Goal: Task Accomplishment & Management: Use online tool/utility

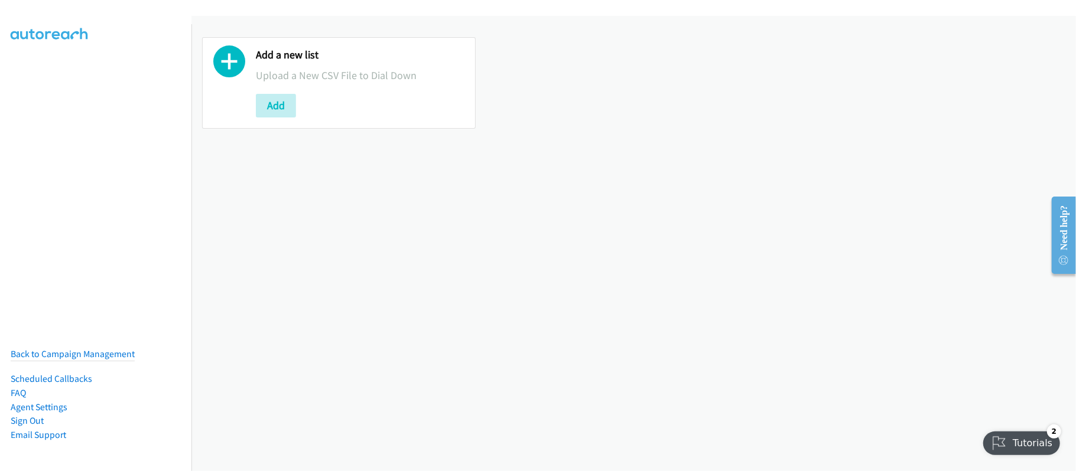
drag, startPoint x: 412, startPoint y: 304, endPoint x: 393, endPoint y: 285, distance: 26.7
click at [412, 304] on div "Add a new list Upload a New CSV File to Dial Down Add" at bounding box center [633, 243] width 884 height 455
click at [271, 107] on button "Add" at bounding box center [276, 106] width 40 height 24
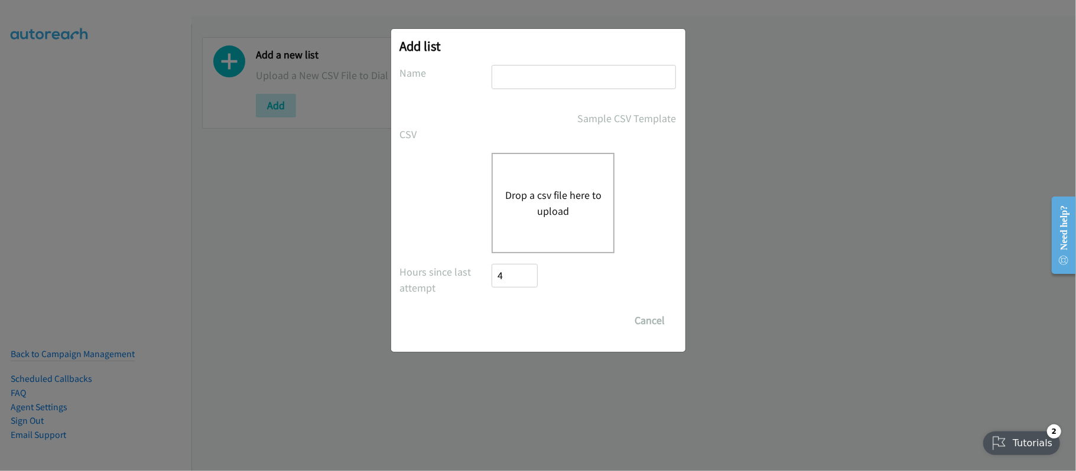
click at [556, 77] on input "text" at bounding box center [583, 77] width 184 height 24
type input "SG"
click at [598, 79] on input "SG" at bounding box center [583, 77] width 184 height 24
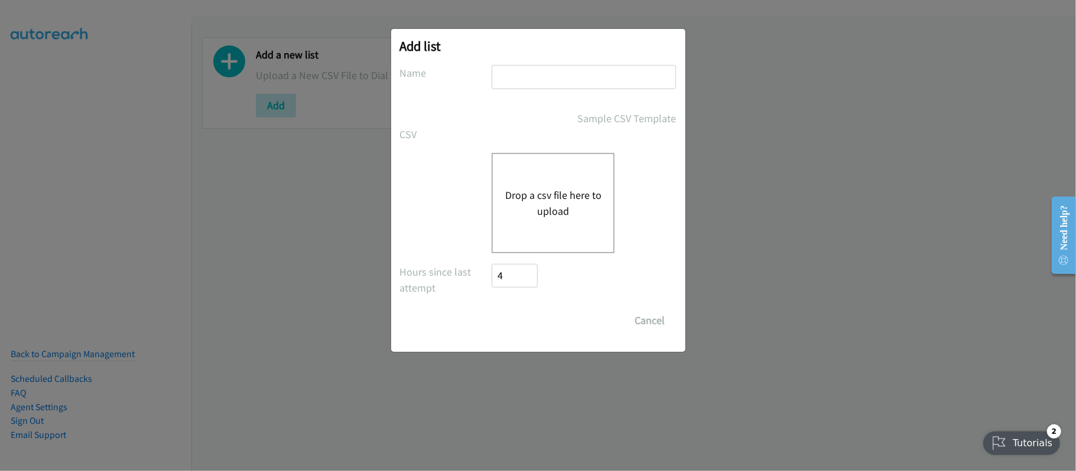
click at [598, 82] on input "text" at bounding box center [583, 77] width 184 height 24
type input "SF"
click at [543, 192] on button "Drop a csv file here to upload" at bounding box center [552, 203] width 97 height 32
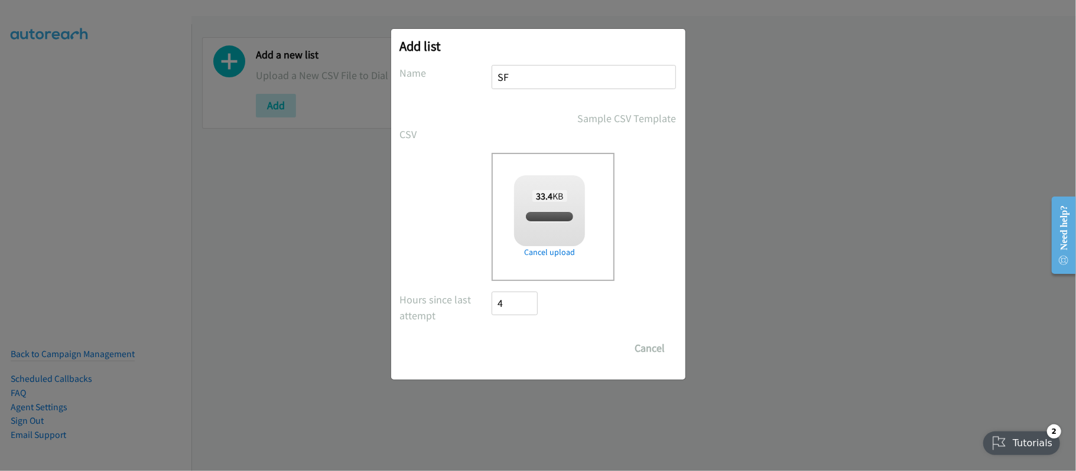
checkbox input "true"
click at [543, 346] on input "Save List" at bounding box center [523, 349] width 62 height 24
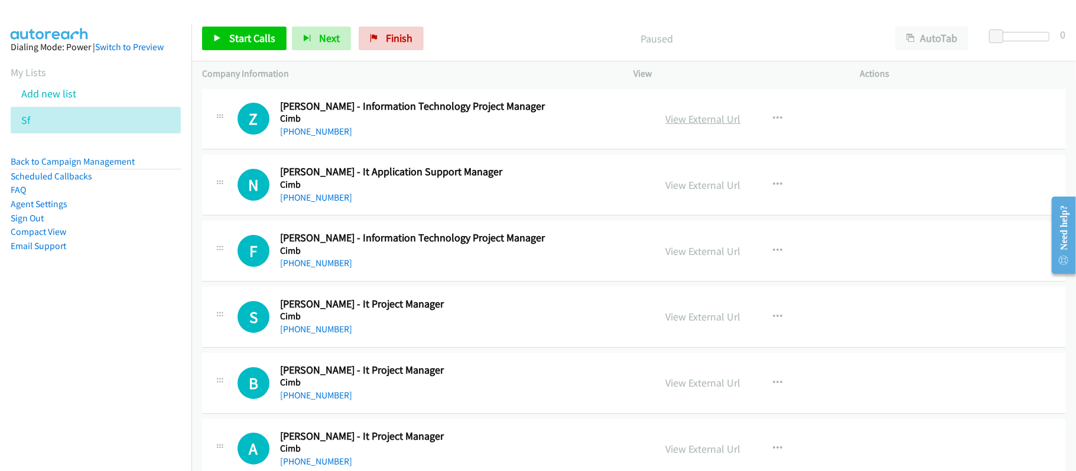
click at [701, 118] on link "View External Url" at bounding box center [703, 119] width 75 height 14
click at [72, 324] on nav "Dialing Mode: Power | Switch to Preview My Lists Add new list Sf Back to Campai…" at bounding box center [96, 259] width 192 height 471
click at [470, 55] on div "Start Calls Pause Next Finish Paused AutoTab AutoTab 0" at bounding box center [633, 38] width 884 height 45
drag, startPoint x: 302, startPoint y: 131, endPoint x: 491, endPoint y: 170, distance: 193.0
click at [302, 131] on link "[PHONE_NUMBER]" at bounding box center [316, 131] width 72 height 11
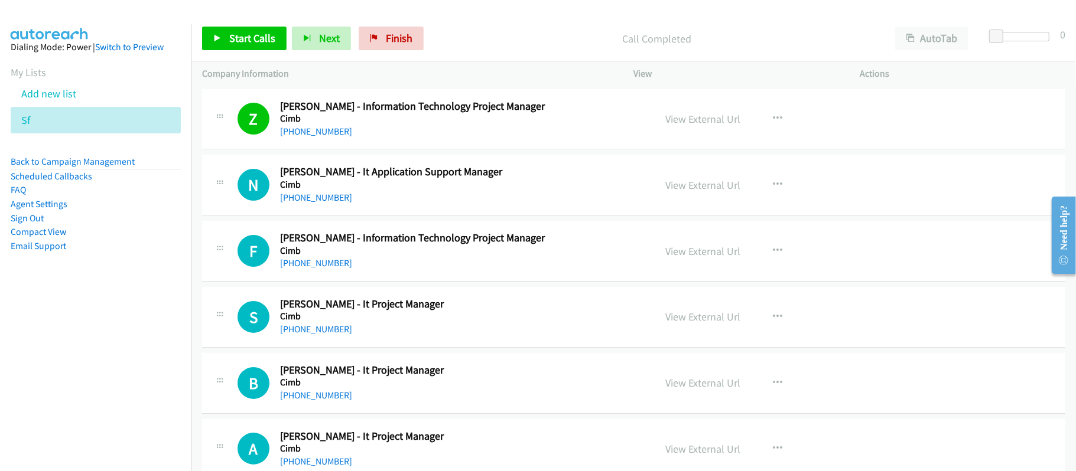
click at [431, 149] on div "Z Callback Scheduled [PERSON_NAME] - Information Technology Project Manager Cim…" at bounding box center [633, 119] width 863 height 61
drag, startPoint x: 312, startPoint y: 128, endPoint x: 321, endPoint y: 128, distance: 8.9
click at [312, 128] on link "[PHONE_NUMBER]" at bounding box center [316, 131] width 72 height 11
click at [413, 193] on div "[PHONE_NUMBER]" at bounding box center [459, 198] width 359 height 14
click at [322, 194] on link "[PHONE_NUMBER]" at bounding box center [316, 197] width 72 height 11
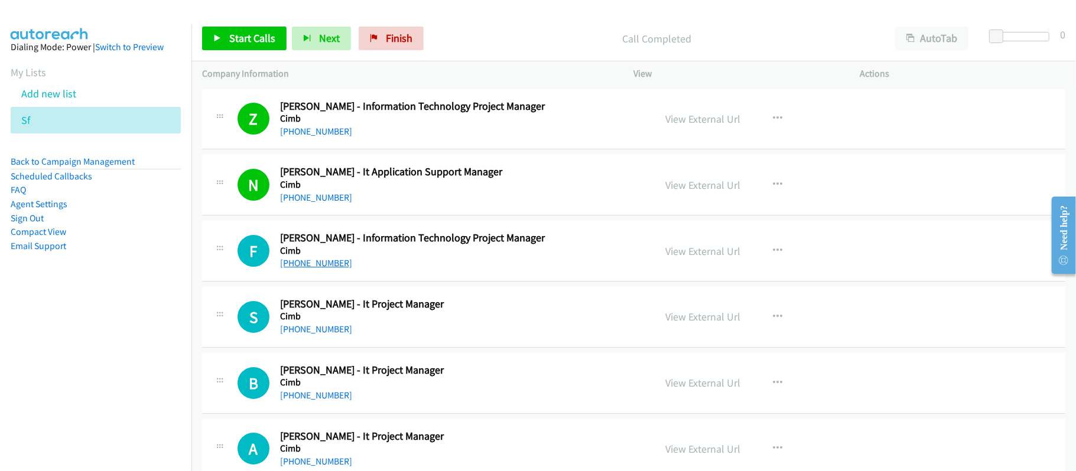
click at [322, 265] on link "[PHONE_NUMBER]" at bounding box center [316, 263] width 72 height 11
click at [434, 256] on div "[PHONE_NUMBER]" at bounding box center [459, 263] width 359 height 14
click at [305, 266] on link "[PHONE_NUMBER]" at bounding box center [316, 263] width 72 height 11
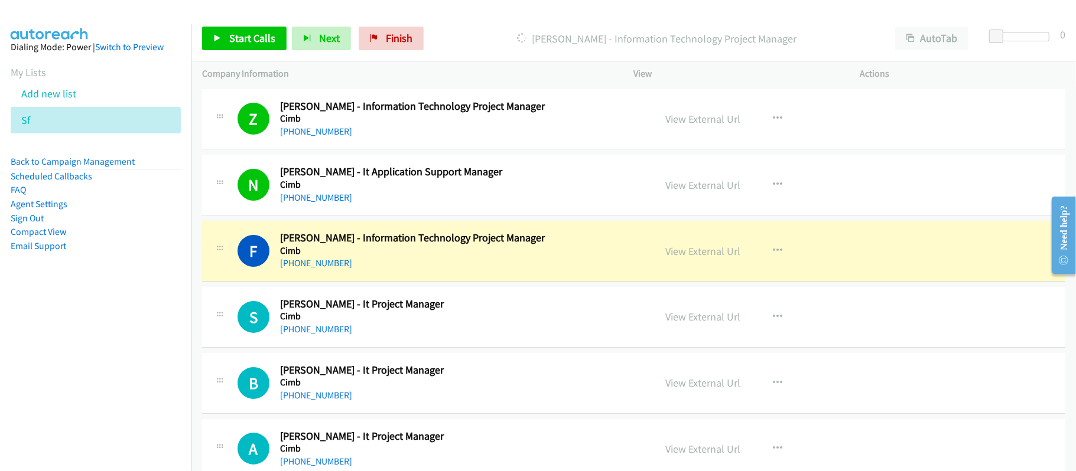
drag, startPoint x: 501, startPoint y: 244, endPoint x: 523, endPoint y: 260, distance: 26.6
click at [501, 244] on h2 "[PERSON_NAME] - Information Technology Project Manager" at bounding box center [459, 239] width 359 height 14
click at [731, 247] on link "View External Url" at bounding box center [703, 252] width 75 height 14
click at [721, 254] on link "View External Url" at bounding box center [703, 252] width 75 height 14
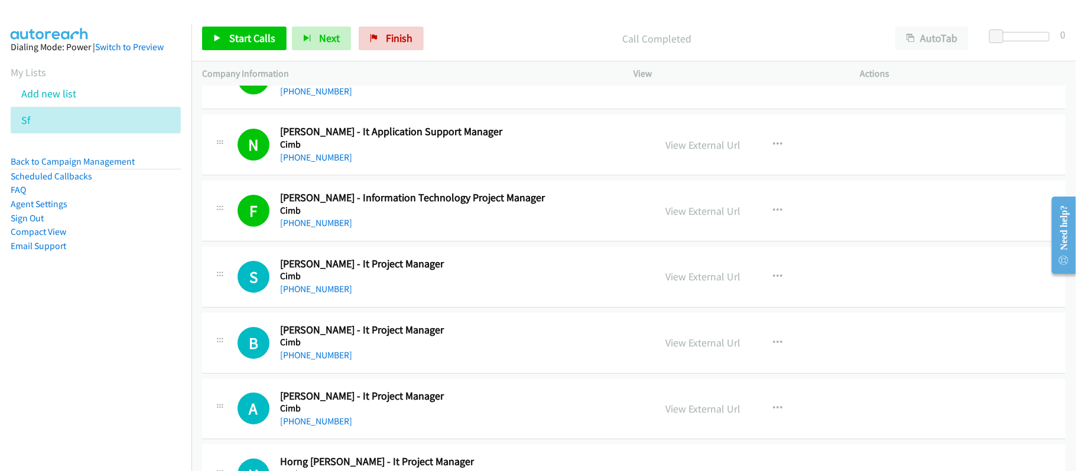
scroll to position [79, 0]
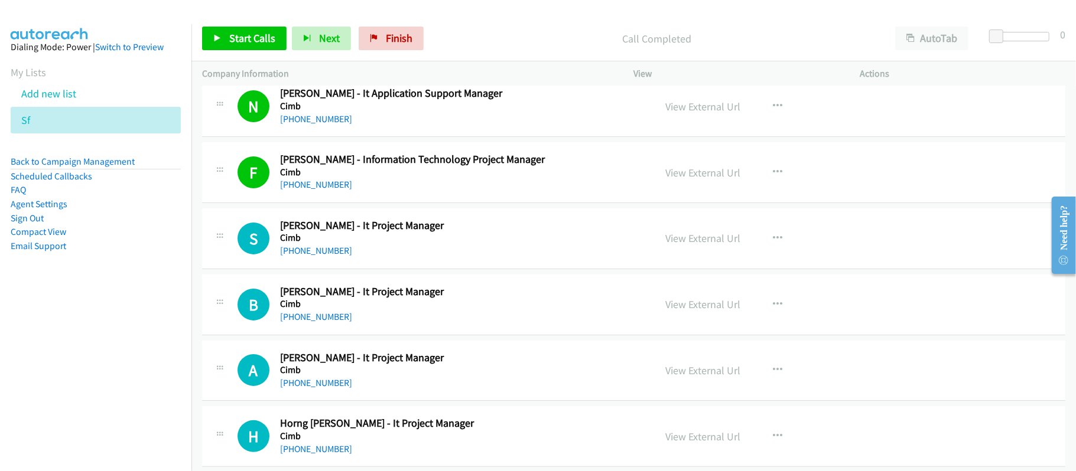
drag, startPoint x: 314, startPoint y: 253, endPoint x: 379, endPoint y: 256, distance: 65.0
click at [314, 253] on link "[PHONE_NUMBER]" at bounding box center [316, 250] width 72 height 11
click at [321, 318] on link "[PHONE_NUMBER]" at bounding box center [316, 316] width 72 height 11
click at [332, 315] on link "[PHONE_NUMBER]" at bounding box center [316, 316] width 72 height 11
click at [322, 320] on link "[PHONE_NUMBER]" at bounding box center [316, 316] width 72 height 11
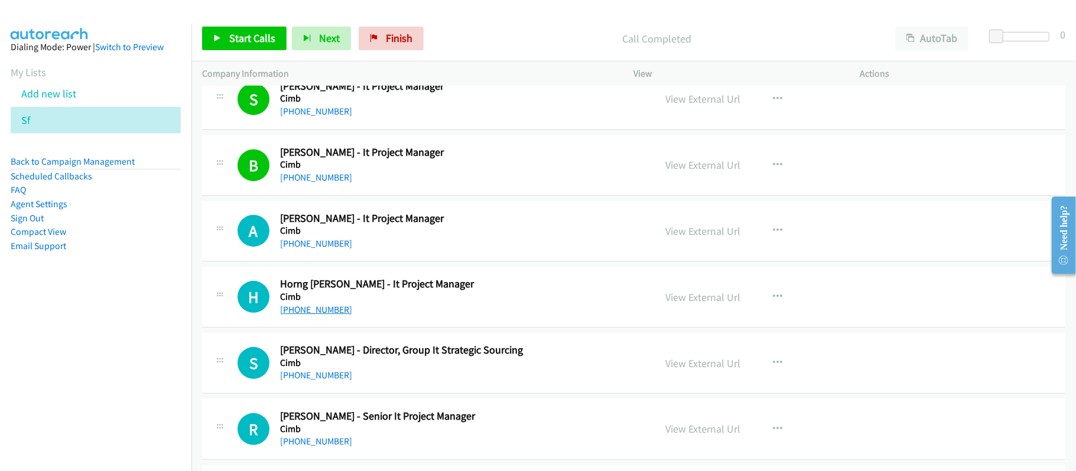
scroll to position [236, 0]
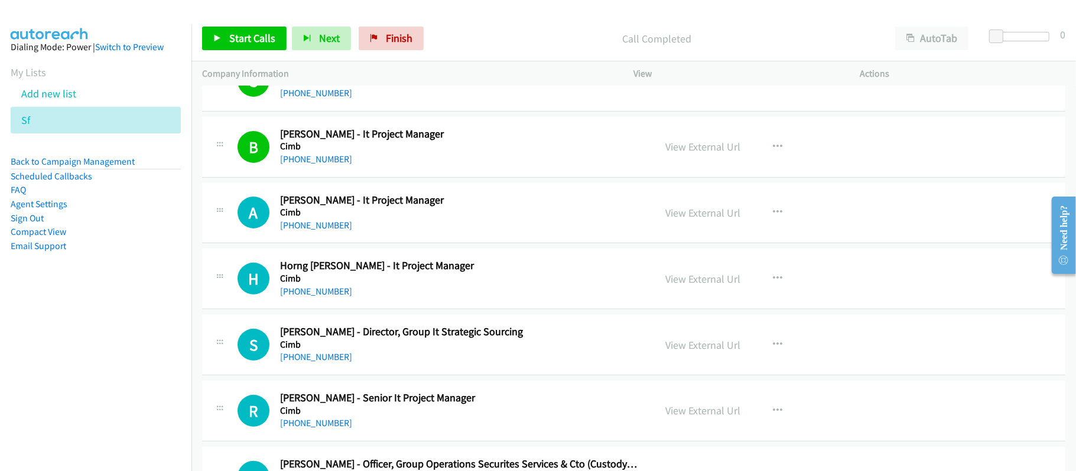
drag, startPoint x: 312, startPoint y: 223, endPoint x: 348, endPoint y: 225, distance: 36.1
click at [312, 223] on link "[PHONE_NUMBER]" at bounding box center [316, 225] width 72 height 11
drag, startPoint x: 304, startPoint y: 230, endPoint x: 308, endPoint y: 224, distance: 7.6
click at [304, 230] on link "[PHONE_NUMBER]" at bounding box center [316, 225] width 72 height 11
click at [487, 204] on h2 "[PERSON_NAME] - It Project Manager" at bounding box center [459, 201] width 359 height 14
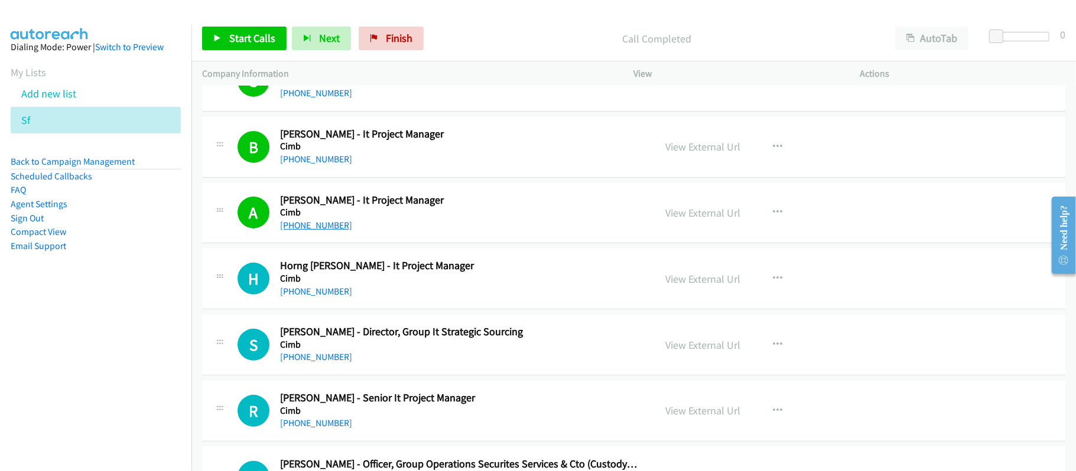
drag, startPoint x: 303, startPoint y: 226, endPoint x: 324, endPoint y: 227, distance: 20.7
click at [303, 226] on link "[PHONE_NUMBER]" at bounding box center [316, 225] width 72 height 11
click at [499, 233] on div "[PHONE_NUMBER]" at bounding box center [459, 226] width 359 height 14
click at [307, 294] on link "[PHONE_NUMBER]" at bounding box center [316, 291] width 72 height 11
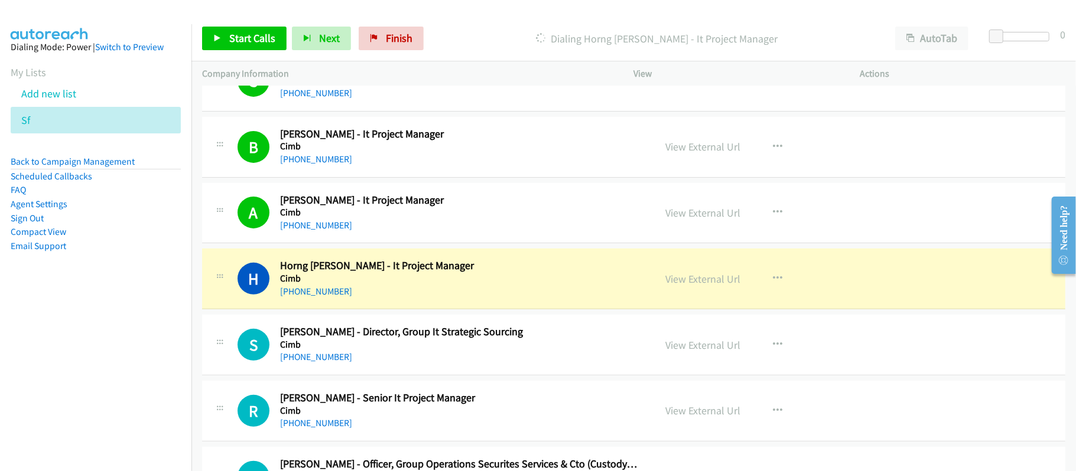
scroll to position [315, 0]
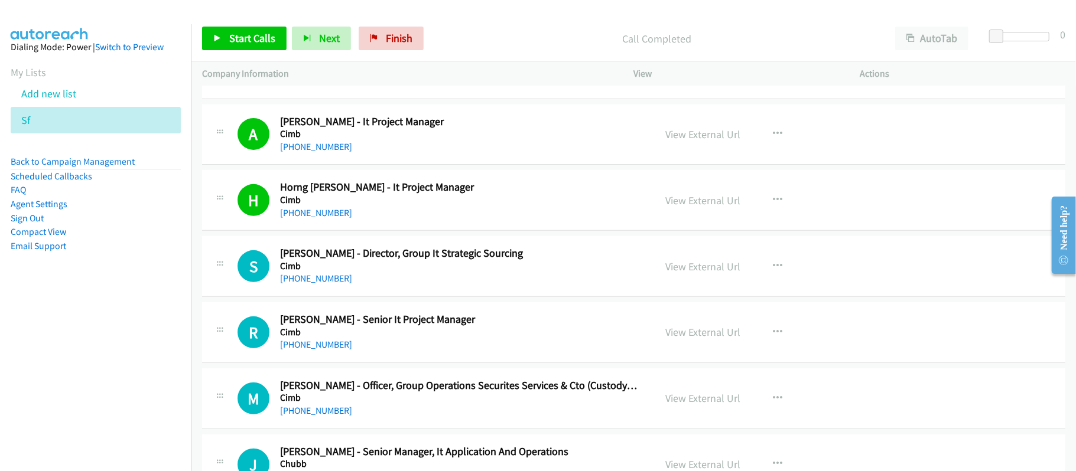
drag, startPoint x: 318, startPoint y: 278, endPoint x: 350, endPoint y: 285, distance: 32.7
click at [318, 278] on link "[PHONE_NUMBER]" at bounding box center [316, 278] width 72 height 11
click at [305, 281] on link "[PHONE_NUMBER]" at bounding box center [316, 278] width 72 height 11
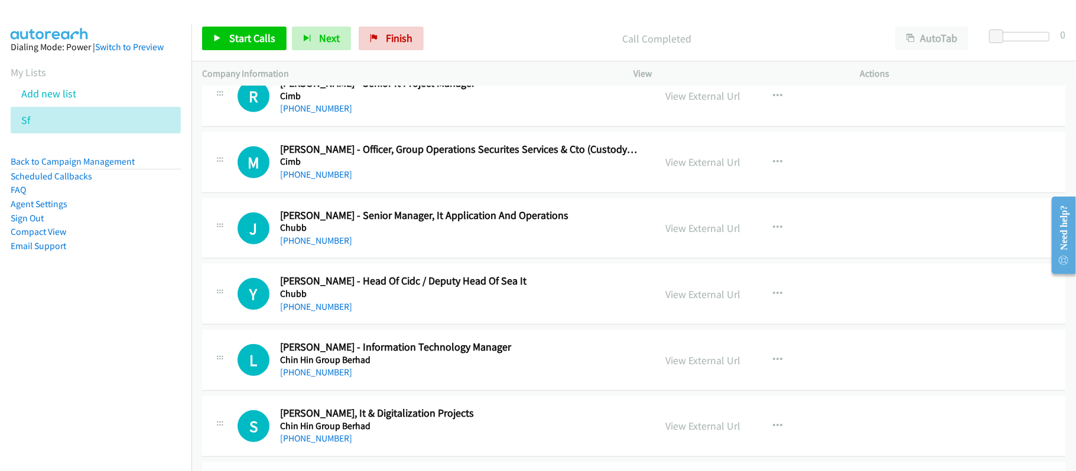
scroll to position [473, 0]
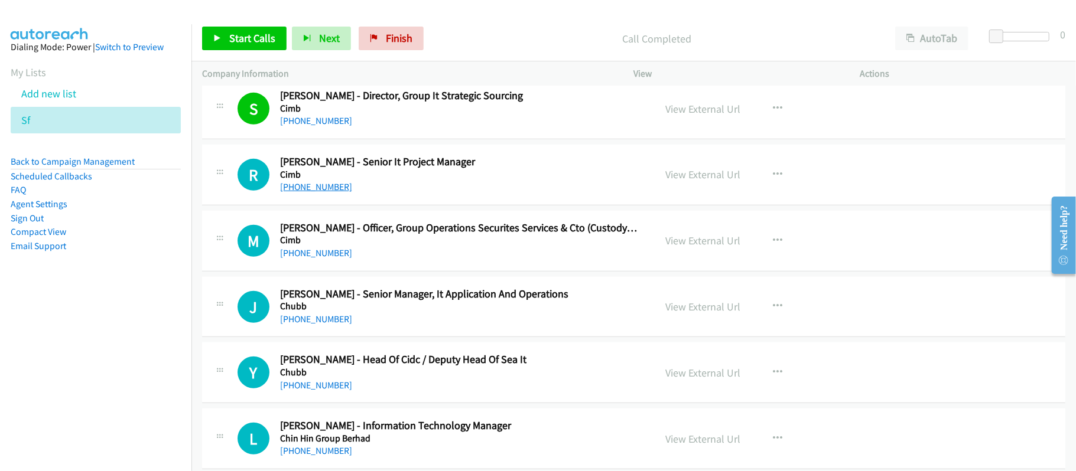
click at [329, 185] on link "[PHONE_NUMBER]" at bounding box center [316, 186] width 72 height 11
click at [326, 249] on link "[PHONE_NUMBER]" at bounding box center [316, 252] width 72 height 11
click at [314, 315] on link "[PHONE_NUMBER]" at bounding box center [316, 319] width 72 height 11
click at [328, 391] on link "[PHONE_NUMBER]" at bounding box center [316, 385] width 72 height 11
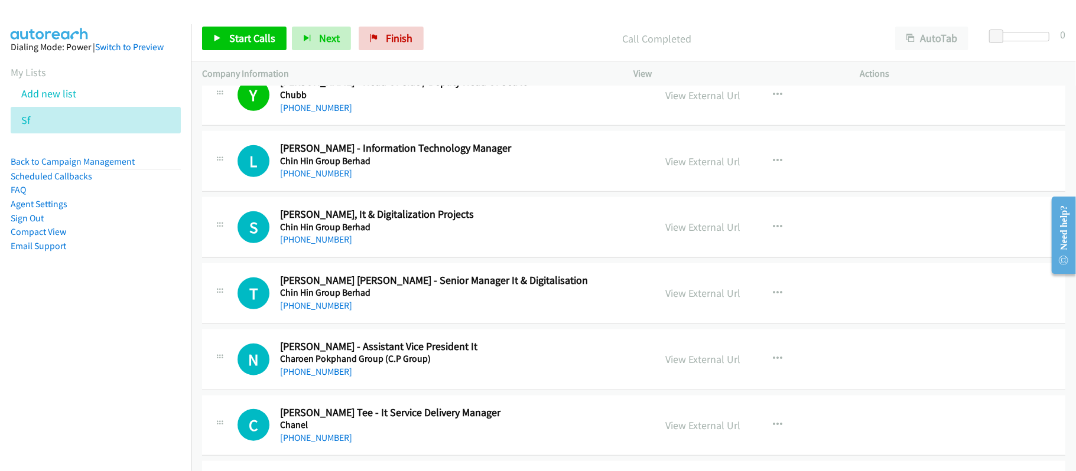
scroll to position [747, 0]
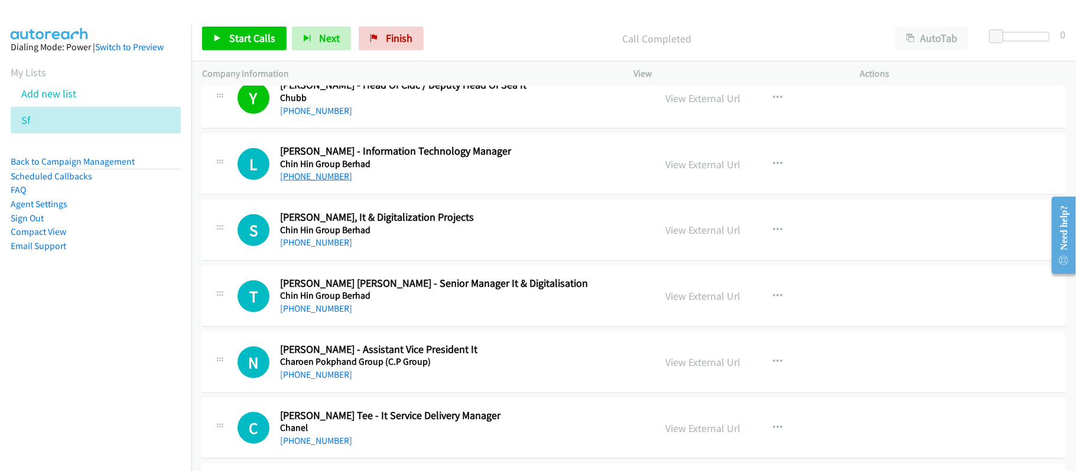
click at [324, 178] on link "[PHONE_NUMBER]" at bounding box center [316, 176] width 72 height 11
click at [307, 240] on link "[PHONE_NUMBER]" at bounding box center [316, 242] width 72 height 11
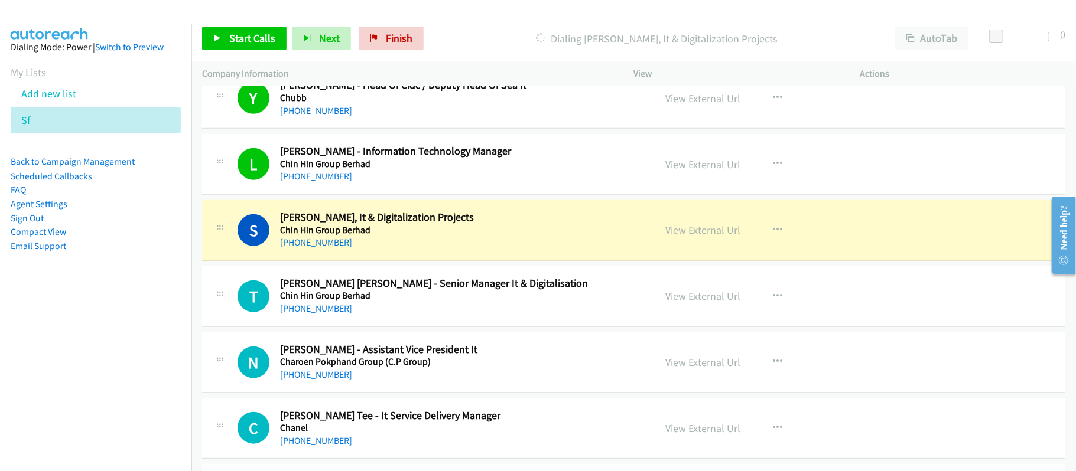
click at [506, 241] on div "[PHONE_NUMBER]" at bounding box center [459, 243] width 359 height 14
click at [679, 230] on link "View External Url" at bounding box center [703, 230] width 75 height 14
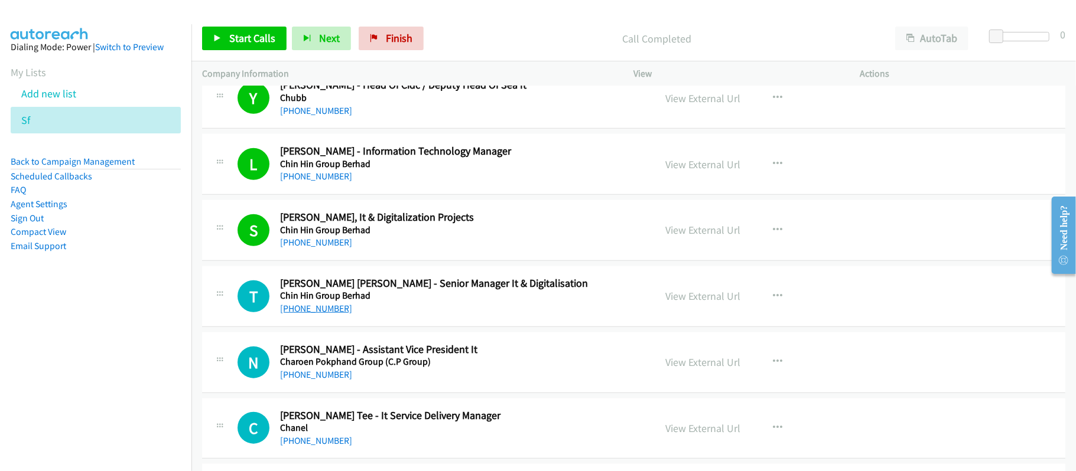
drag, startPoint x: 322, startPoint y: 312, endPoint x: 338, endPoint y: 310, distance: 16.1
click at [322, 312] on link "[PHONE_NUMBER]" at bounding box center [316, 308] width 72 height 11
drag, startPoint x: 513, startPoint y: 299, endPoint x: 617, endPoint y: 297, distance: 103.4
click at [513, 299] on h5 "Chin Hin Group Berhad" at bounding box center [459, 296] width 359 height 12
click at [712, 297] on link "View External Url" at bounding box center [703, 296] width 75 height 14
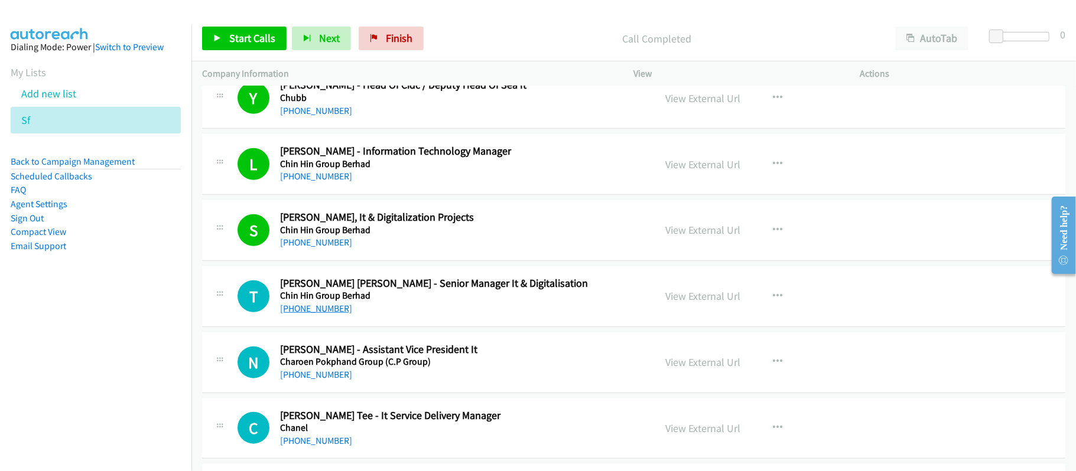
click at [314, 312] on link "[PHONE_NUMBER]" at bounding box center [316, 308] width 72 height 11
click at [310, 371] on link "[PHONE_NUMBER]" at bounding box center [316, 374] width 72 height 11
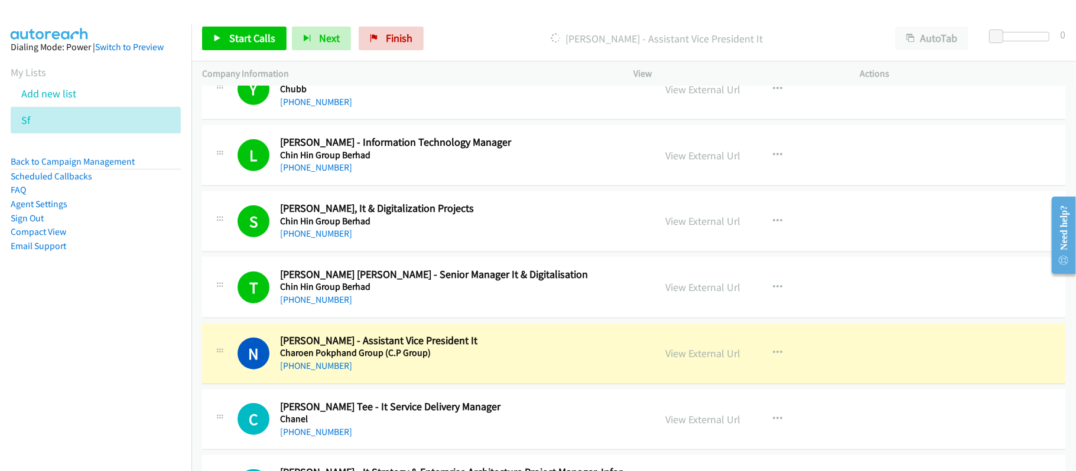
click at [317, 345] on h2 "[PERSON_NAME] - Assistant Vice President It" at bounding box center [459, 341] width 359 height 14
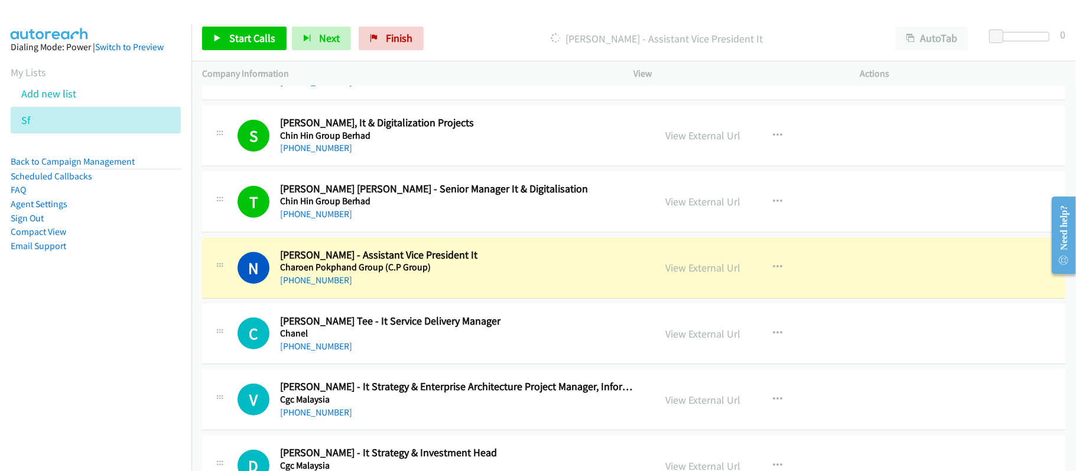
scroll to position [846, 0]
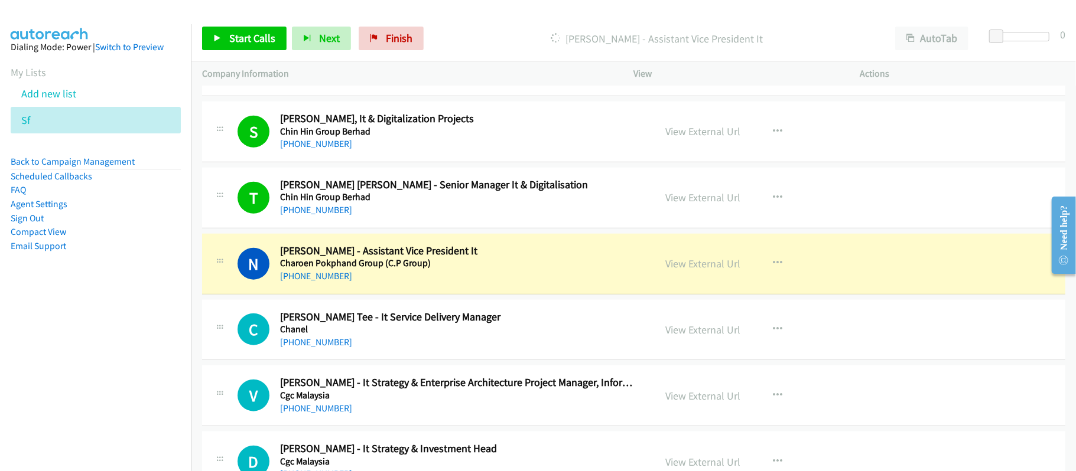
click at [499, 254] on h2 "[PERSON_NAME] - Assistant Vice President It" at bounding box center [459, 252] width 359 height 14
click at [675, 263] on link "View External Url" at bounding box center [703, 264] width 75 height 14
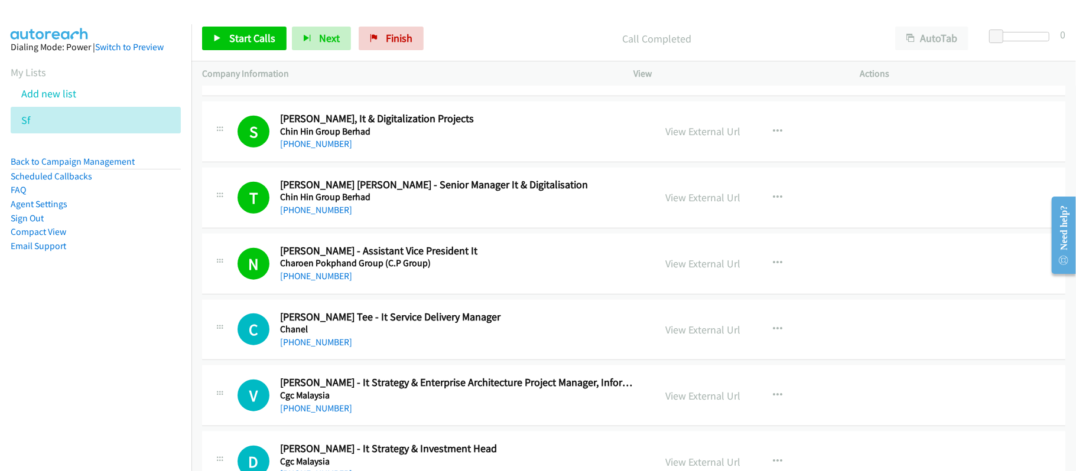
drag, startPoint x: 319, startPoint y: 341, endPoint x: 371, endPoint y: 332, distance: 52.8
click at [319, 341] on link "[PHONE_NUMBER]" at bounding box center [316, 342] width 72 height 11
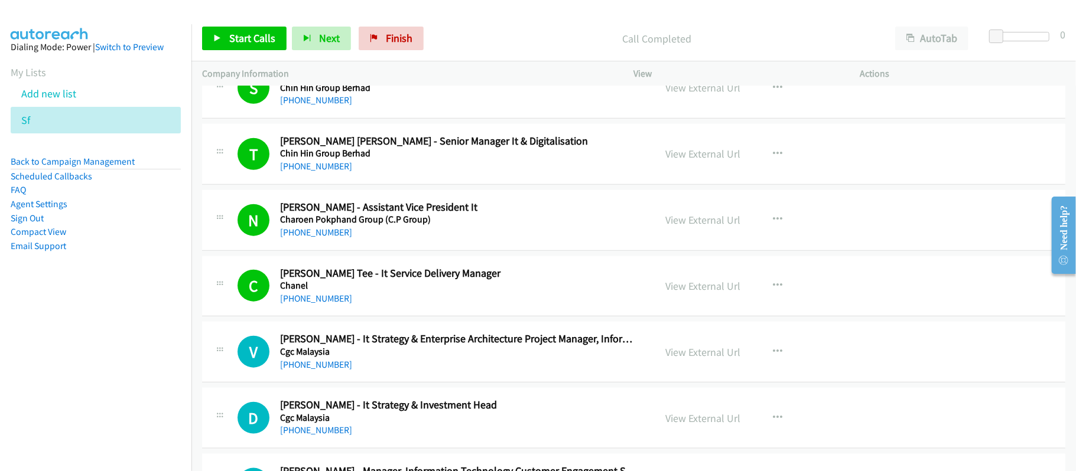
scroll to position [1003, 0]
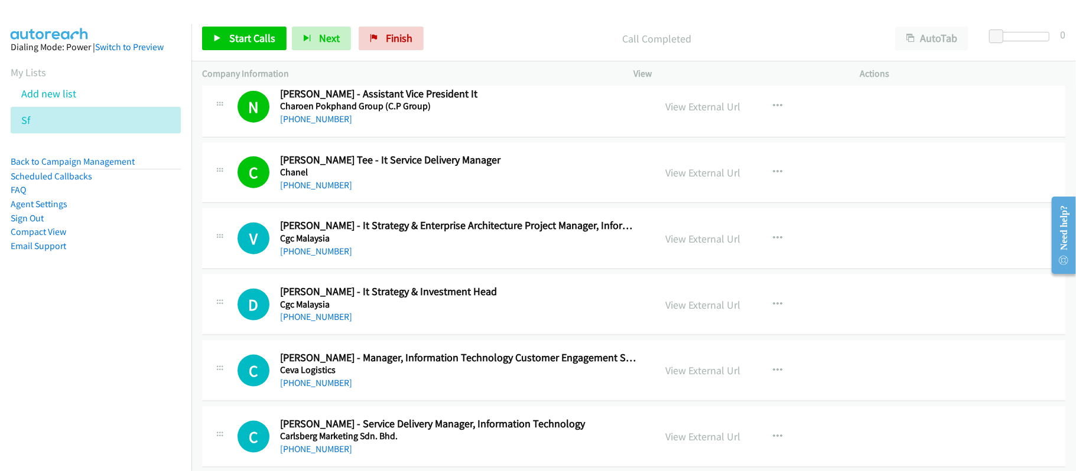
click at [423, 247] on div "[PHONE_NUMBER]" at bounding box center [459, 252] width 359 height 14
drag, startPoint x: 312, startPoint y: 254, endPoint x: 333, endPoint y: 253, distance: 20.7
click at [312, 254] on link "[PHONE_NUMBER]" at bounding box center [316, 251] width 72 height 11
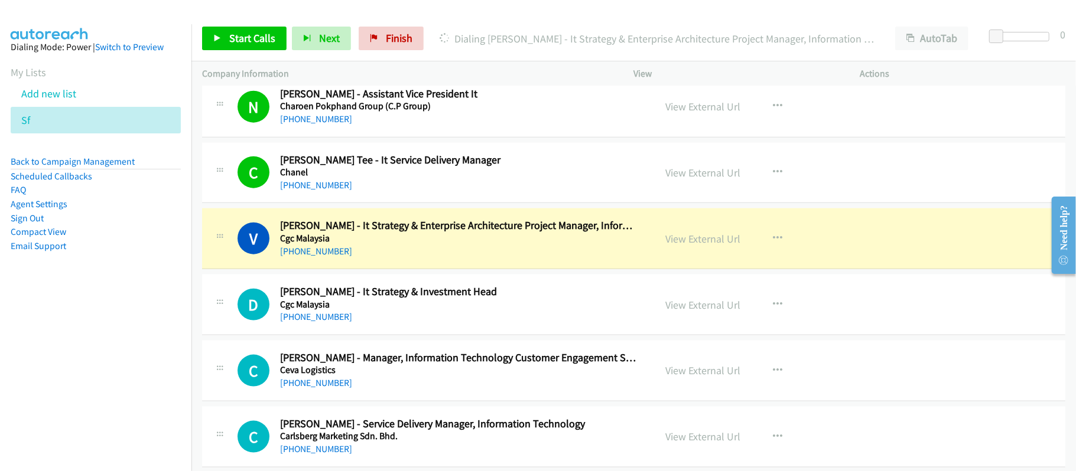
drag, startPoint x: 512, startPoint y: 273, endPoint x: 529, endPoint y: 270, distance: 18.0
click at [512, 272] on td "V Callback Scheduled [PERSON_NAME] - It Strategy & Enterprise Architecture Proj…" at bounding box center [633, 239] width 884 height 66
click at [709, 239] on link "View External Url" at bounding box center [703, 239] width 75 height 14
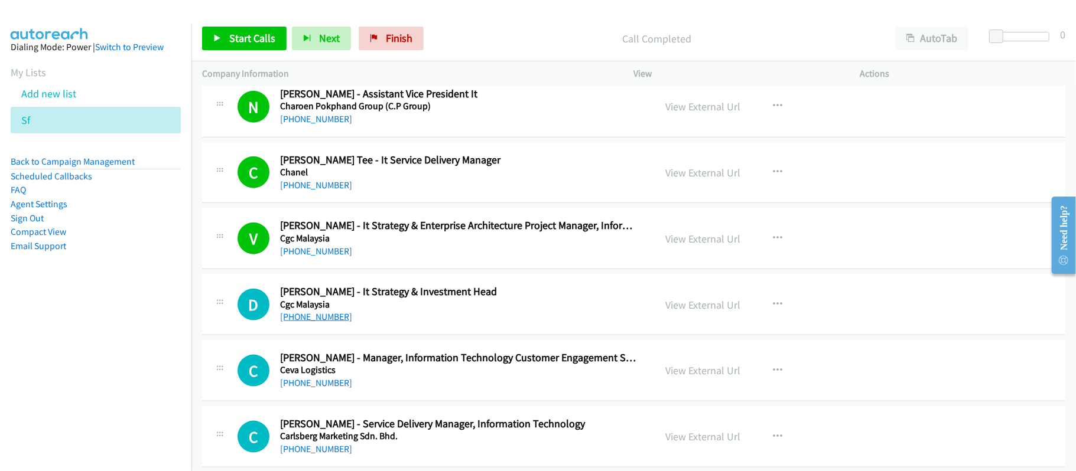
click at [322, 318] on link "[PHONE_NUMBER]" at bounding box center [316, 316] width 72 height 11
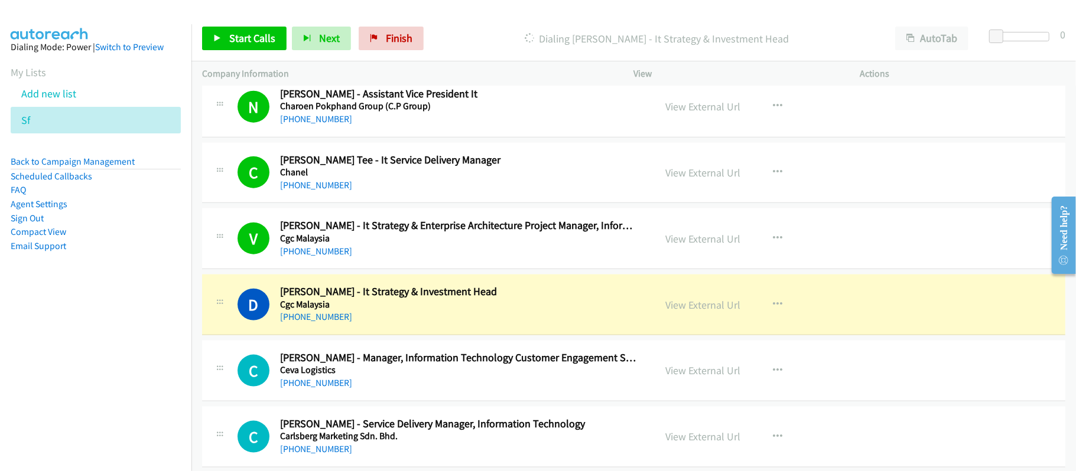
click at [519, 318] on div "[PHONE_NUMBER]" at bounding box center [459, 317] width 359 height 14
click at [679, 310] on link "View External Url" at bounding box center [703, 305] width 75 height 14
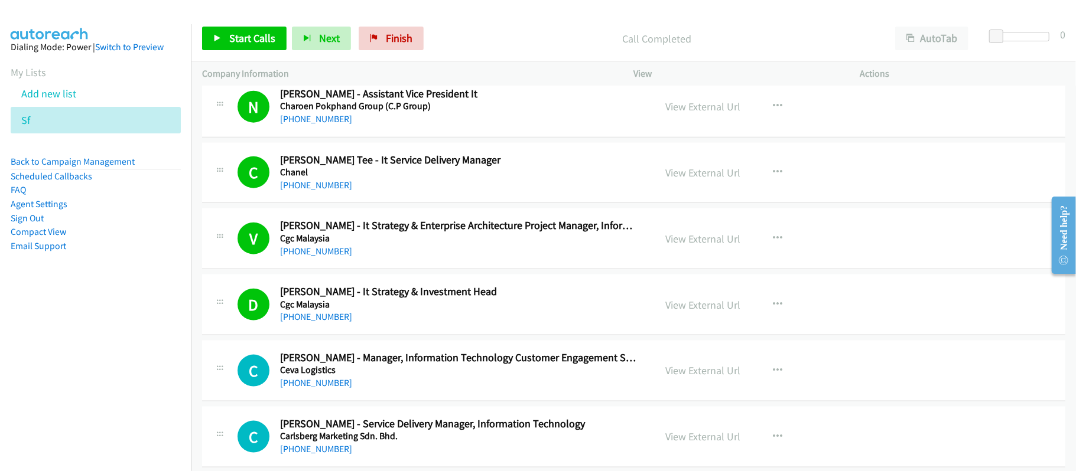
scroll to position [1161, 0]
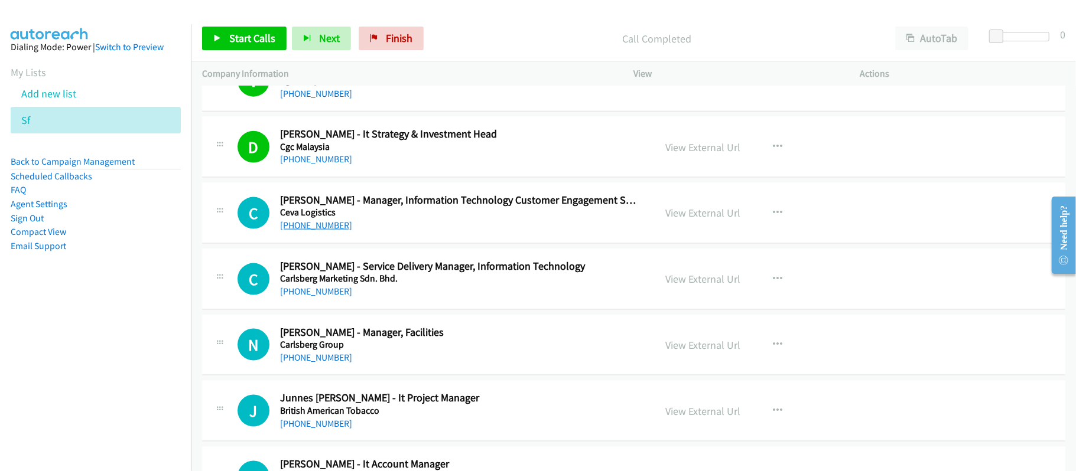
drag, startPoint x: 308, startPoint y: 227, endPoint x: 327, endPoint y: 227, distance: 18.3
click at [308, 227] on link "[PHONE_NUMBER]" at bounding box center [316, 225] width 72 height 11
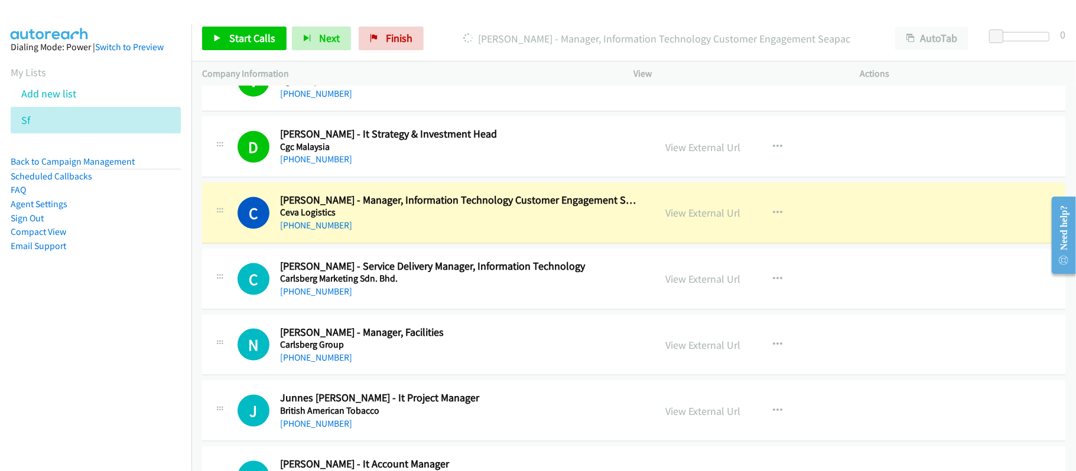
click at [428, 291] on div "[PHONE_NUMBER]" at bounding box center [459, 292] width 359 height 14
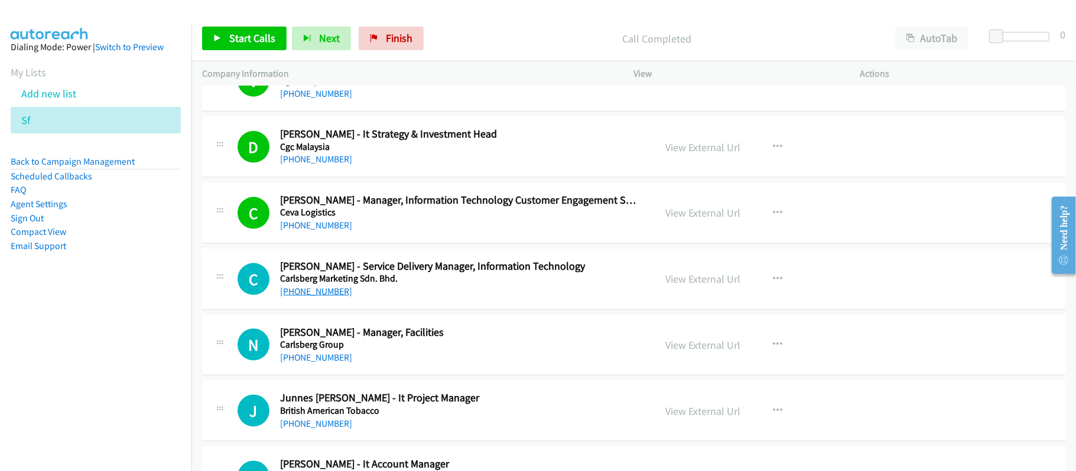
click at [320, 297] on link "[PHONE_NUMBER]" at bounding box center [316, 291] width 72 height 11
click at [324, 363] on link "[PHONE_NUMBER]" at bounding box center [316, 357] width 72 height 11
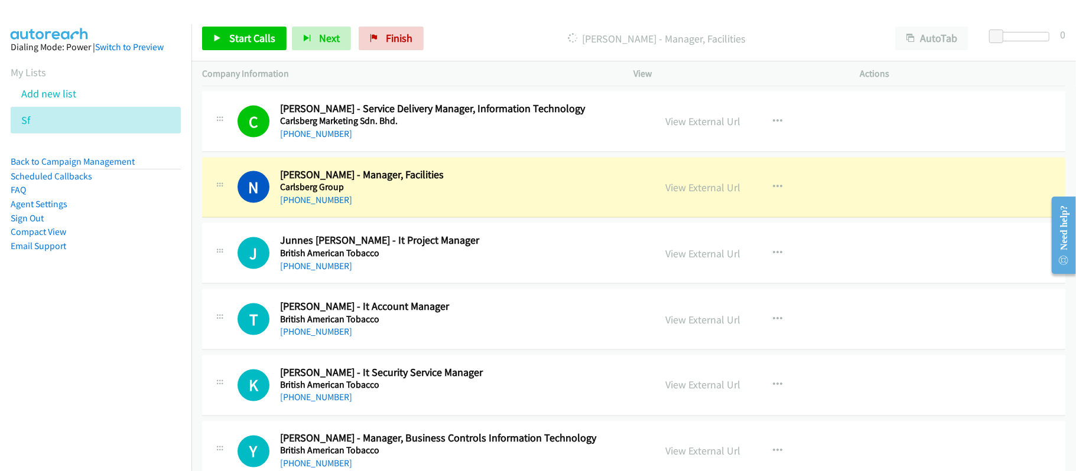
scroll to position [1397, 0]
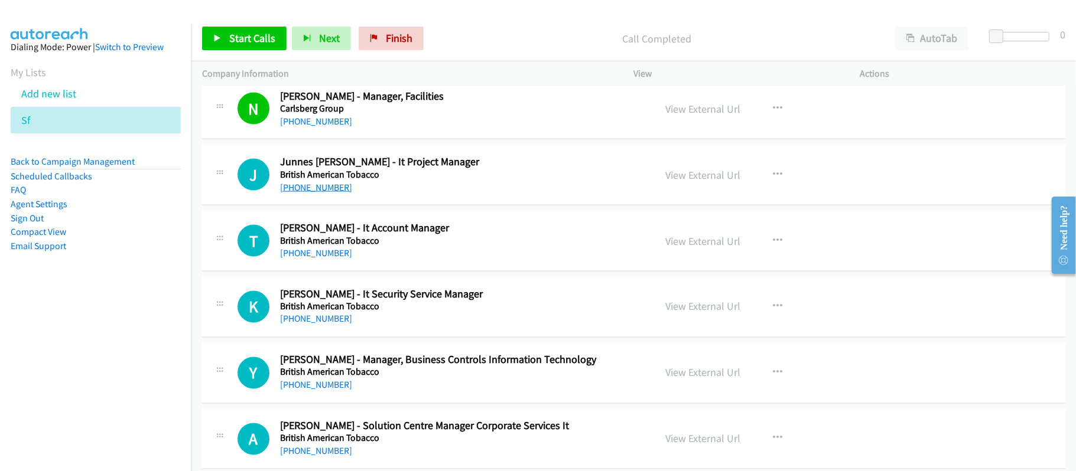
click at [332, 189] on link "[PHONE_NUMBER]" at bounding box center [316, 187] width 72 height 11
click at [311, 251] on link "[PHONE_NUMBER]" at bounding box center [316, 252] width 72 height 11
click at [320, 320] on link "[PHONE_NUMBER]" at bounding box center [316, 319] width 72 height 11
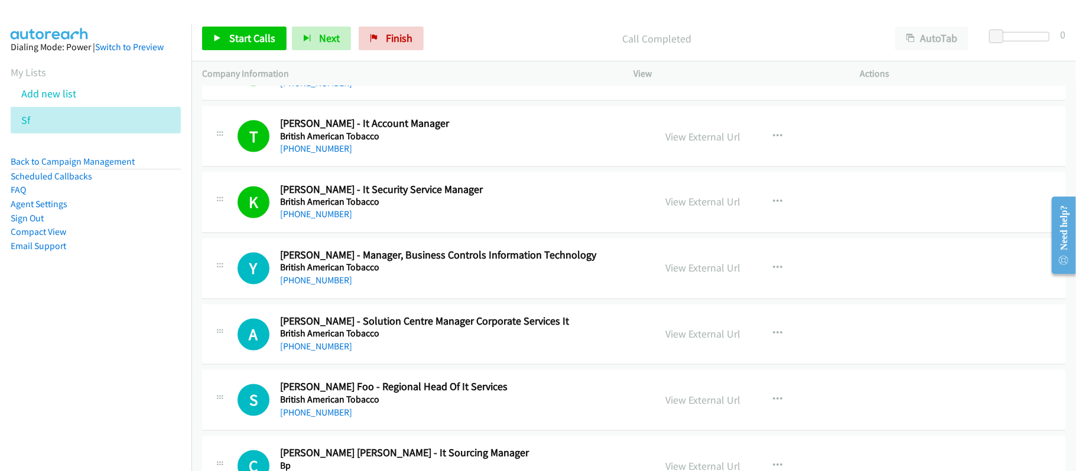
scroll to position [1555, 0]
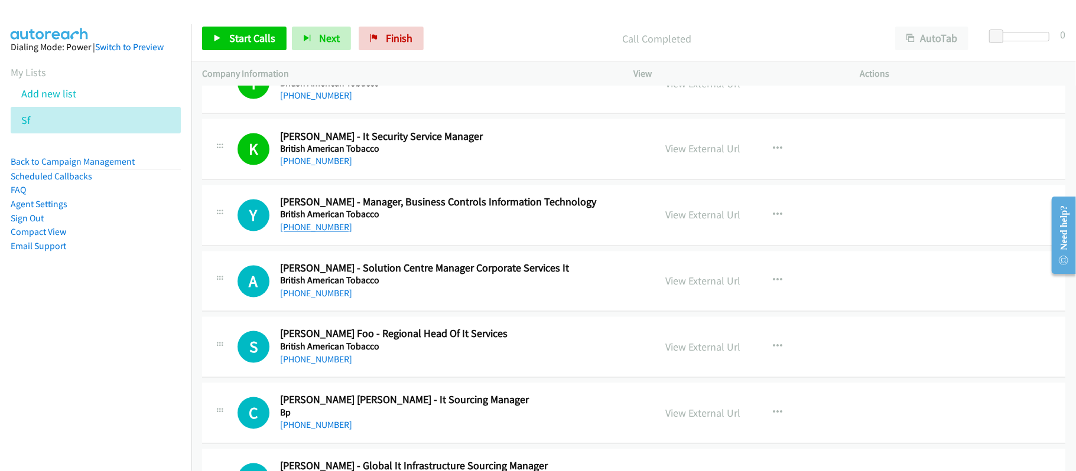
click at [321, 233] on link "[PHONE_NUMBER]" at bounding box center [316, 227] width 72 height 11
click at [334, 298] on link "[PHONE_NUMBER]" at bounding box center [316, 293] width 72 height 11
click at [326, 364] on link "[PHONE_NUMBER]" at bounding box center [316, 359] width 72 height 11
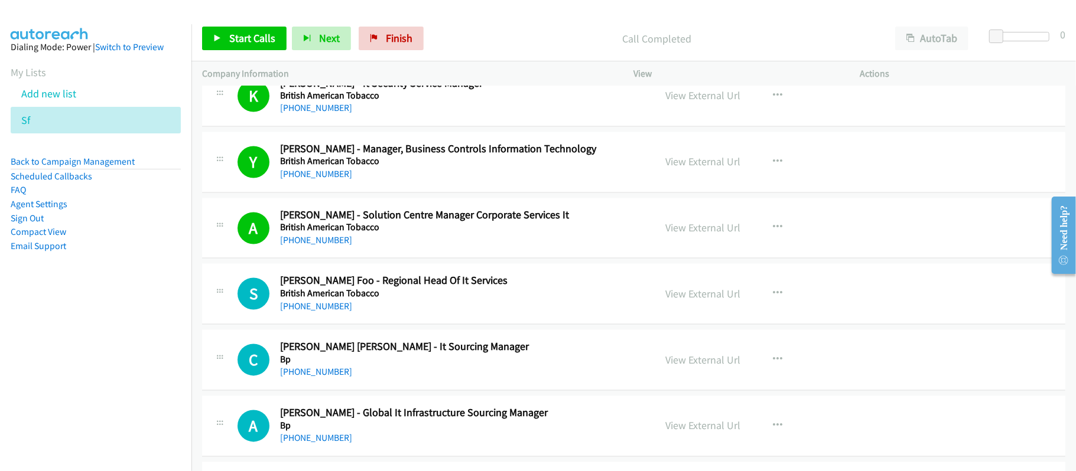
scroll to position [1712, 0]
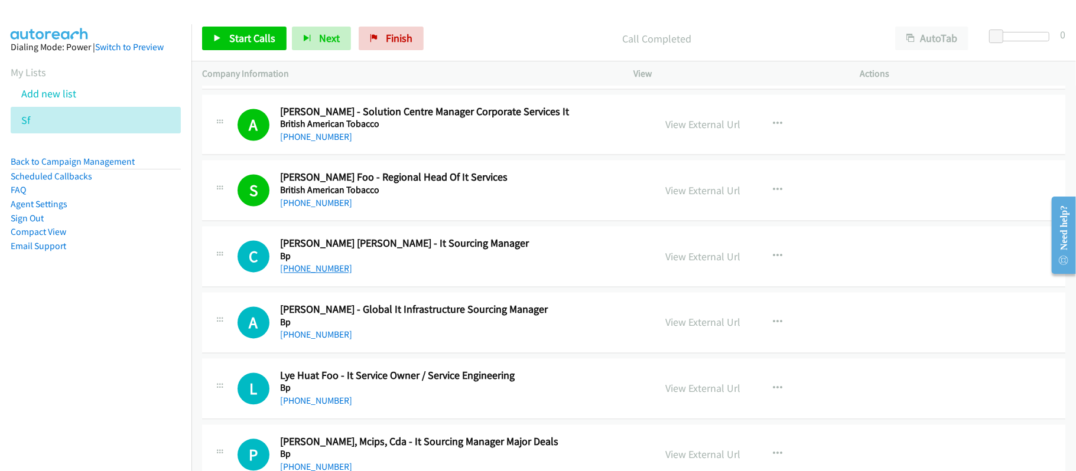
click at [298, 269] on link "[PHONE_NUMBER]" at bounding box center [316, 268] width 72 height 11
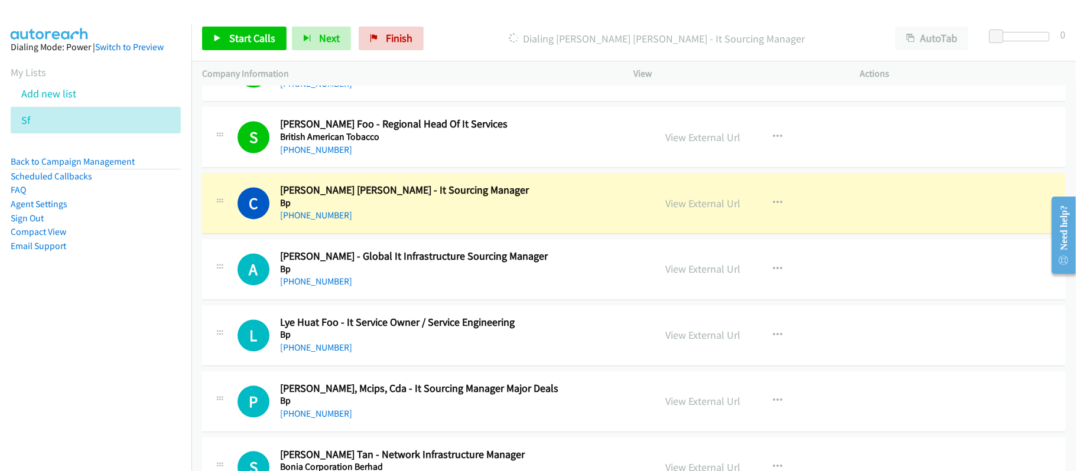
scroll to position [1869, 0]
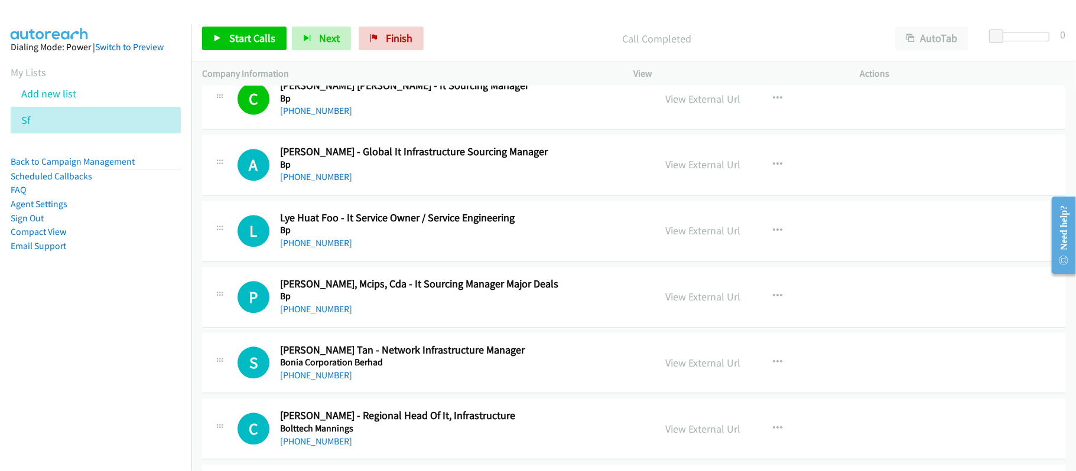
drag, startPoint x: 331, startPoint y: 180, endPoint x: 372, endPoint y: 184, distance: 41.6
click at [331, 180] on link "[PHONE_NUMBER]" at bounding box center [316, 176] width 72 height 11
click at [327, 181] on link "[PHONE_NUMBER]" at bounding box center [316, 176] width 72 height 11
click at [444, 249] on div "[PHONE_NUMBER]" at bounding box center [459, 243] width 359 height 14
click at [464, 256] on div "L Callback Scheduled Lye Huat Foo - It Service Owner / Service Engineering Bp A…" at bounding box center [633, 231] width 863 height 61
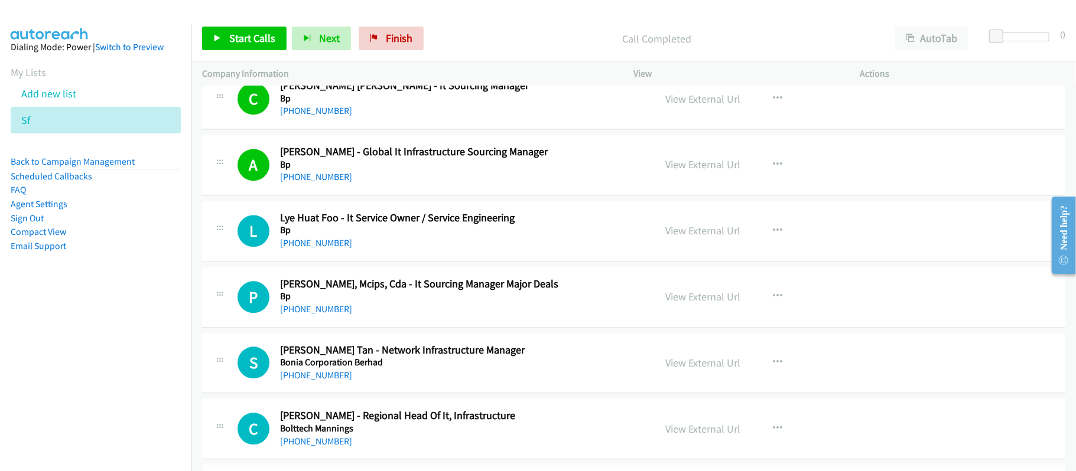
drag, startPoint x: 332, startPoint y: 246, endPoint x: 341, endPoint y: 242, distance: 10.6
click at [332, 246] on link "[PHONE_NUMBER]" at bounding box center [316, 242] width 72 height 11
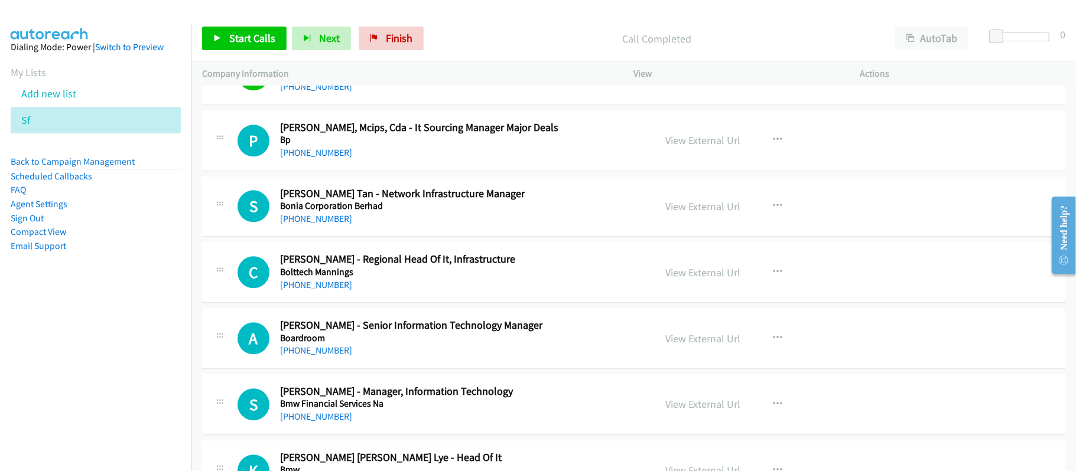
scroll to position [2027, 0]
click at [334, 157] on link "[PHONE_NUMBER]" at bounding box center [316, 151] width 72 height 11
click at [513, 167] on div "P Callback Scheduled [PERSON_NAME], Mcips, Cda - It Sourcing Manager Major Deal…" at bounding box center [633, 139] width 863 height 61
click at [319, 157] on link "[PHONE_NUMBER]" at bounding box center [316, 151] width 72 height 11
drag, startPoint x: 320, startPoint y: 221, endPoint x: 335, endPoint y: 221, distance: 15.9
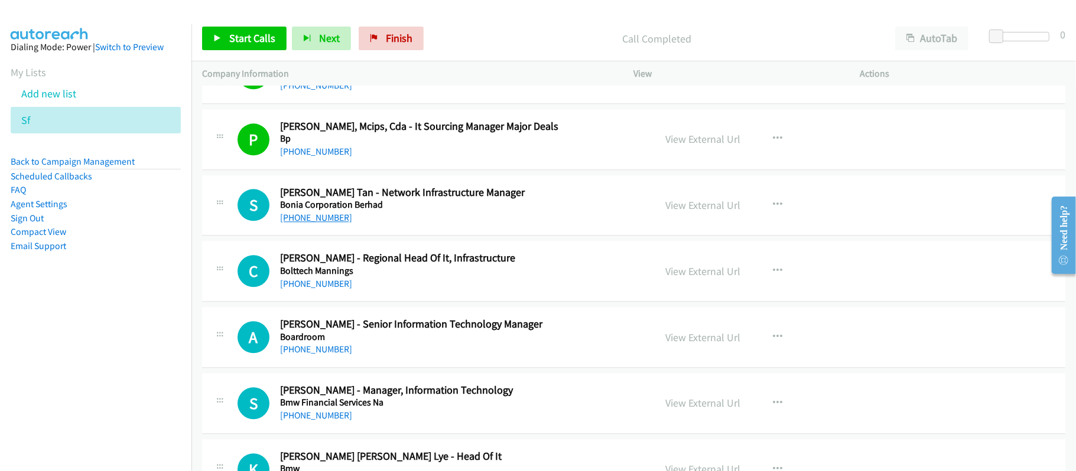
click at [320, 221] on link "[PHONE_NUMBER]" at bounding box center [316, 217] width 72 height 11
click at [332, 289] on link "[PHONE_NUMBER]" at bounding box center [316, 283] width 72 height 11
drag, startPoint x: 330, startPoint y: 355, endPoint x: 381, endPoint y: 354, distance: 51.4
click at [330, 355] on link "[PHONE_NUMBER]" at bounding box center [316, 349] width 72 height 11
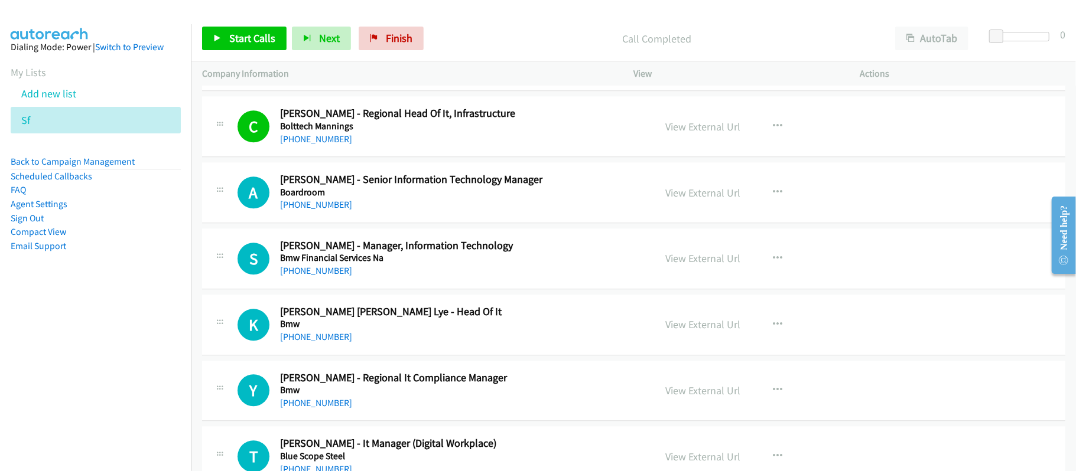
scroll to position [2184, 0]
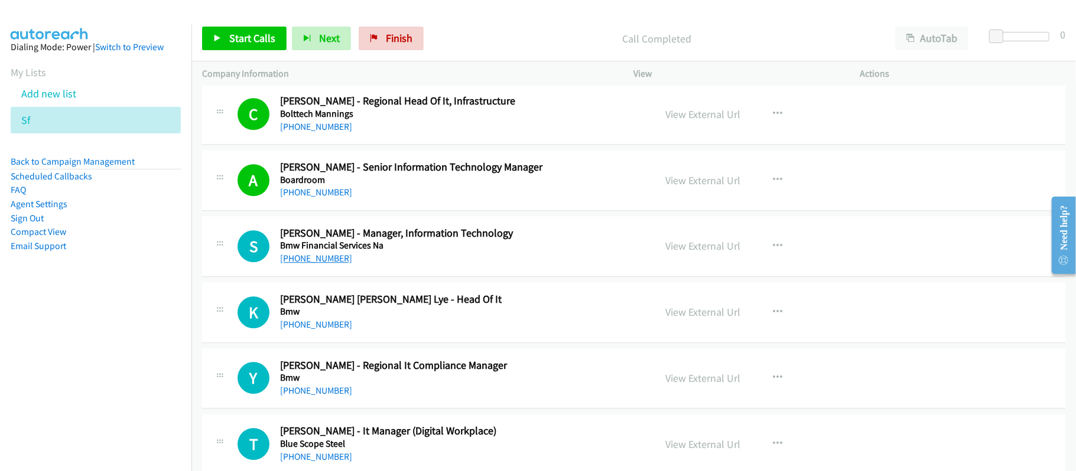
click at [343, 259] on link "[PHONE_NUMBER]" at bounding box center [316, 258] width 72 height 11
click at [301, 330] on link "[PHONE_NUMBER]" at bounding box center [316, 324] width 72 height 11
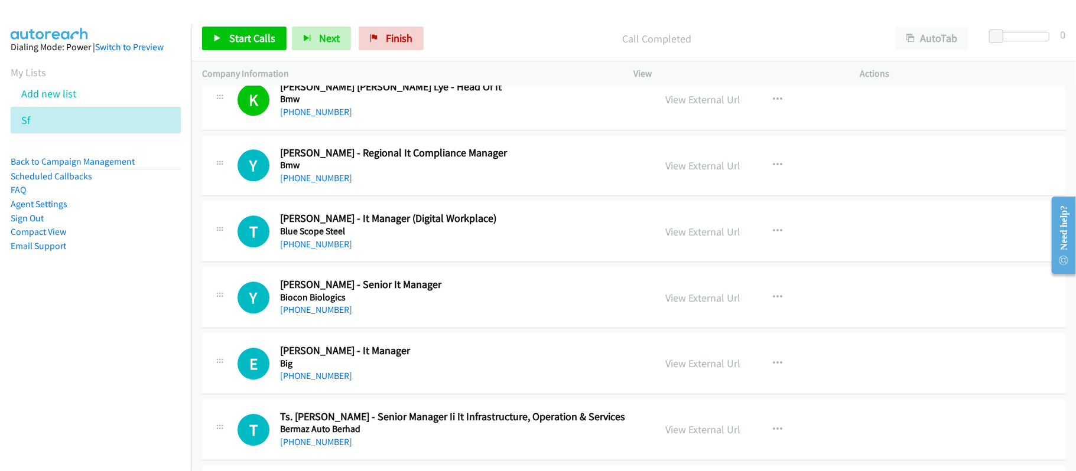
scroll to position [2396, 0]
click at [301, 184] on link "[PHONE_NUMBER]" at bounding box center [316, 178] width 72 height 11
click at [315, 250] on link "[PHONE_NUMBER]" at bounding box center [316, 244] width 72 height 11
click at [320, 316] on link "[PHONE_NUMBER]" at bounding box center [316, 310] width 72 height 11
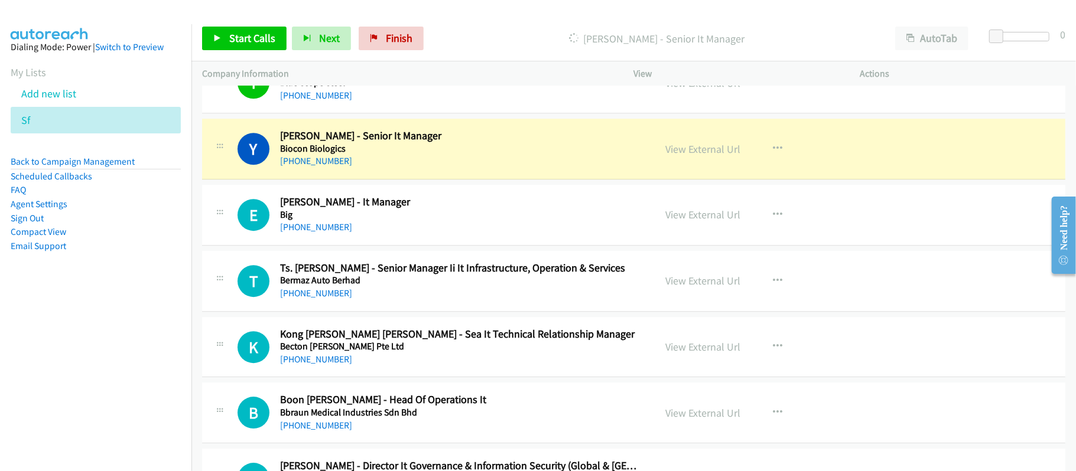
scroll to position [2554, 0]
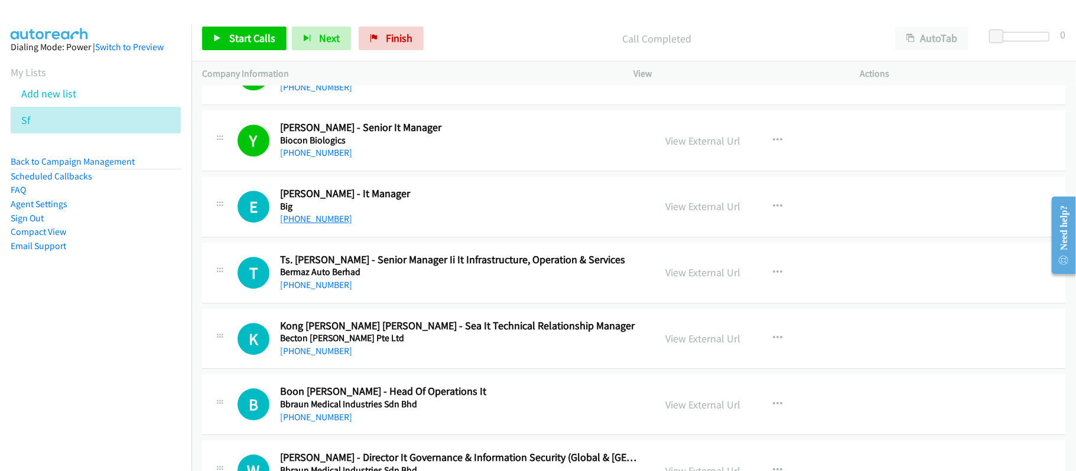
drag, startPoint x: 345, startPoint y: 222, endPoint x: 336, endPoint y: 223, distance: 8.9
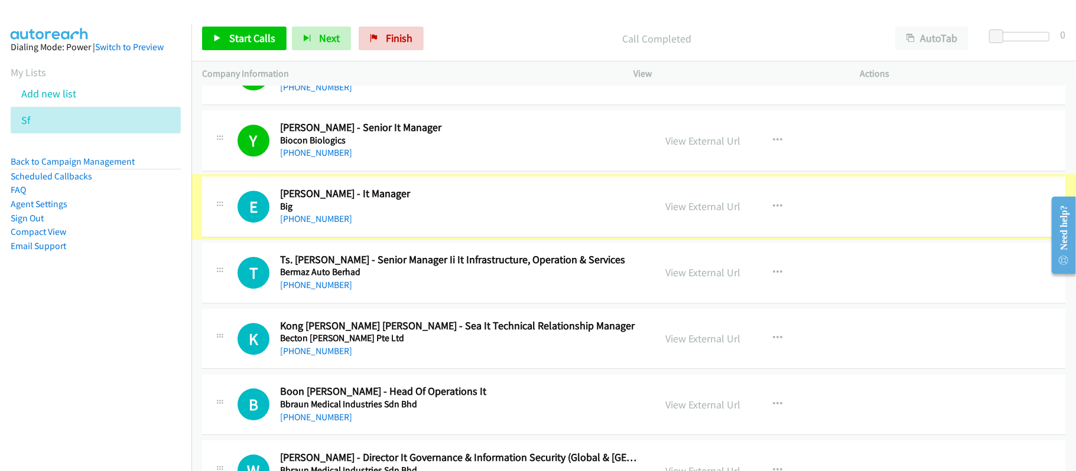
drag, startPoint x: 333, startPoint y: 224, endPoint x: 386, endPoint y: 224, distance: 53.2
click at [333, 224] on link "[PHONE_NUMBER]" at bounding box center [316, 218] width 72 height 11
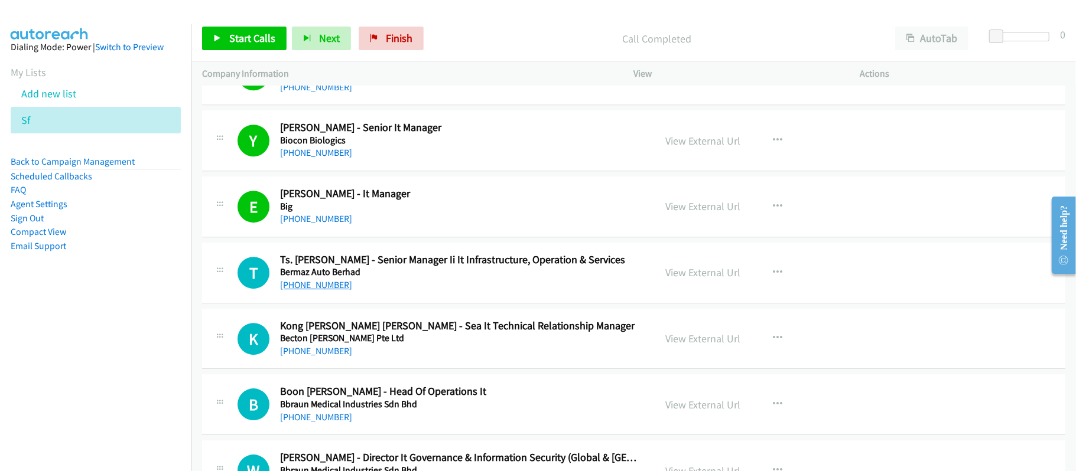
click at [306, 291] on link "[PHONE_NUMBER]" at bounding box center [316, 284] width 72 height 11
click at [465, 344] on h5 "Becton [PERSON_NAME] Pte Ltd" at bounding box center [459, 339] width 359 height 12
click at [341, 357] on link "[PHONE_NUMBER]" at bounding box center [316, 351] width 72 height 11
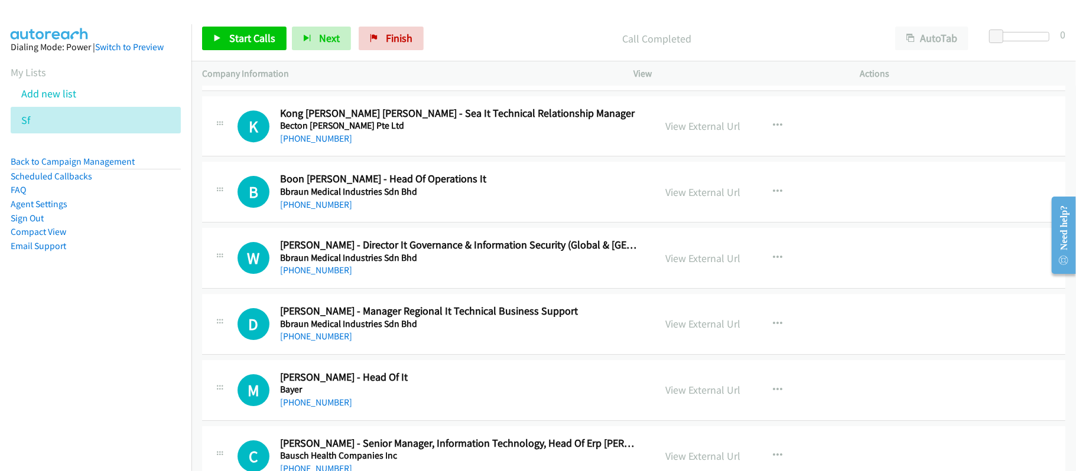
scroll to position [2790, 0]
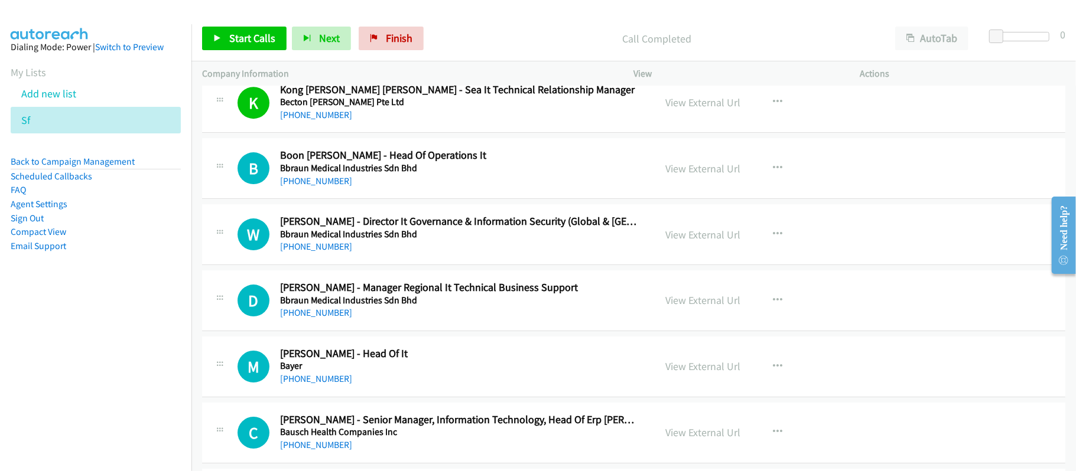
click at [487, 174] on h5 "Bbraun Medical Industries Sdn Bhd" at bounding box center [459, 168] width 359 height 12
click at [334, 187] on link "[PHONE_NUMBER]" at bounding box center [316, 180] width 72 height 11
click at [301, 252] on link "[PHONE_NUMBER]" at bounding box center [316, 246] width 72 height 11
click at [326, 320] on div "[PHONE_NUMBER]" at bounding box center [459, 313] width 359 height 14
click at [327, 318] on link "[PHONE_NUMBER]" at bounding box center [316, 312] width 72 height 11
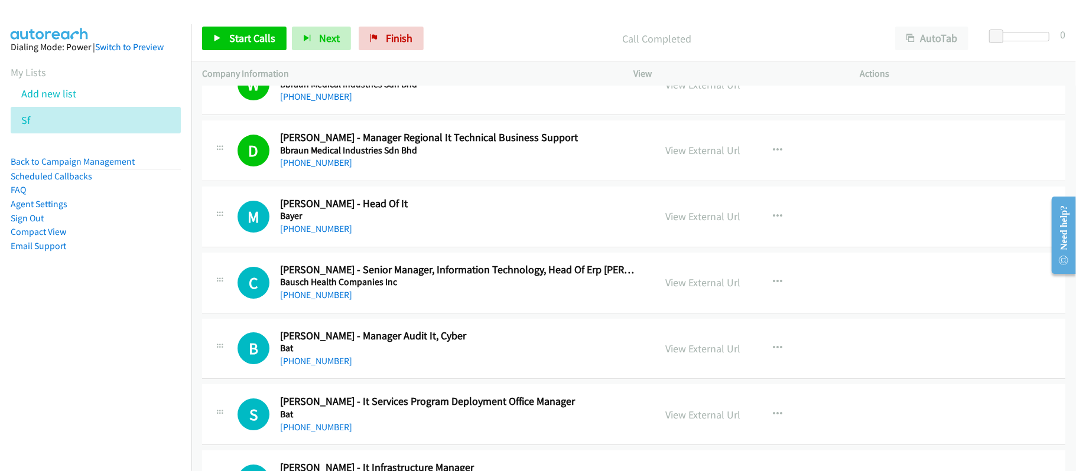
scroll to position [2947, 0]
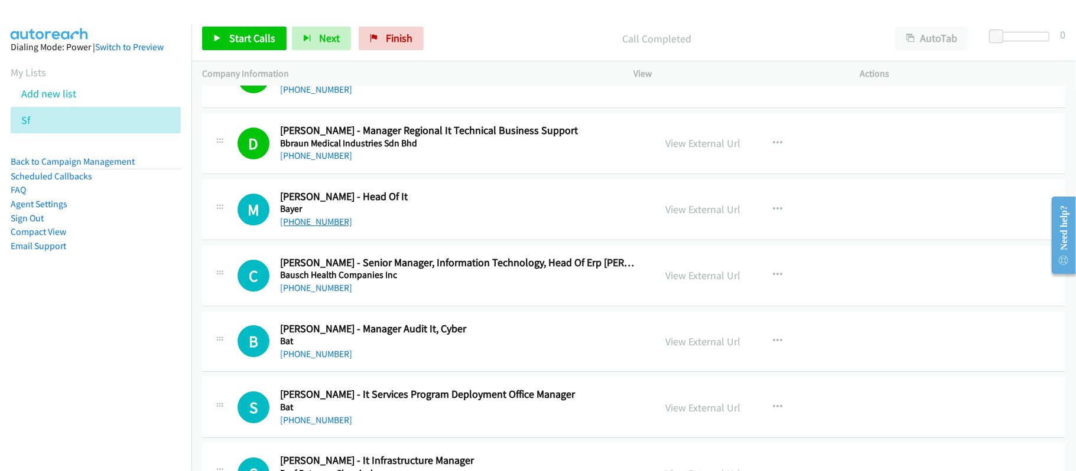
click at [301, 227] on link "[PHONE_NUMBER]" at bounding box center [316, 221] width 72 height 11
click at [330, 294] on link "[PHONE_NUMBER]" at bounding box center [316, 287] width 72 height 11
click at [305, 360] on link "[PHONE_NUMBER]" at bounding box center [316, 353] width 72 height 11
click at [303, 360] on link "[PHONE_NUMBER]" at bounding box center [316, 353] width 72 height 11
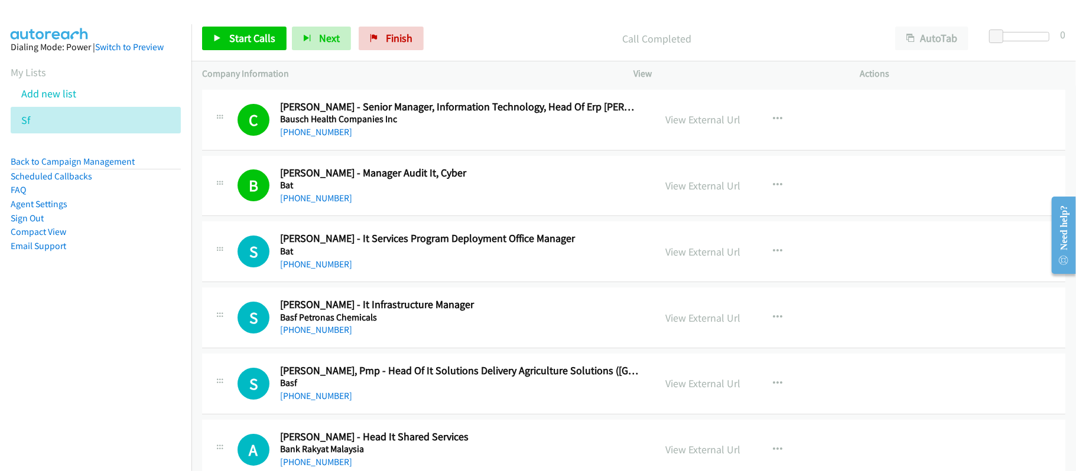
scroll to position [3105, 0]
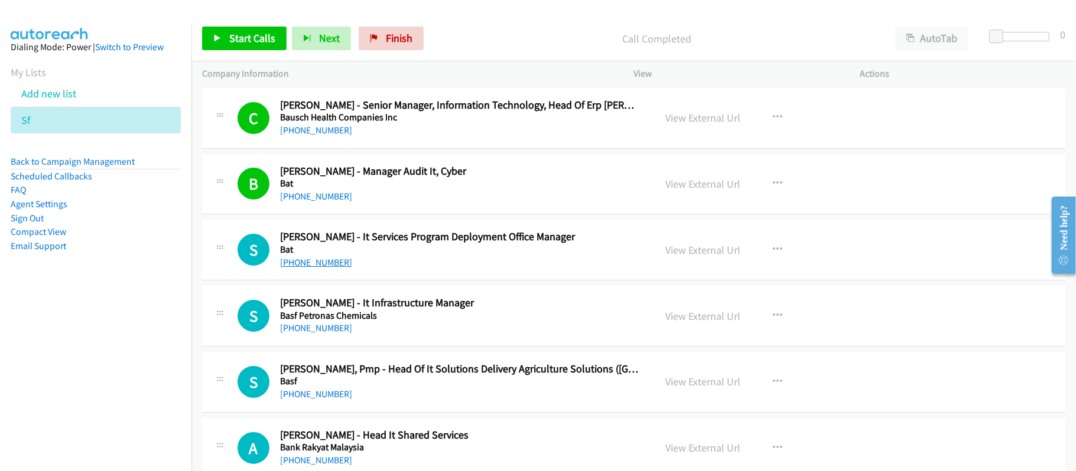
click at [328, 268] on link "[PHONE_NUMBER]" at bounding box center [316, 262] width 72 height 11
drag, startPoint x: 320, startPoint y: 202, endPoint x: 334, endPoint y: 201, distance: 14.8
click at [320, 202] on link "[PHONE_NUMBER]" at bounding box center [316, 196] width 72 height 11
click at [305, 265] on link "[PHONE_NUMBER]" at bounding box center [316, 262] width 72 height 11
click at [327, 268] on link "[PHONE_NUMBER]" at bounding box center [316, 262] width 72 height 11
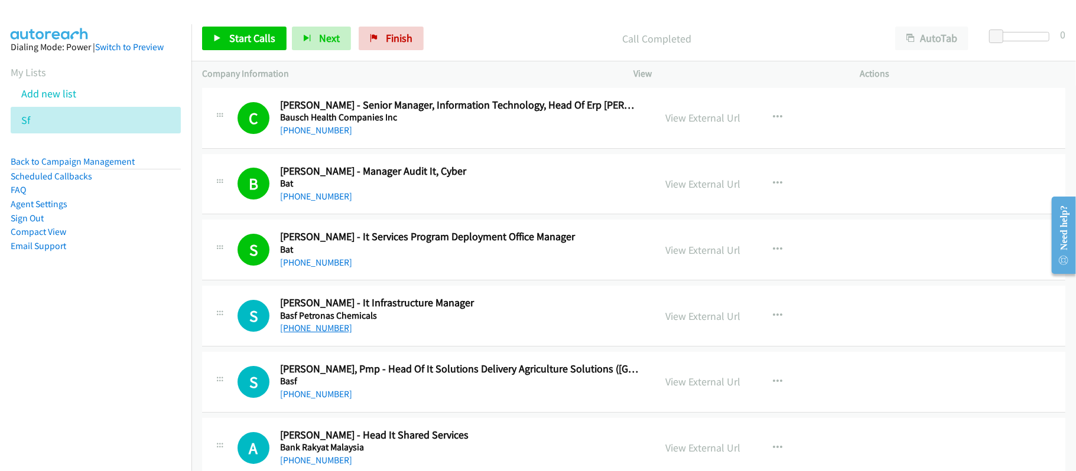
click at [310, 332] on link "[PHONE_NUMBER]" at bounding box center [316, 327] width 72 height 11
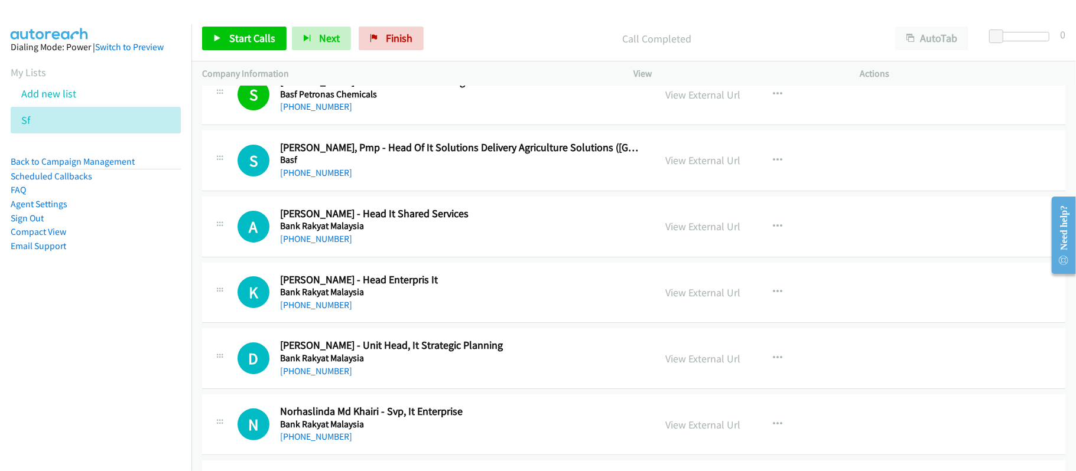
scroll to position [3341, 0]
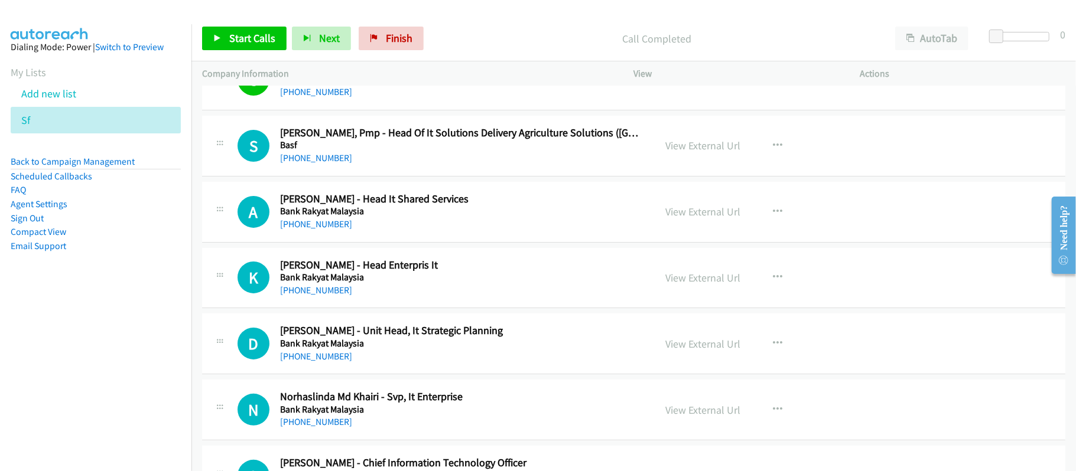
click at [424, 179] on td "S Callback Scheduled [PERSON_NAME], Pmp - Head Of It Solutions Delivery Agricul…" at bounding box center [633, 146] width 884 height 66
click at [301, 164] on link "[PHONE_NUMBER]" at bounding box center [316, 157] width 72 height 11
click at [334, 232] on div "[PHONE_NUMBER]" at bounding box center [459, 224] width 359 height 14
click at [319, 228] on link "[PHONE_NUMBER]" at bounding box center [316, 224] width 72 height 11
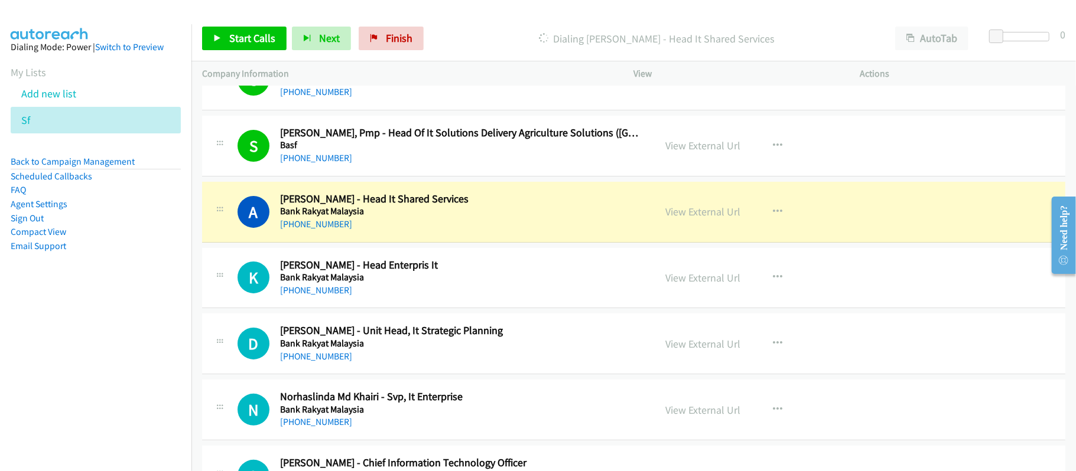
click at [521, 217] on h5 "Bank Rakyat Malaysia" at bounding box center [459, 212] width 359 height 12
click at [683, 218] on link "View External Url" at bounding box center [703, 212] width 75 height 14
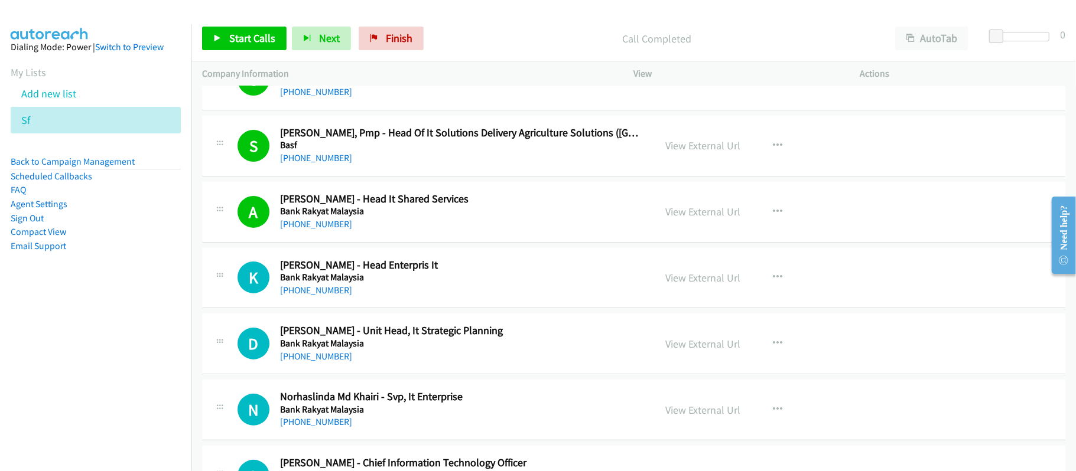
drag, startPoint x: 317, startPoint y: 305, endPoint x: 393, endPoint y: 305, distance: 76.2
click at [317, 296] on link "[PHONE_NUMBER]" at bounding box center [316, 290] width 72 height 11
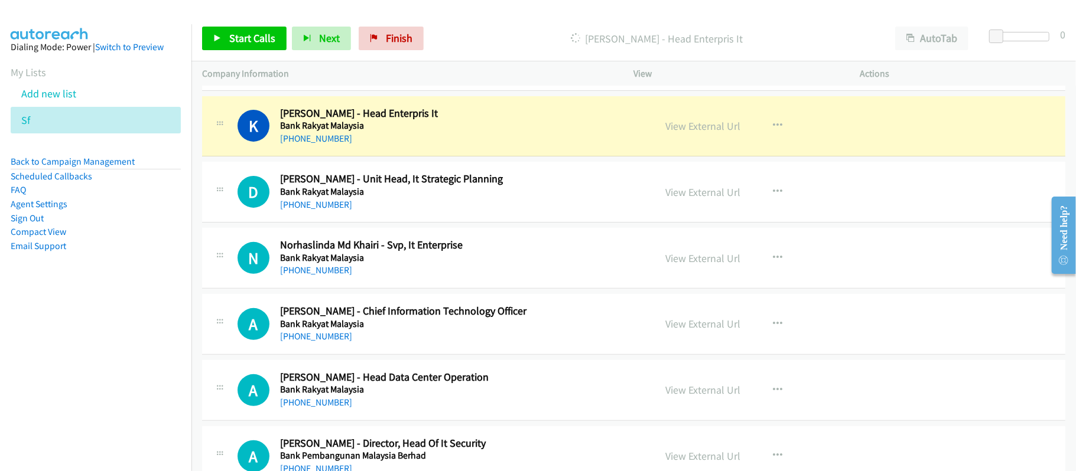
scroll to position [3494, 0]
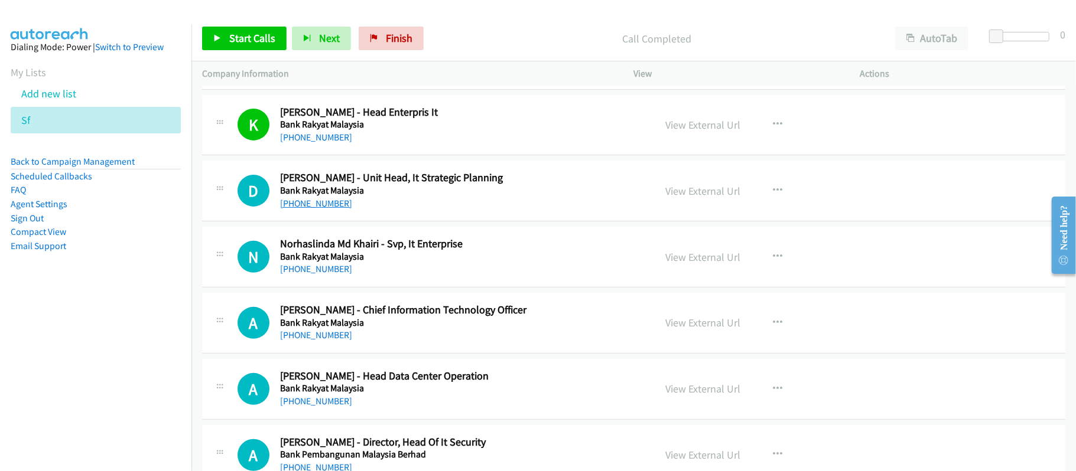
click at [312, 209] on link "[PHONE_NUMBER]" at bounding box center [316, 203] width 72 height 11
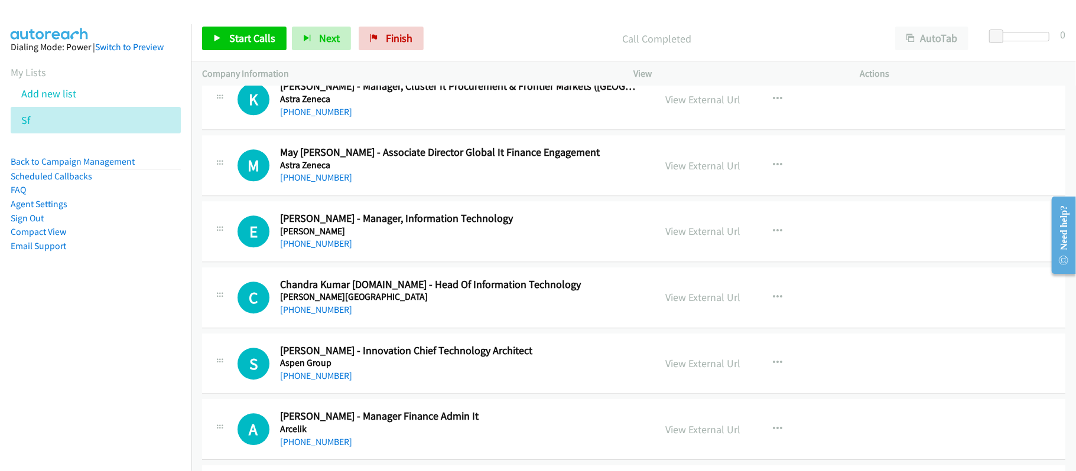
scroll to position [9369, 0]
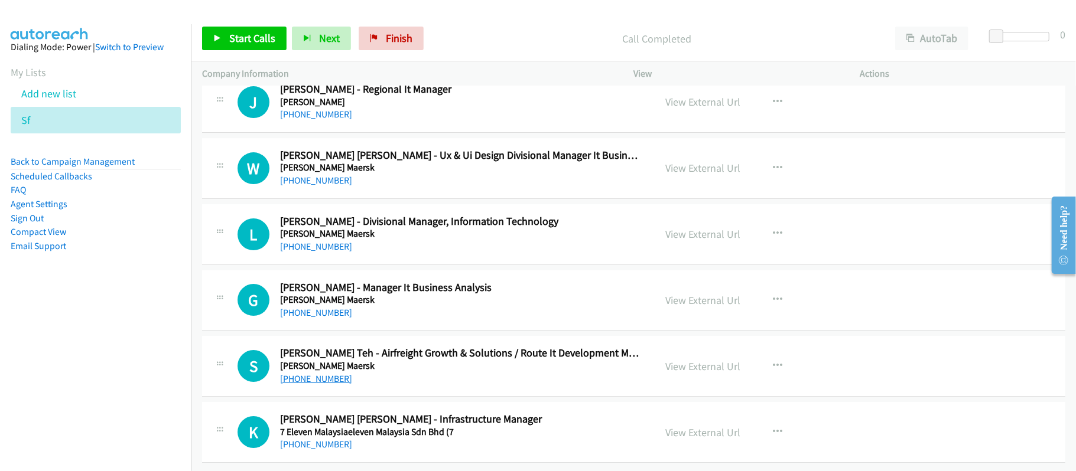
click at [325, 373] on link "[PHONE_NUMBER]" at bounding box center [316, 378] width 72 height 11
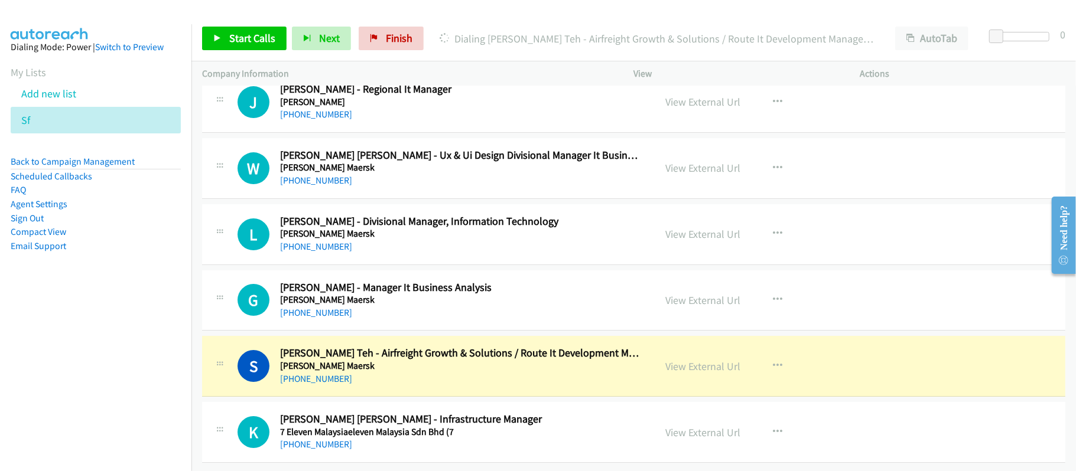
click at [428, 372] on div "[PHONE_NUMBER]" at bounding box center [459, 379] width 359 height 14
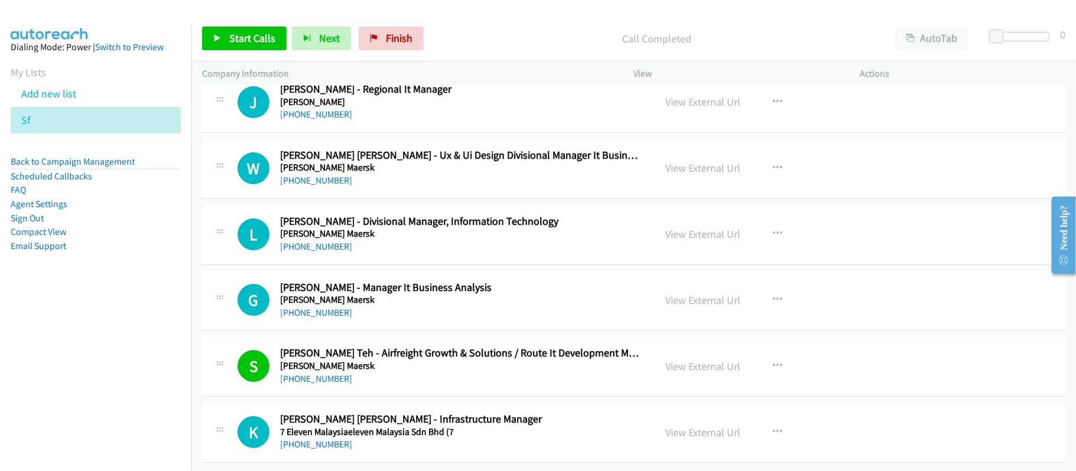
click at [320, 312] on div "G Callback Scheduled [PERSON_NAME] - Manager It Business Analysis [PERSON_NAME]…" at bounding box center [633, 301] width 863 height 61
click at [320, 307] on link "[PHONE_NUMBER]" at bounding box center [316, 312] width 72 height 11
click at [301, 241] on link "[PHONE_NUMBER]" at bounding box center [316, 246] width 72 height 11
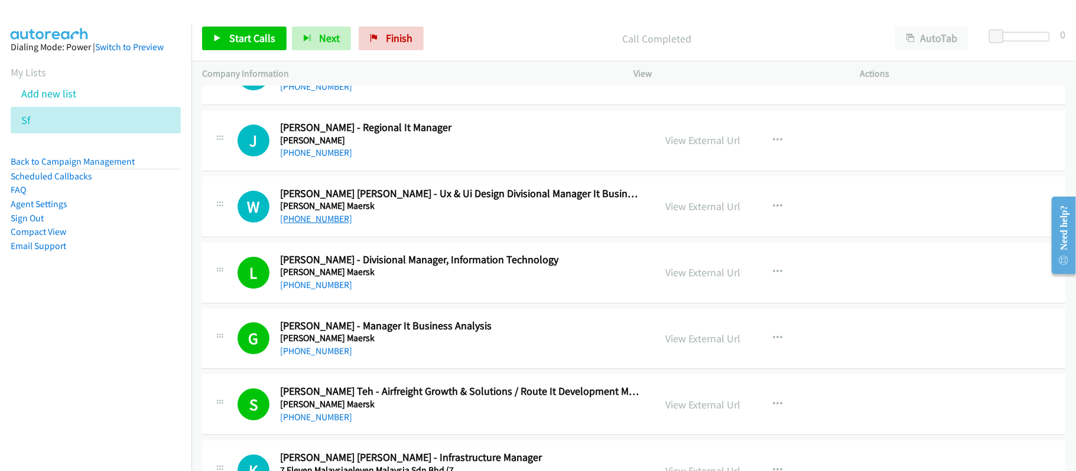
drag, startPoint x: 293, startPoint y: 248, endPoint x: 305, endPoint y: 248, distance: 12.4
click at [293, 224] on link "[PHONE_NUMBER]" at bounding box center [316, 218] width 72 height 11
click at [319, 160] on div "[PHONE_NUMBER]" at bounding box center [459, 153] width 359 height 14
click at [313, 158] on link "[PHONE_NUMBER]" at bounding box center [316, 152] width 72 height 11
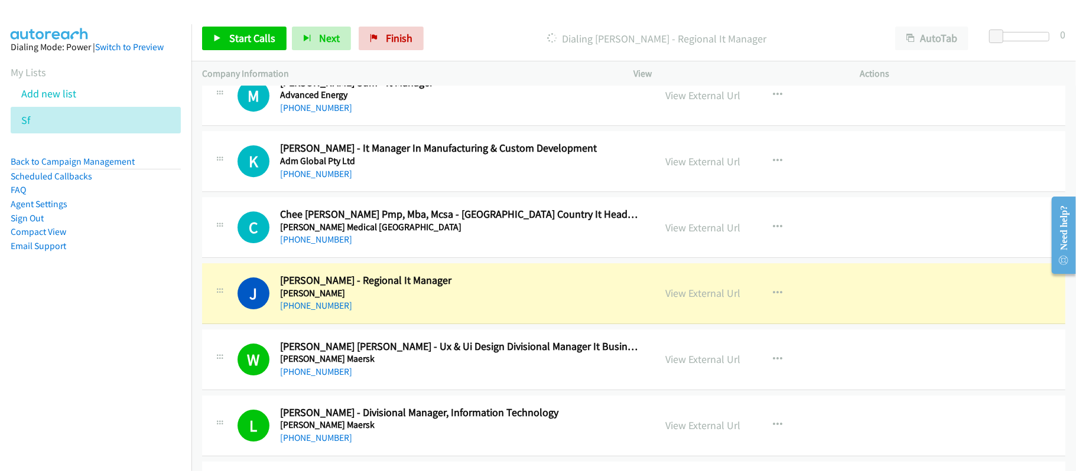
scroll to position [9133, 0]
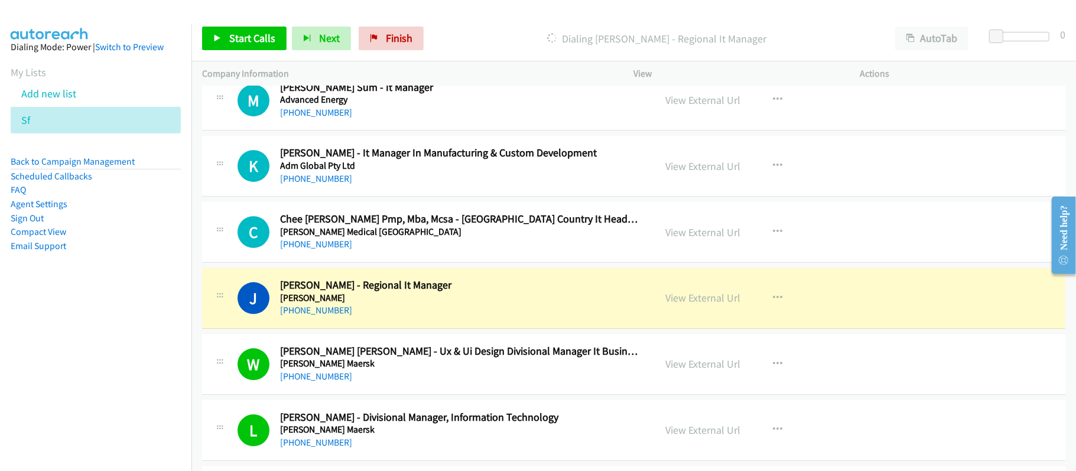
click at [412, 252] on div "[PHONE_NUMBER]" at bounding box center [459, 244] width 359 height 14
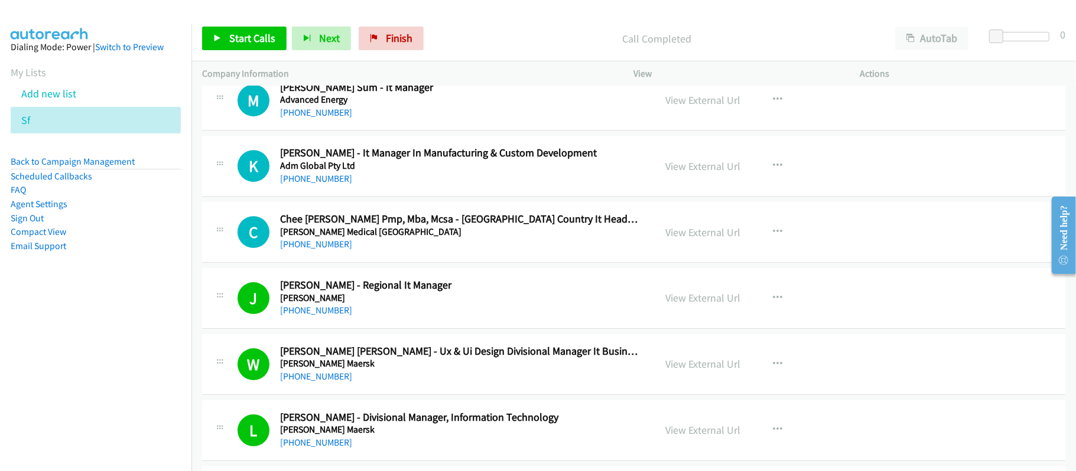
click at [491, 238] on h5 "[PERSON_NAME] Medical [GEOGRAPHIC_DATA]" at bounding box center [459, 232] width 359 height 12
drag, startPoint x: 298, startPoint y: 268, endPoint x: 359, endPoint y: 266, distance: 60.9
click at [298, 250] on link "[PHONE_NUMBER]" at bounding box center [316, 244] width 72 height 11
click at [312, 184] on link "[PHONE_NUMBER]" at bounding box center [316, 178] width 72 height 11
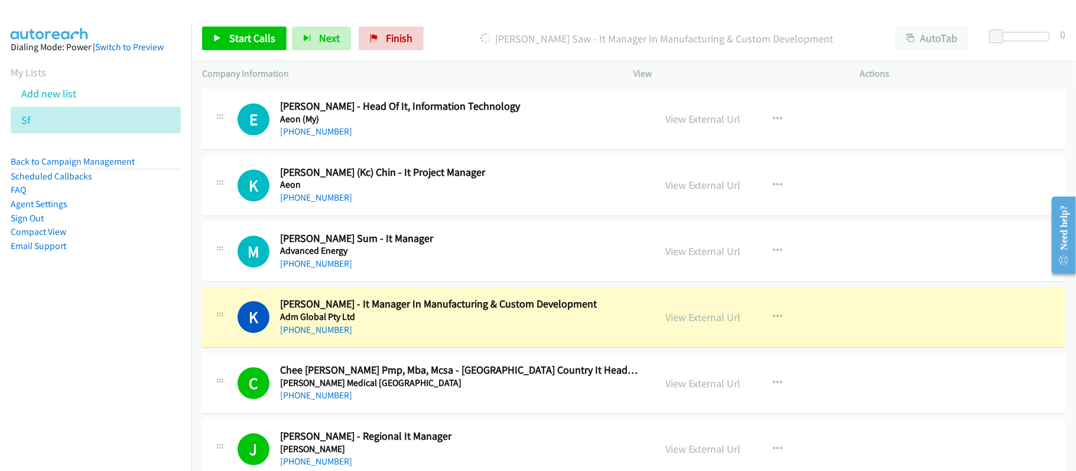
scroll to position [8976, 0]
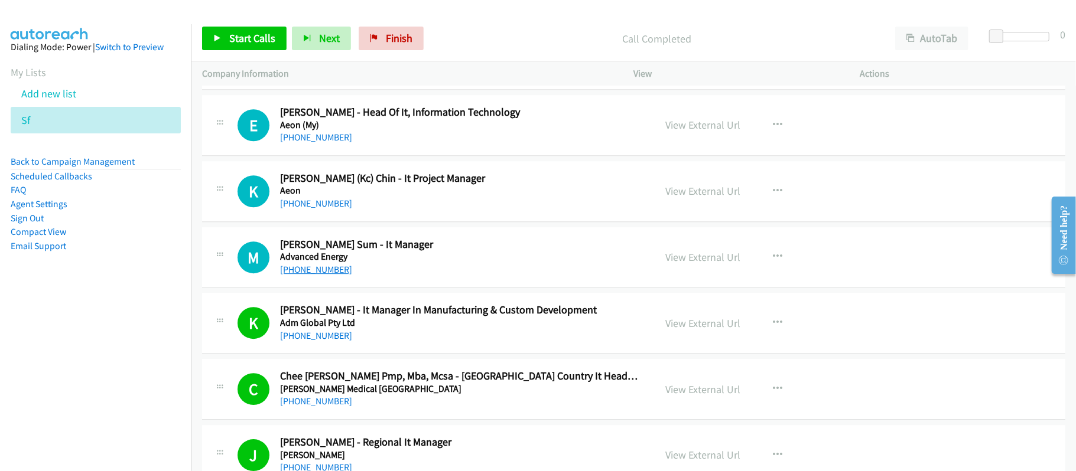
click at [327, 275] on link "[PHONE_NUMBER]" at bounding box center [316, 269] width 72 height 11
click at [320, 209] on link "[PHONE_NUMBER]" at bounding box center [316, 203] width 72 height 11
click at [308, 143] on link "[PHONE_NUMBER]" at bounding box center [316, 137] width 72 height 11
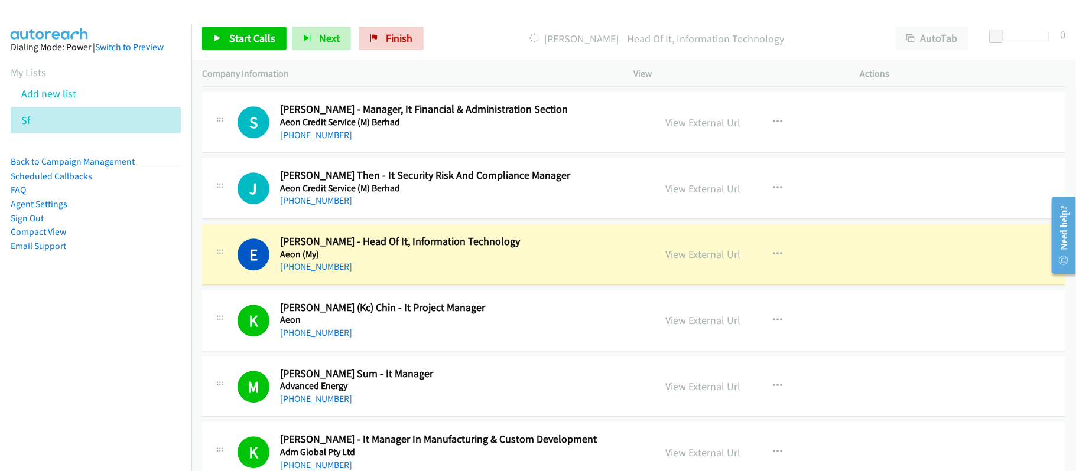
scroll to position [8818, 0]
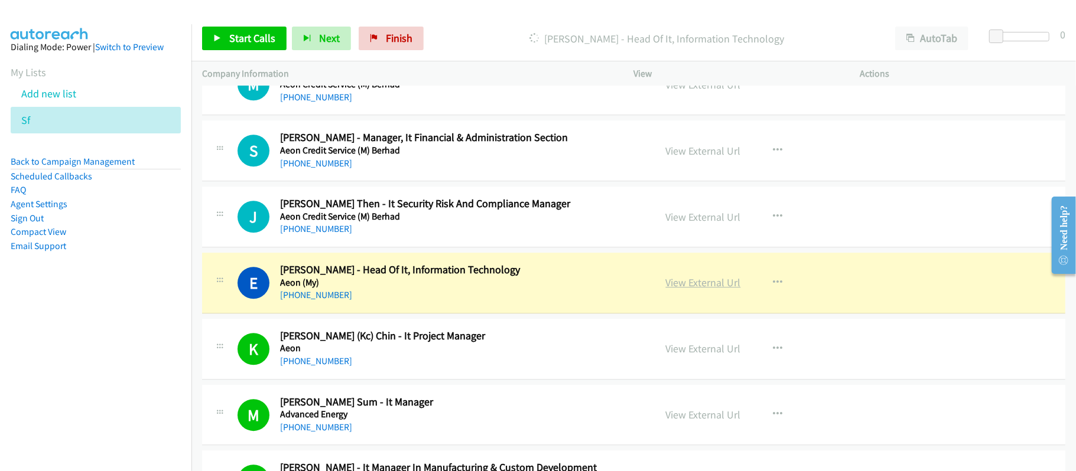
click at [672, 289] on link "View External Url" at bounding box center [703, 283] width 75 height 14
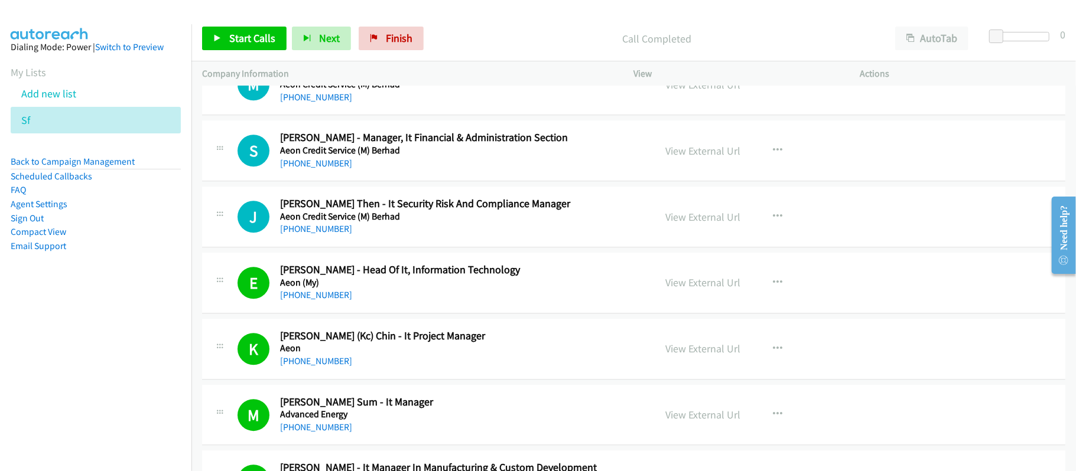
click at [325, 234] on link "[PHONE_NUMBER]" at bounding box center [316, 228] width 72 height 11
click at [312, 169] on link "[PHONE_NUMBER]" at bounding box center [316, 163] width 72 height 11
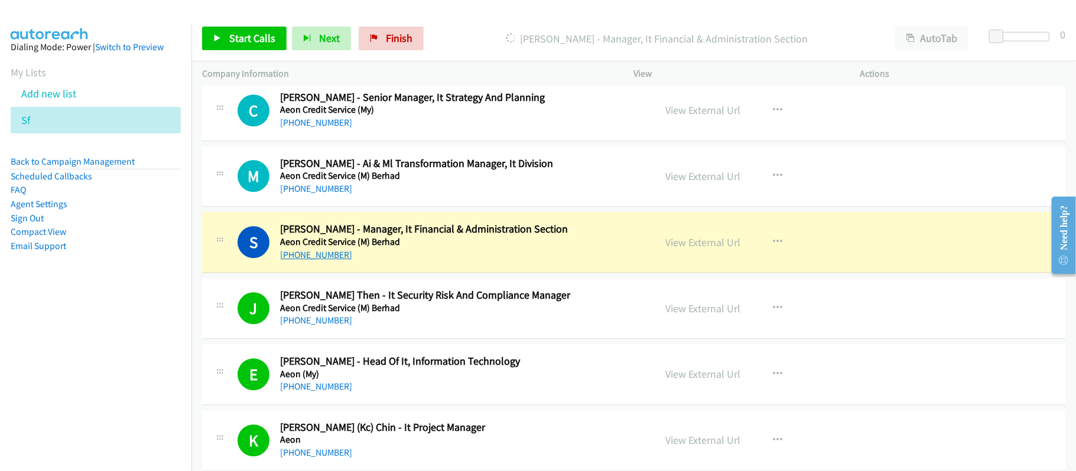
scroll to position [8726, 0]
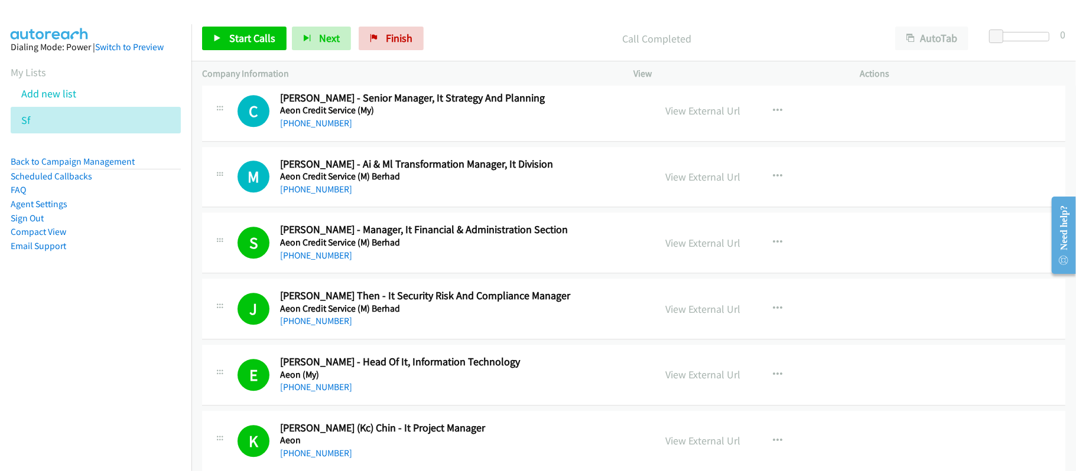
click at [372, 208] on div "M Callback Scheduled [PERSON_NAME] & Ml Transformation Manager, It Division Aeo…" at bounding box center [633, 177] width 863 height 61
click at [312, 195] on link "[PHONE_NUMBER]" at bounding box center [316, 189] width 72 height 11
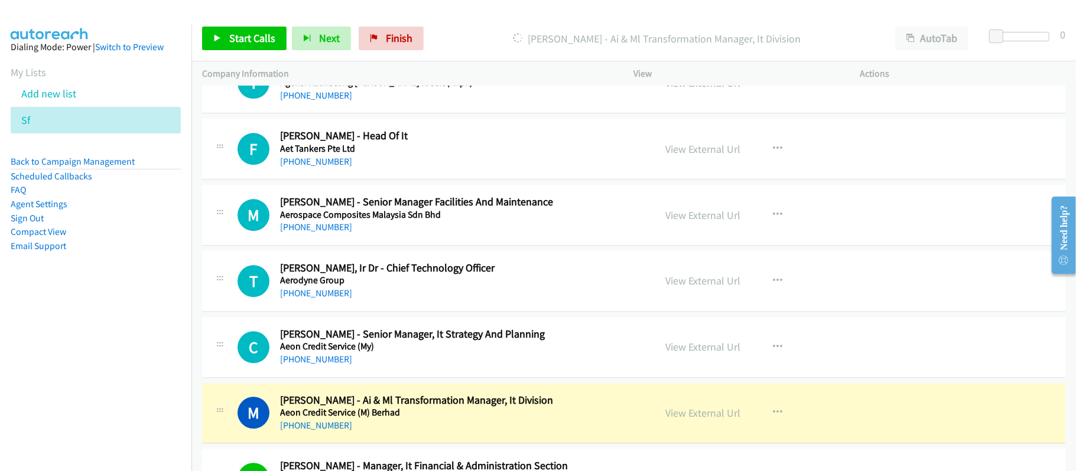
scroll to position [8568, 0]
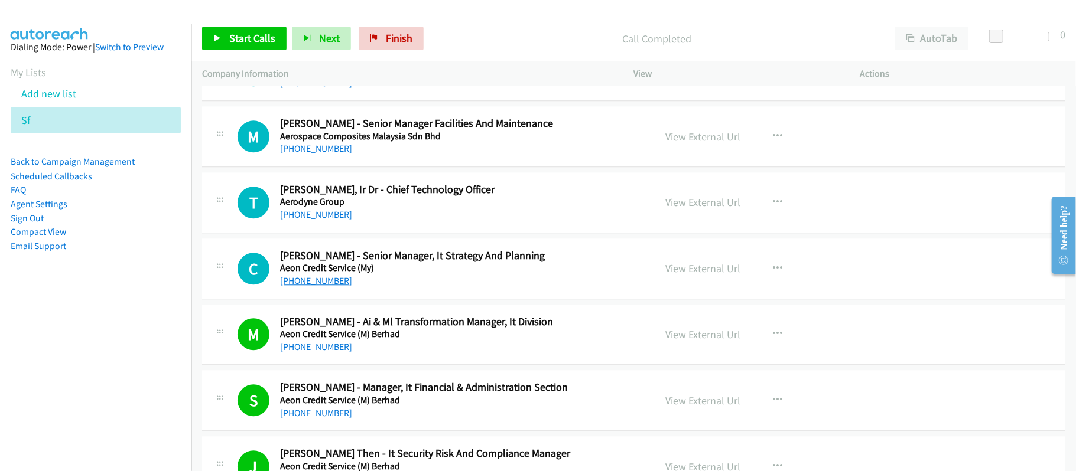
drag, startPoint x: 315, startPoint y: 308, endPoint x: 331, endPoint y: 307, distance: 15.4
click at [315, 286] on link "[PHONE_NUMBER]" at bounding box center [316, 280] width 72 height 11
drag, startPoint x: 314, startPoint y: 237, endPoint x: 353, endPoint y: 239, distance: 39.0
click at [314, 220] on link "[PHONE_NUMBER]" at bounding box center [316, 214] width 72 height 11
click at [305, 154] on link "[PHONE_NUMBER]" at bounding box center [316, 148] width 72 height 11
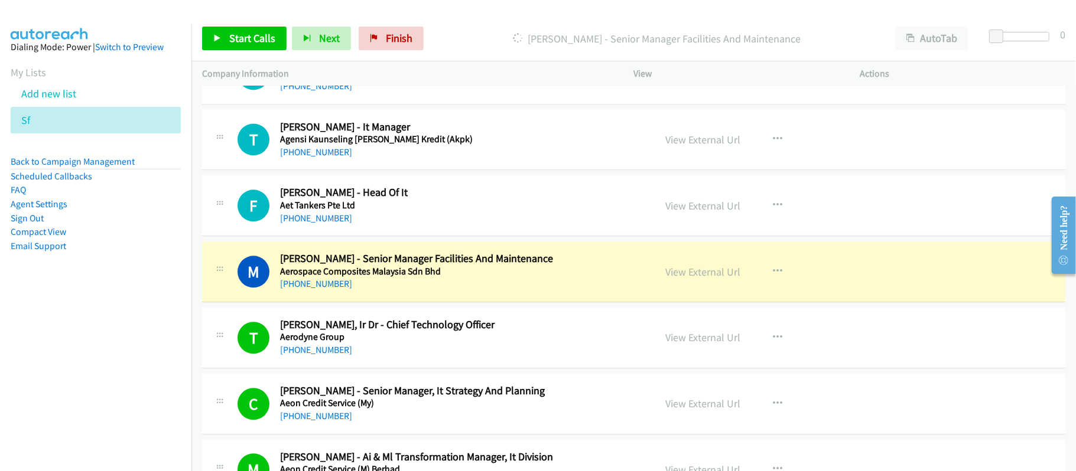
scroll to position [8411, 0]
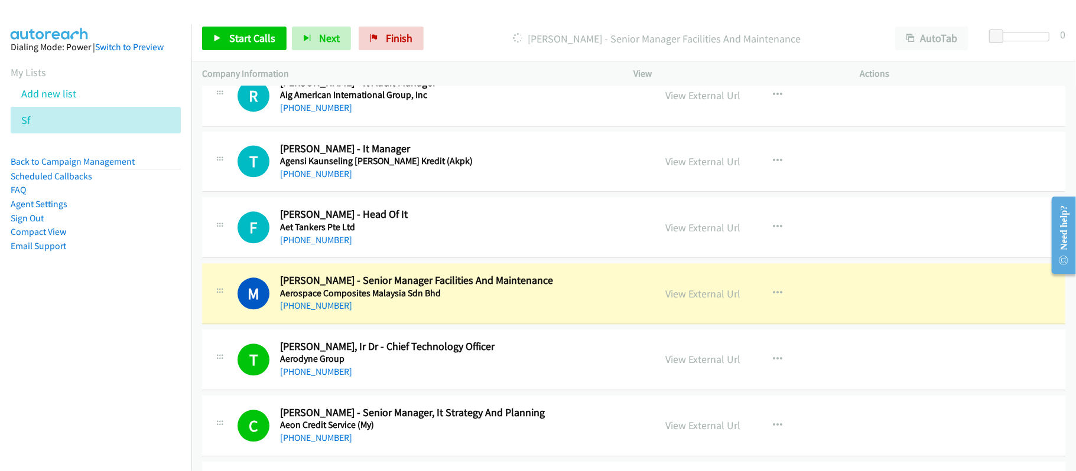
click at [497, 299] on h5 "Aerospace Composites Malaysia Sdn Bhd" at bounding box center [459, 294] width 359 height 12
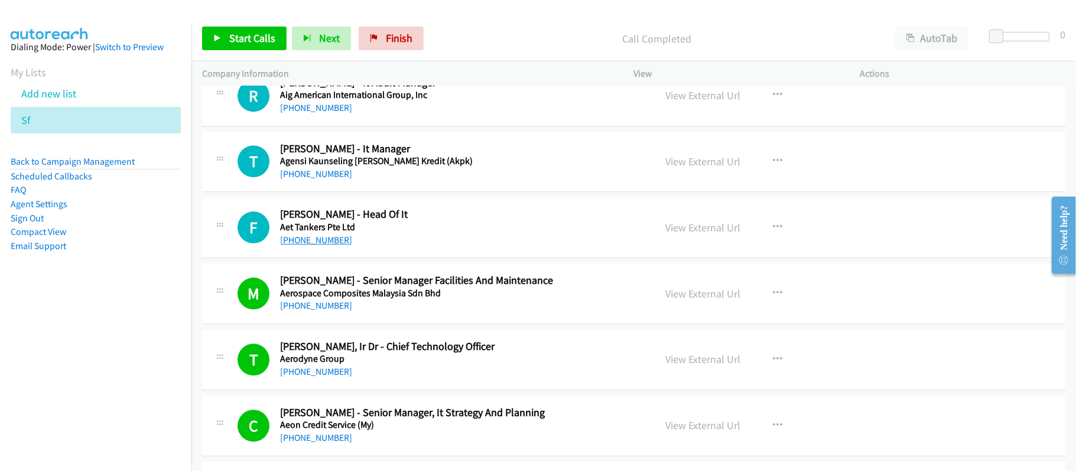
click at [338, 246] on link "[PHONE_NUMBER]" at bounding box center [316, 239] width 72 height 11
click at [328, 246] on link "[PHONE_NUMBER]" at bounding box center [316, 239] width 72 height 11
drag, startPoint x: 325, startPoint y: 198, endPoint x: 438, endPoint y: 223, distance: 116.0
click at [325, 180] on link "[PHONE_NUMBER]" at bounding box center [316, 173] width 72 height 11
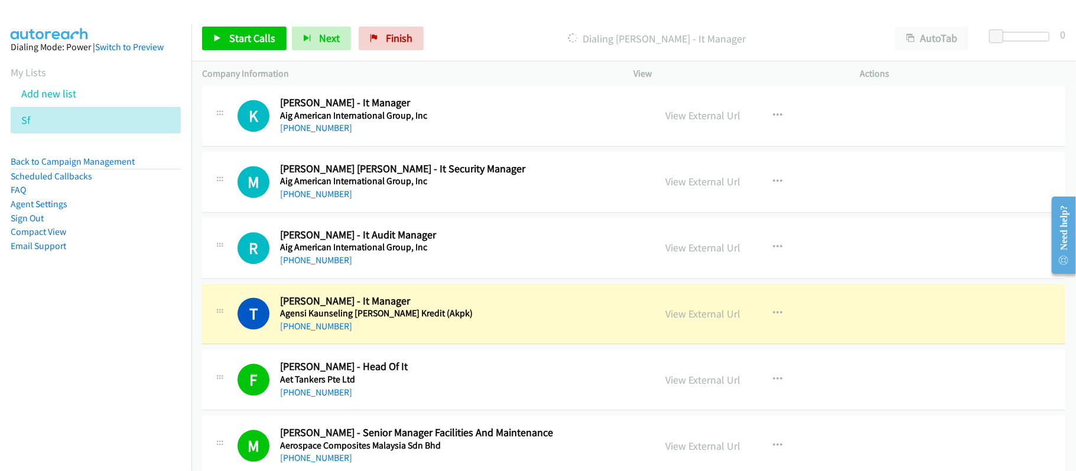
scroll to position [8253, 0]
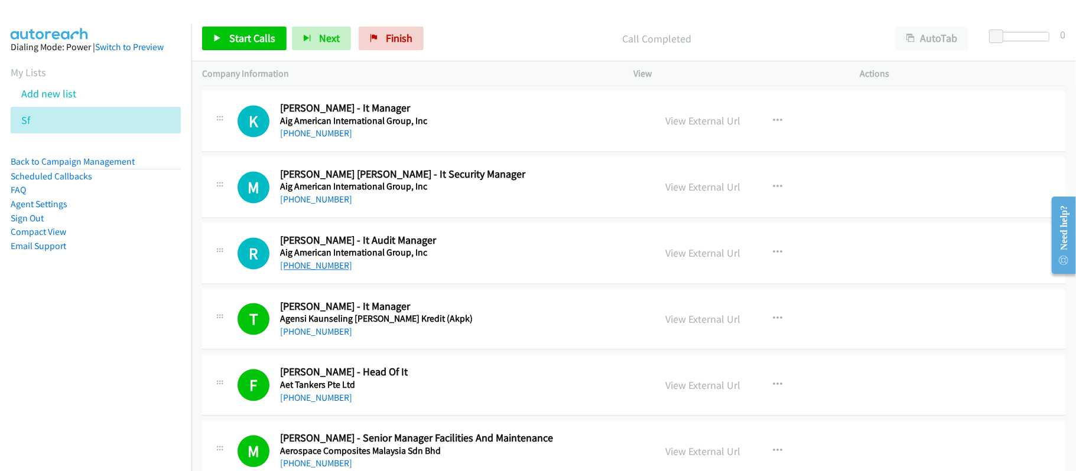
click at [289, 271] on link "[PHONE_NUMBER]" at bounding box center [316, 265] width 72 height 11
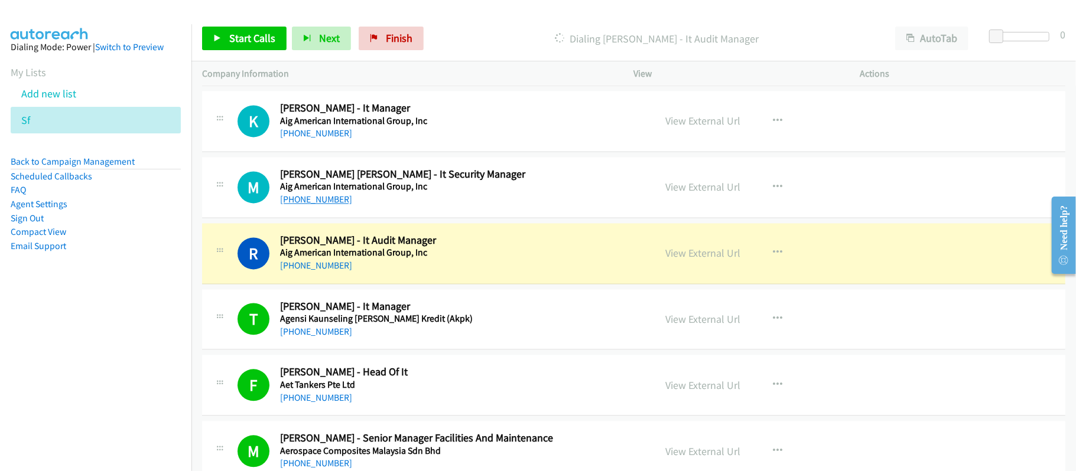
click at [314, 205] on link "[PHONE_NUMBER]" at bounding box center [316, 199] width 72 height 11
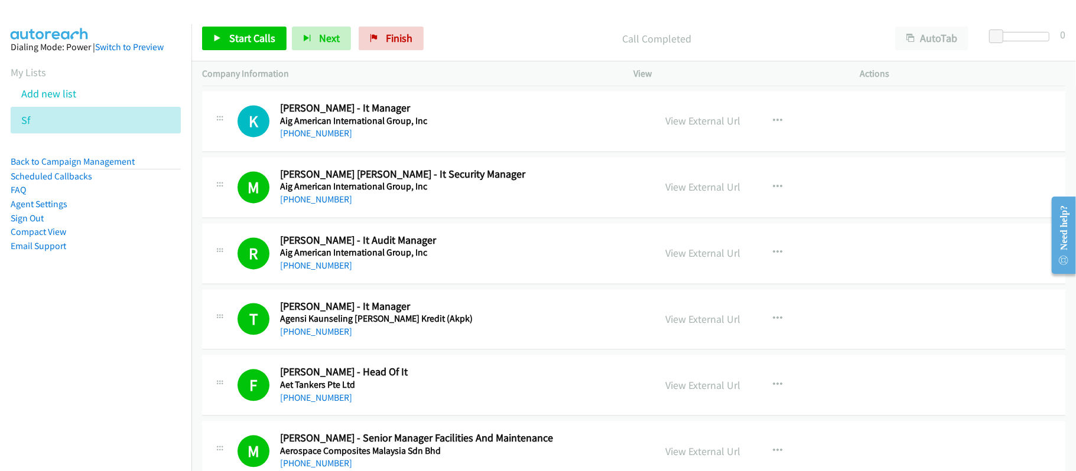
drag, startPoint x: 329, startPoint y: 154, endPoint x: 561, endPoint y: 211, distance: 239.1
click at [329, 139] on link "[PHONE_NUMBER]" at bounding box center [316, 133] width 72 height 11
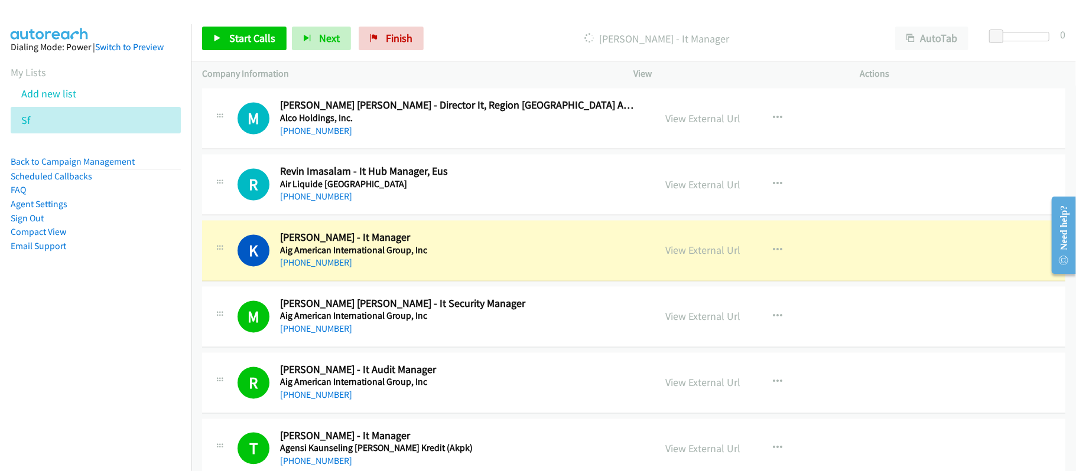
scroll to position [8096, 0]
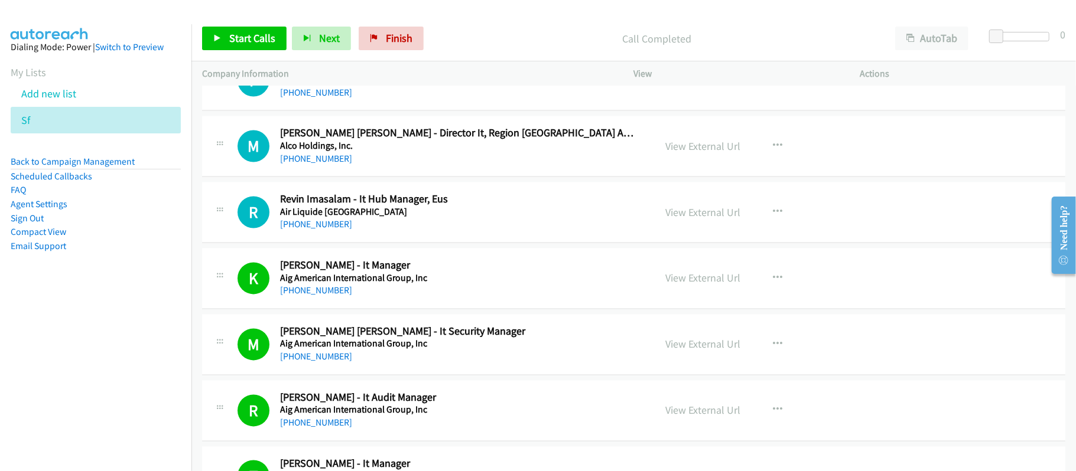
drag, startPoint x: 315, startPoint y: 246, endPoint x: 433, endPoint y: 253, distance: 118.3
click at [315, 230] on link "[PHONE_NUMBER]" at bounding box center [316, 224] width 72 height 11
click at [313, 230] on link "[PHONE_NUMBER]" at bounding box center [316, 224] width 72 height 11
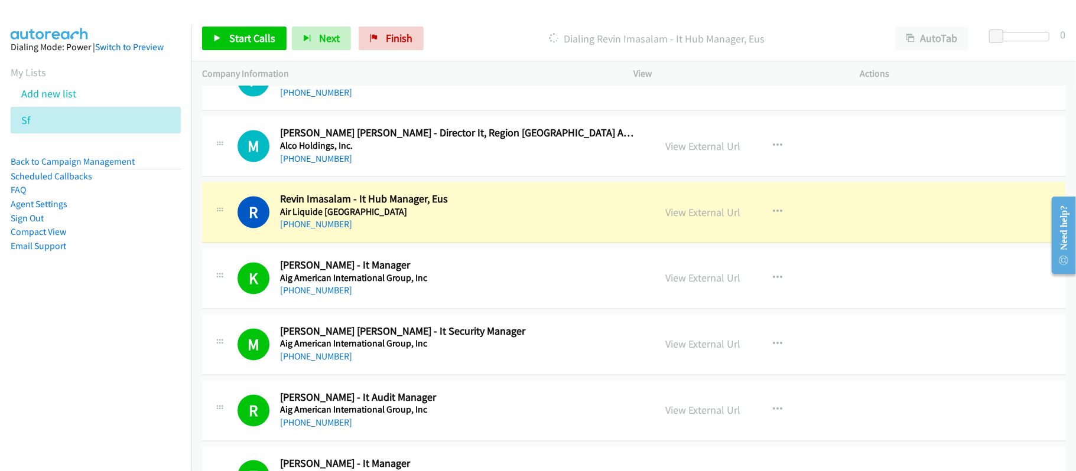
click at [450, 232] on div "[PHONE_NUMBER]" at bounding box center [459, 225] width 359 height 14
click at [675, 220] on link "View External Url" at bounding box center [703, 213] width 75 height 14
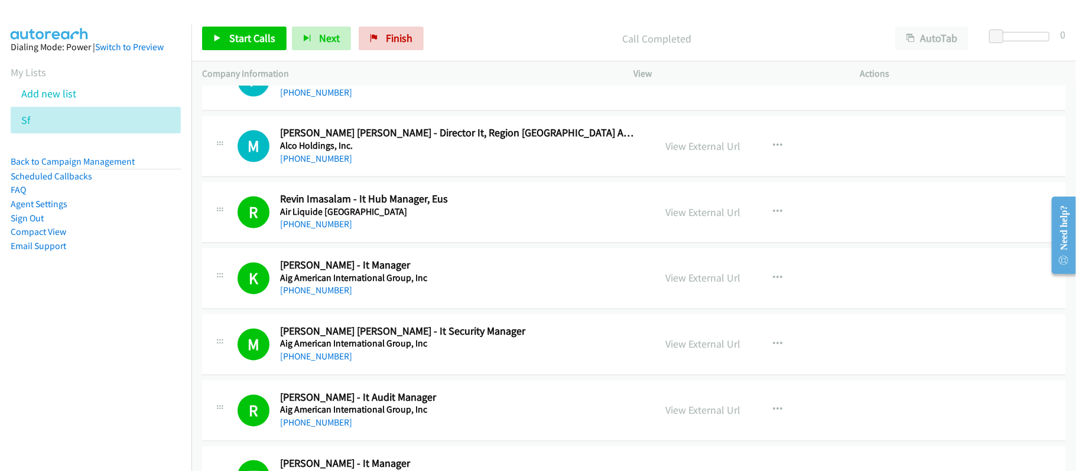
drag, startPoint x: 334, startPoint y: 178, endPoint x: 348, endPoint y: 178, distance: 14.2
click at [334, 165] on link "[PHONE_NUMBER]" at bounding box center [316, 159] width 72 height 11
click at [321, 165] on link "[PHONE_NUMBER]" at bounding box center [316, 159] width 72 height 11
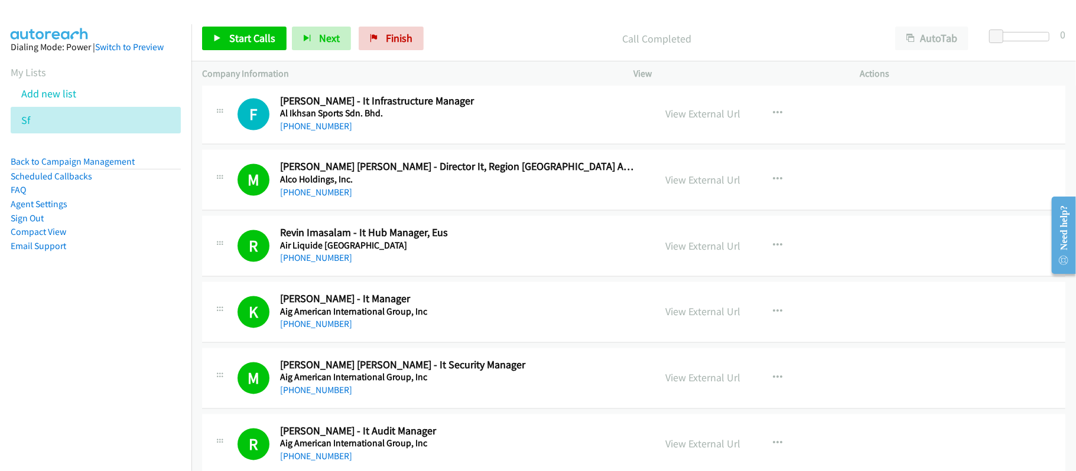
scroll to position [8046, 0]
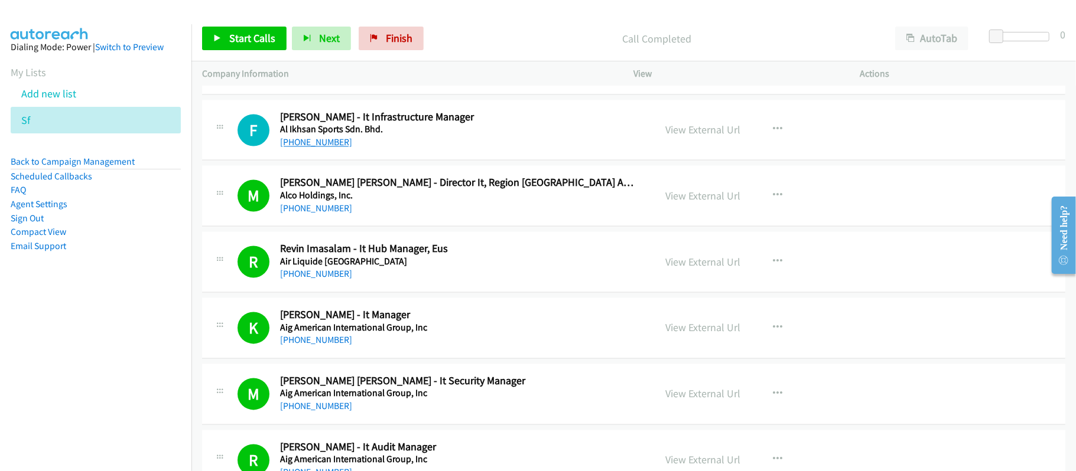
click at [293, 148] on link "[PHONE_NUMBER]" at bounding box center [316, 142] width 72 height 11
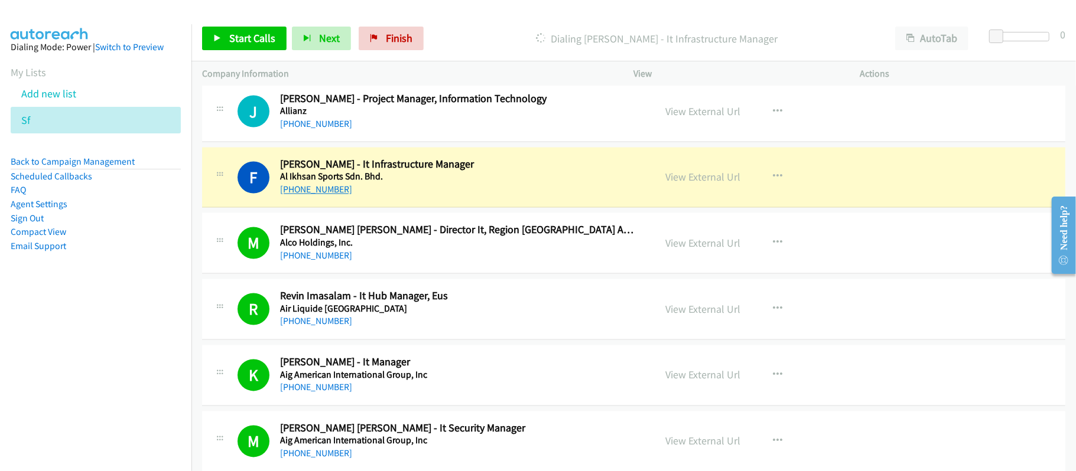
scroll to position [7998, 0]
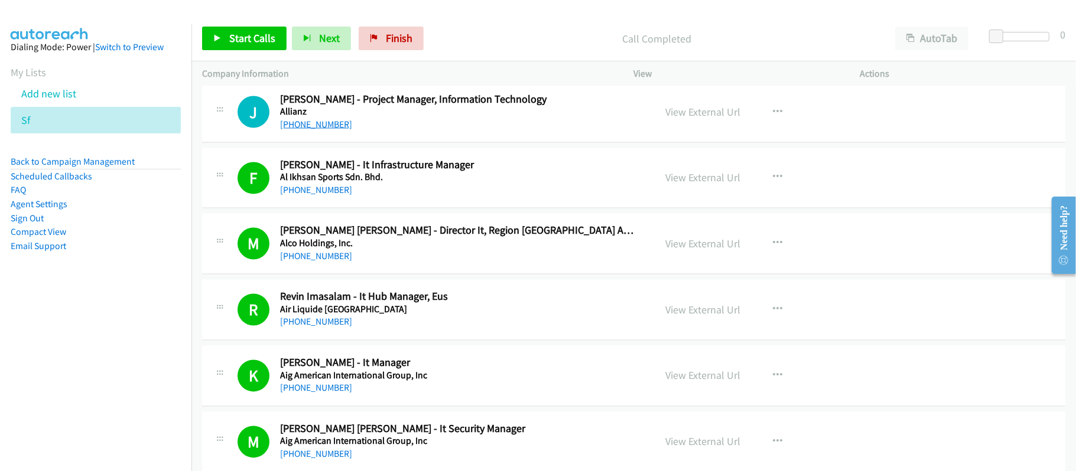
click at [292, 130] on link "[PHONE_NUMBER]" at bounding box center [316, 124] width 72 height 11
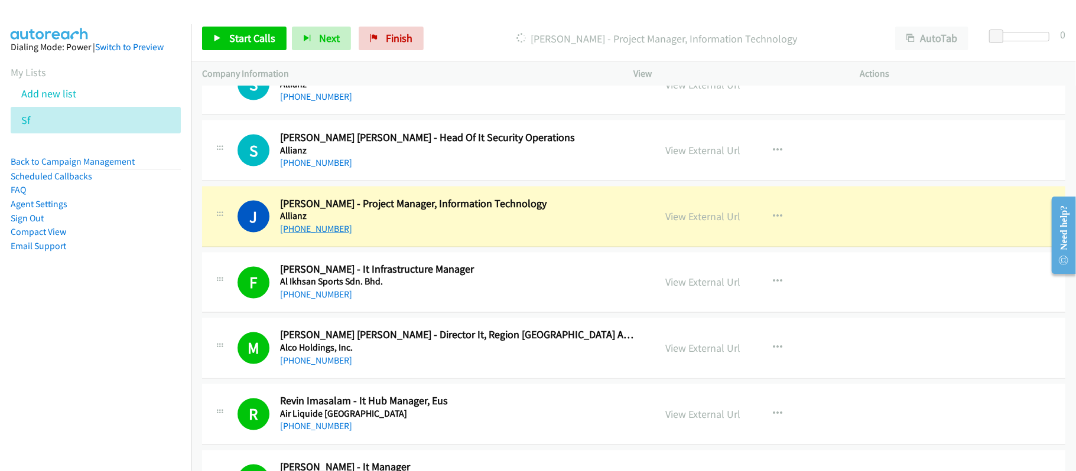
scroll to position [7892, 0]
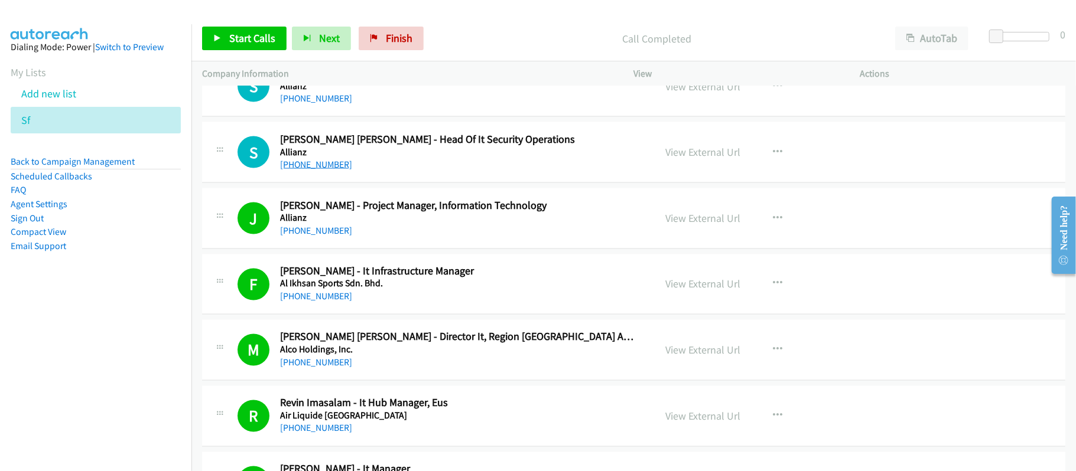
click at [334, 170] on link "[PHONE_NUMBER]" at bounding box center [316, 164] width 72 height 11
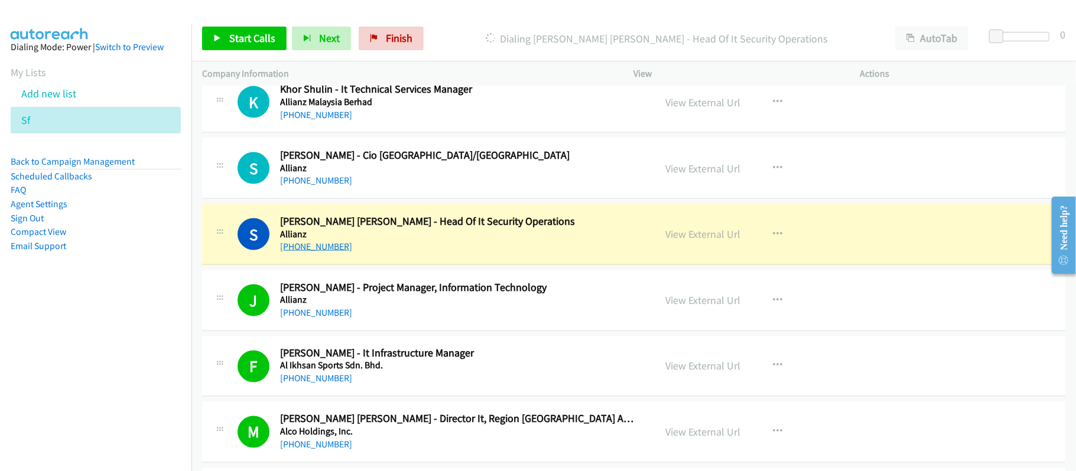
scroll to position [7809, 0]
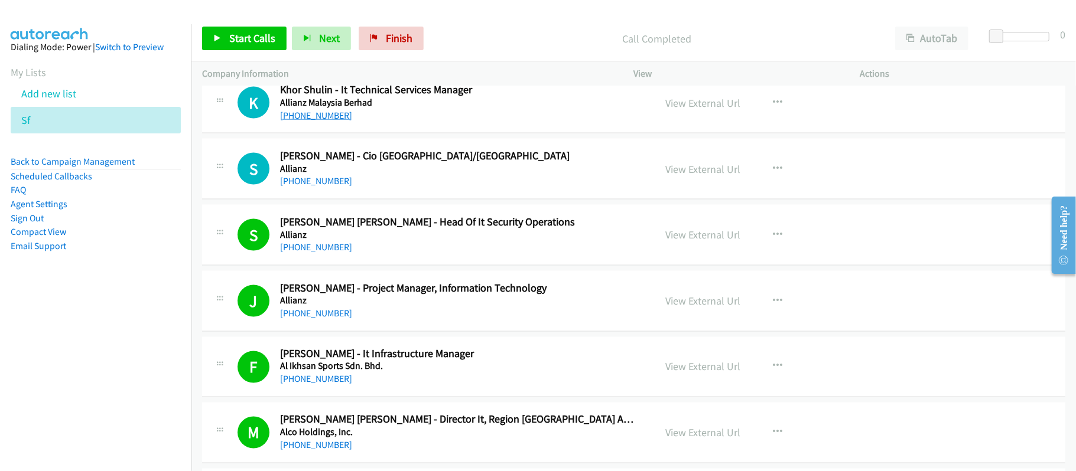
click at [327, 121] on link "[PHONE_NUMBER]" at bounding box center [316, 115] width 72 height 11
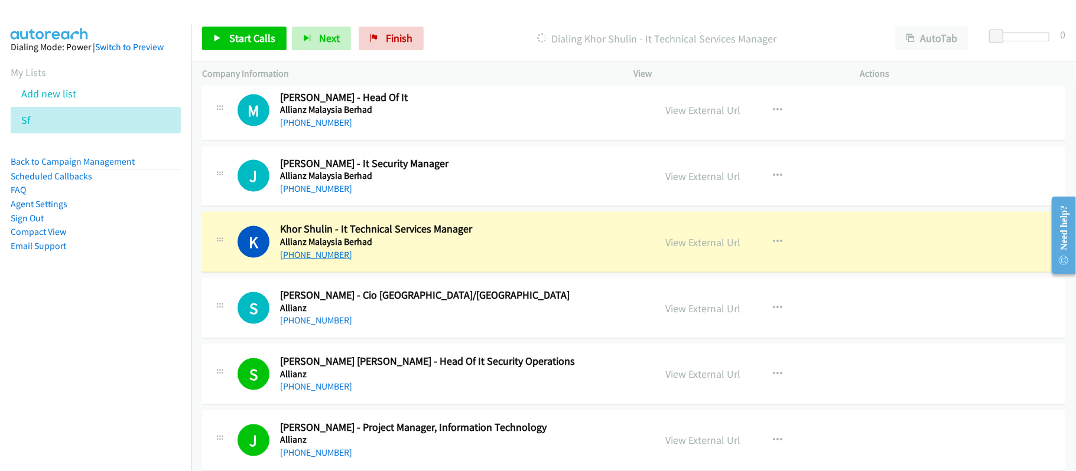
scroll to position [7669, 0]
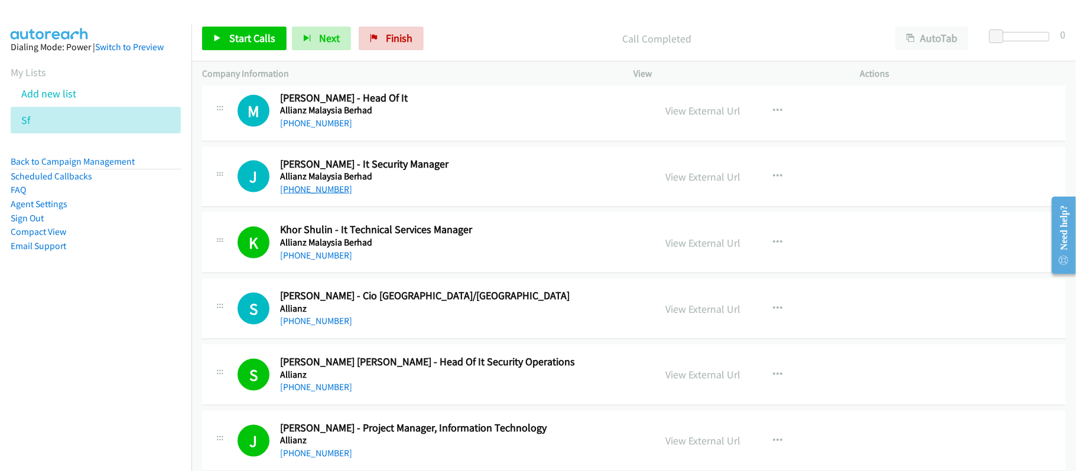
click at [325, 195] on link "[PHONE_NUMBER]" at bounding box center [316, 189] width 72 height 11
click at [327, 129] on link "[PHONE_NUMBER]" at bounding box center [316, 123] width 72 height 11
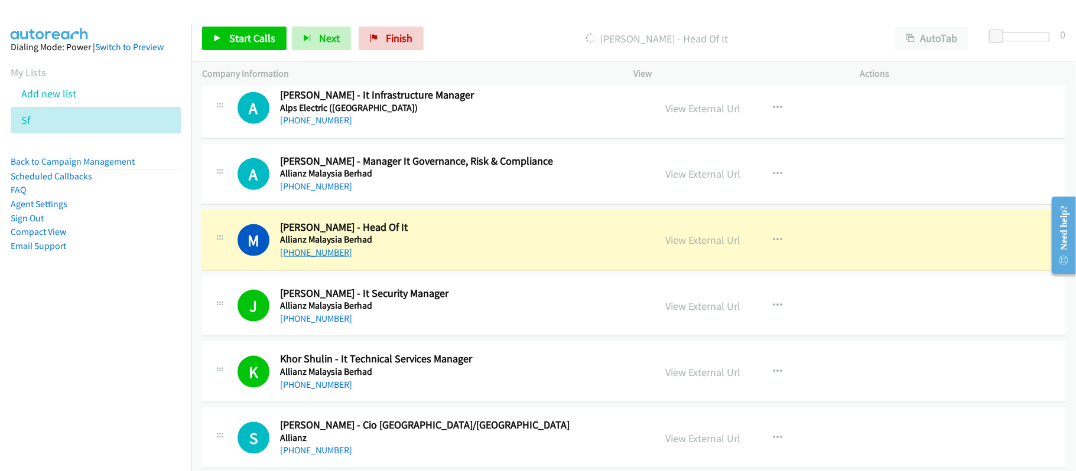
scroll to position [7534, 0]
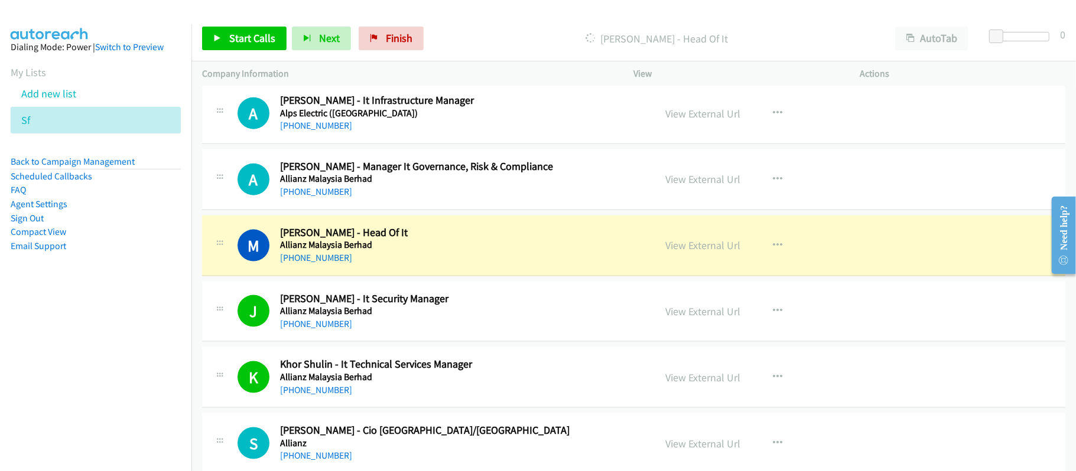
click at [393, 199] on div "[PHONE_NUMBER]" at bounding box center [459, 192] width 359 height 14
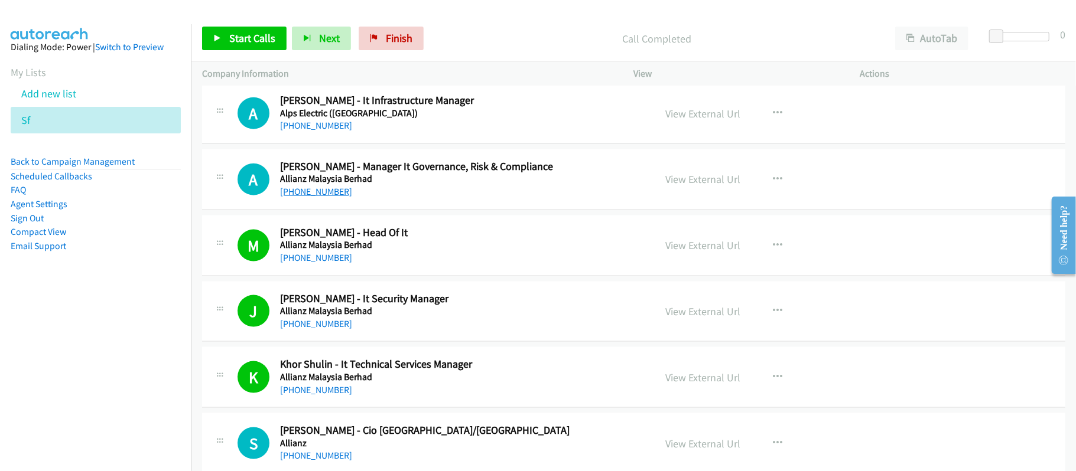
click at [337, 197] on link "[PHONE_NUMBER]" at bounding box center [316, 191] width 72 height 11
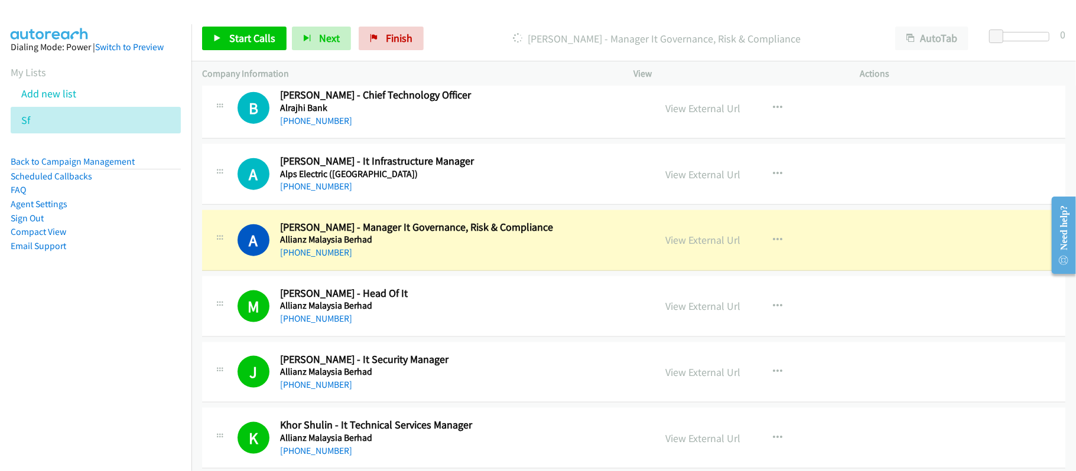
scroll to position [7472, 0]
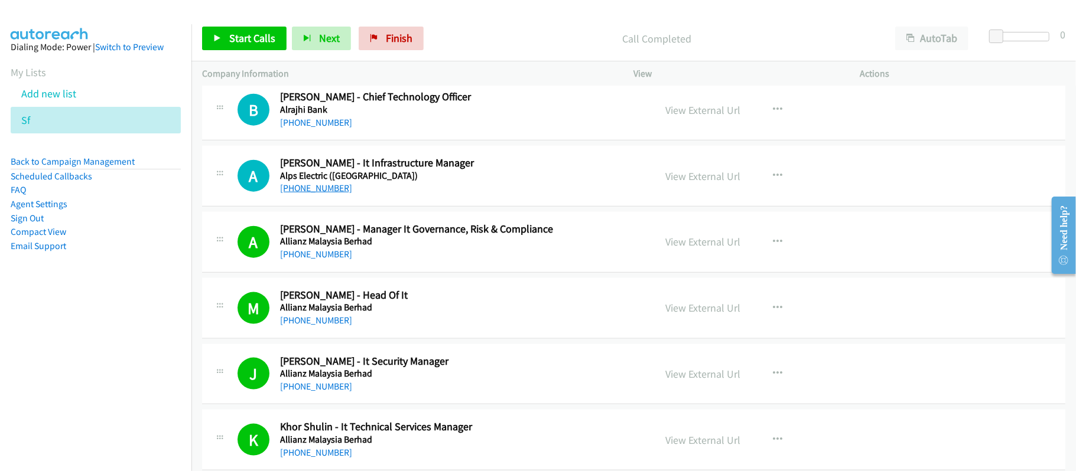
drag, startPoint x: 325, startPoint y: 213, endPoint x: 332, endPoint y: 216, distance: 7.7
click at [325, 194] on link "[PHONE_NUMBER]" at bounding box center [316, 188] width 72 height 11
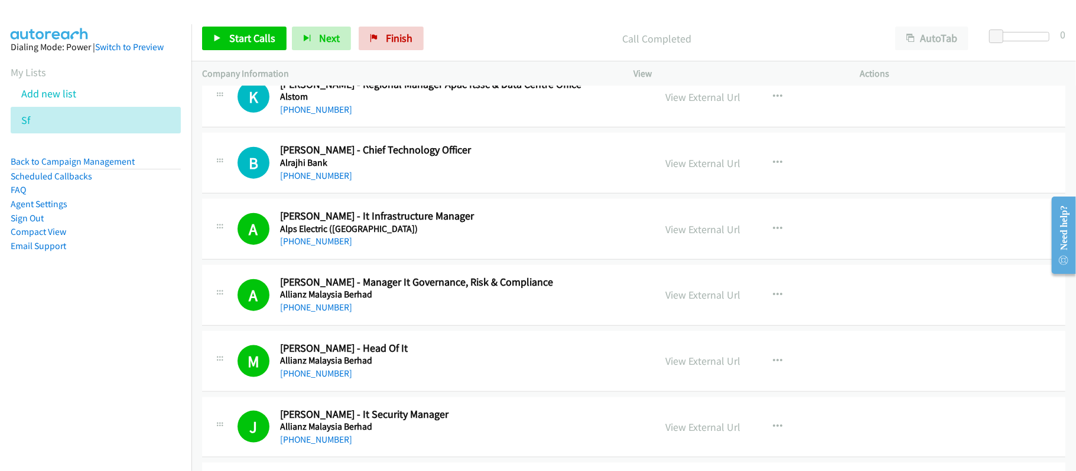
scroll to position [7393, 0]
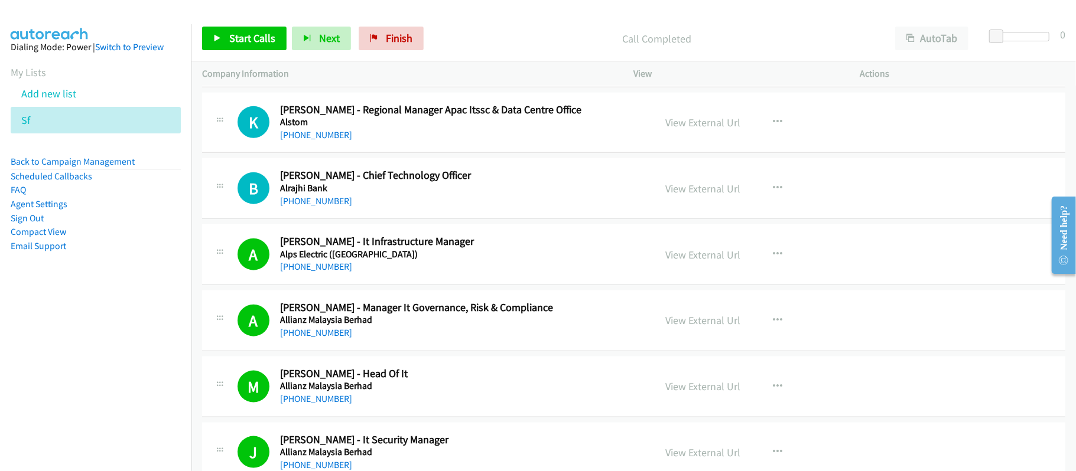
drag, startPoint x: 331, startPoint y: 220, endPoint x: 351, endPoint y: 223, distance: 19.7
click at [331, 207] on link "[PHONE_NUMBER]" at bounding box center [316, 201] width 72 height 11
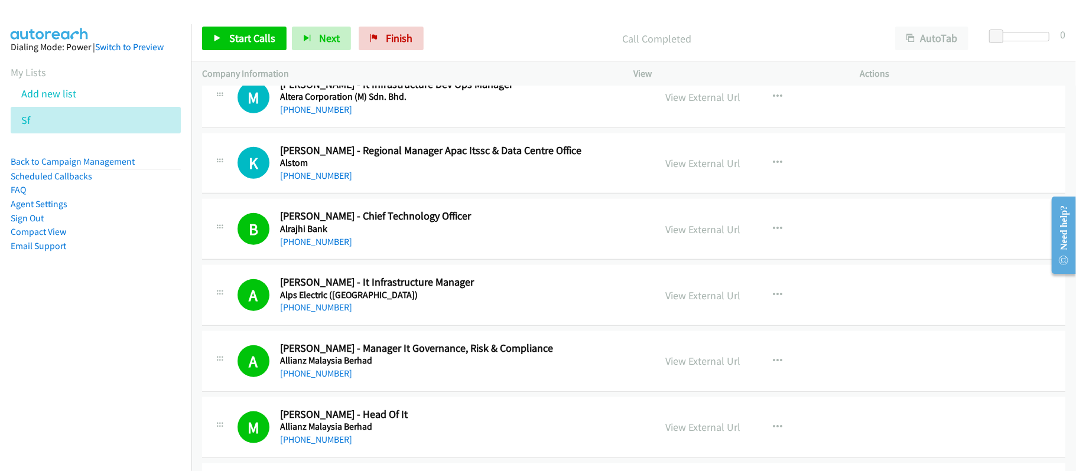
scroll to position [7315, 0]
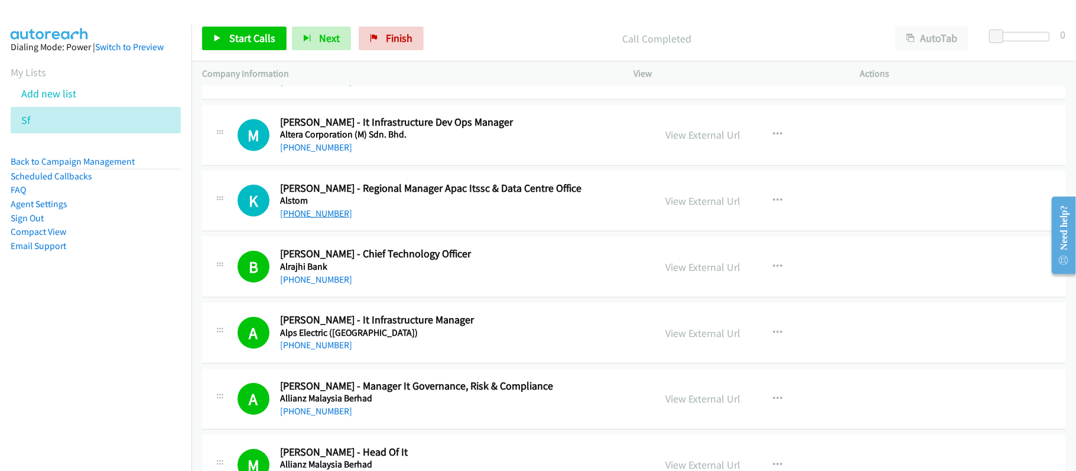
click at [327, 219] on link "[PHONE_NUMBER]" at bounding box center [316, 213] width 72 height 11
click at [329, 153] on link "[PHONE_NUMBER]" at bounding box center [316, 147] width 72 height 11
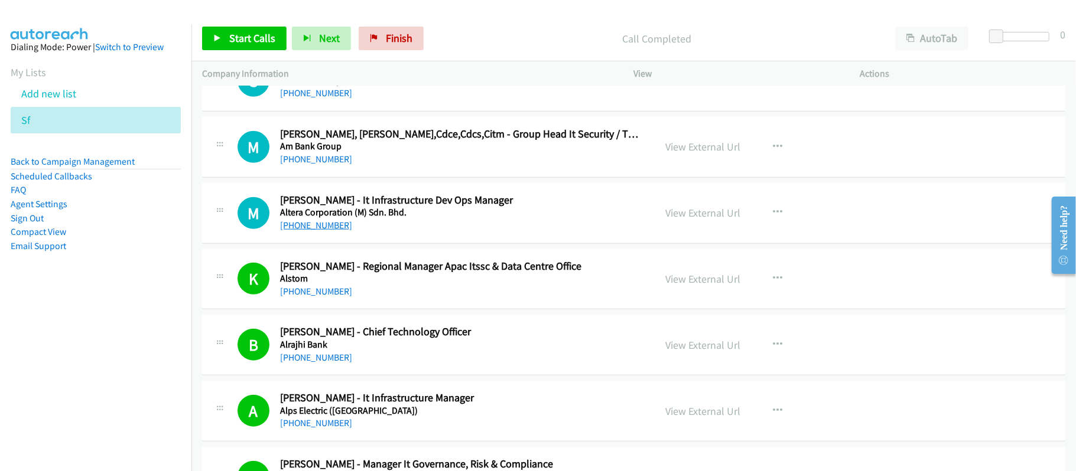
scroll to position [7228, 0]
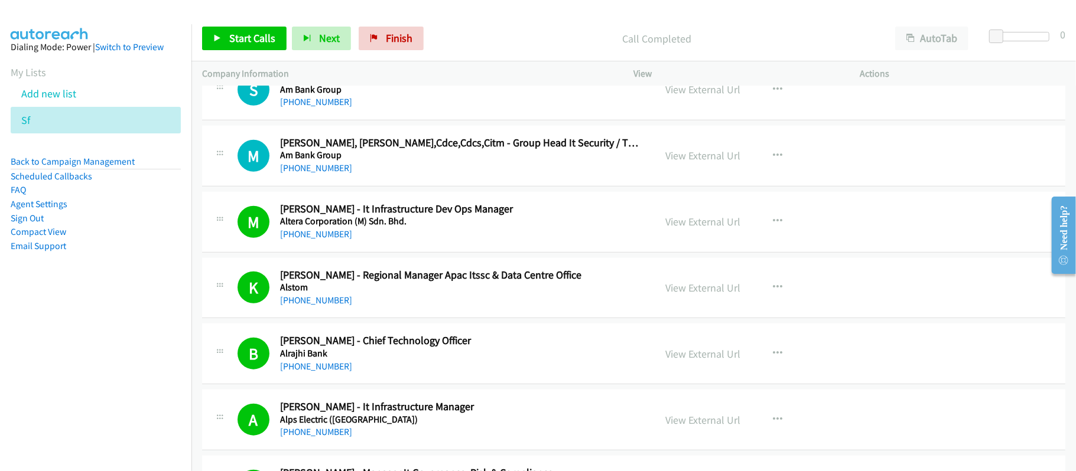
click at [376, 175] on div "[PHONE_NUMBER]" at bounding box center [459, 168] width 359 height 14
drag, startPoint x: 294, startPoint y: 185, endPoint x: 350, endPoint y: 197, distance: 57.2
click at [294, 174] on link "[PHONE_NUMBER]" at bounding box center [316, 167] width 72 height 11
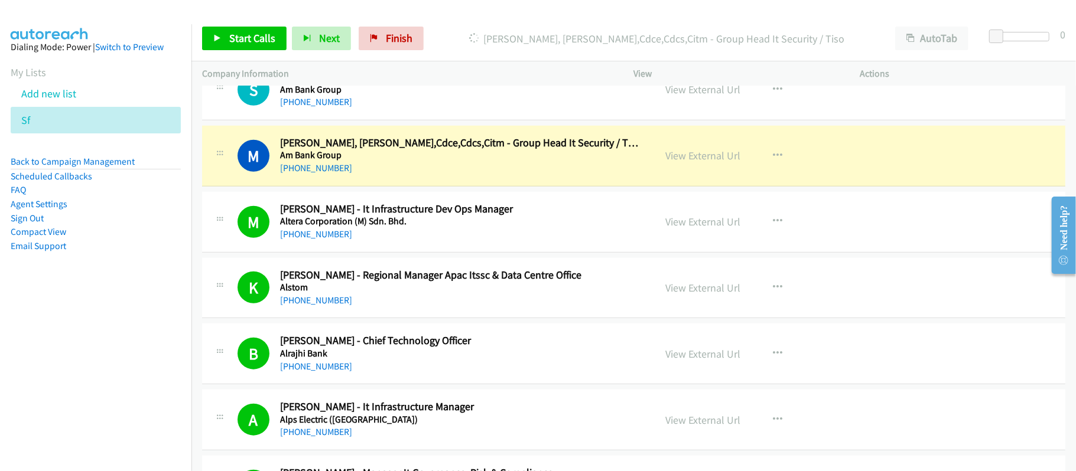
click at [461, 175] on div "[PHONE_NUMBER]" at bounding box center [459, 168] width 359 height 14
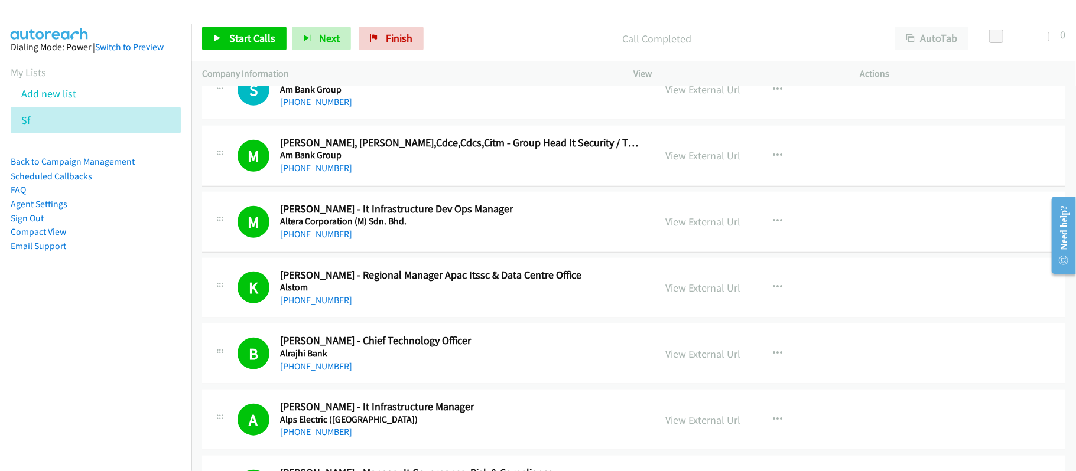
drag, startPoint x: 308, startPoint y: 189, endPoint x: 389, endPoint y: 194, distance: 80.5
click at [308, 174] on link "[PHONE_NUMBER]" at bounding box center [316, 167] width 72 height 11
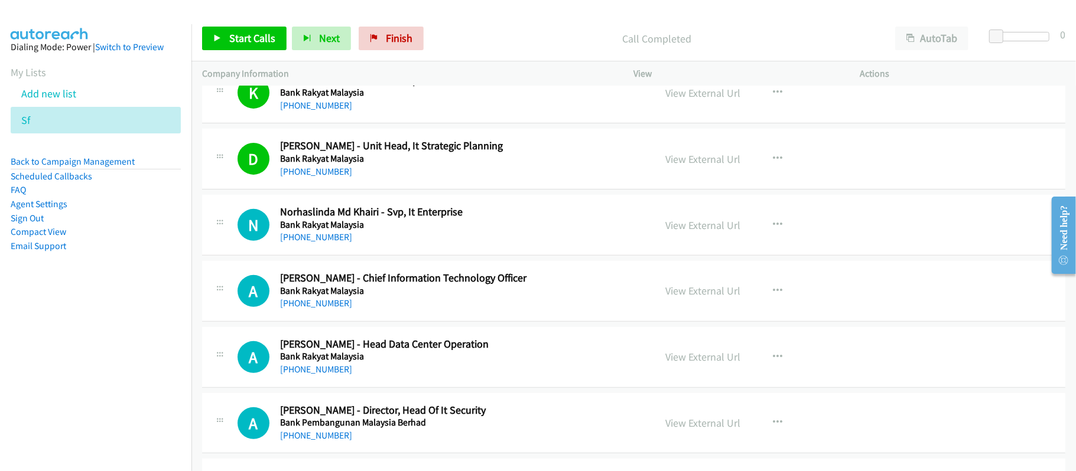
scroll to position [3605, 0]
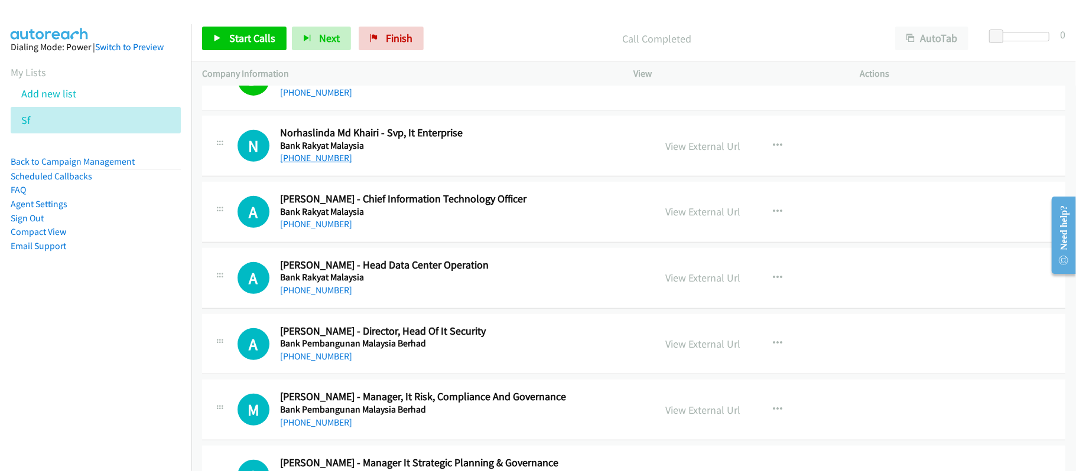
click at [302, 164] on link "[PHONE_NUMBER]" at bounding box center [316, 157] width 72 height 11
click at [409, 177] on div "N Callback Scheduled Norhaslinda Md Khairi - Svp, It Enterprise Bank Rakyat Mal…" at bounding box center [633, 146] width 863 height 61
click at [707, 153] on link "View External Url" at bounding box center [703, 146] width 75 height 14
drag, startPoint x: 301, startPoint y: 234, endPoint x: 315, endPoint y: 233, distance: 14.8
click at [301, 230] on link "[PHONE_NUMBER]" at bounding box center [316, 224] width 72 height 11
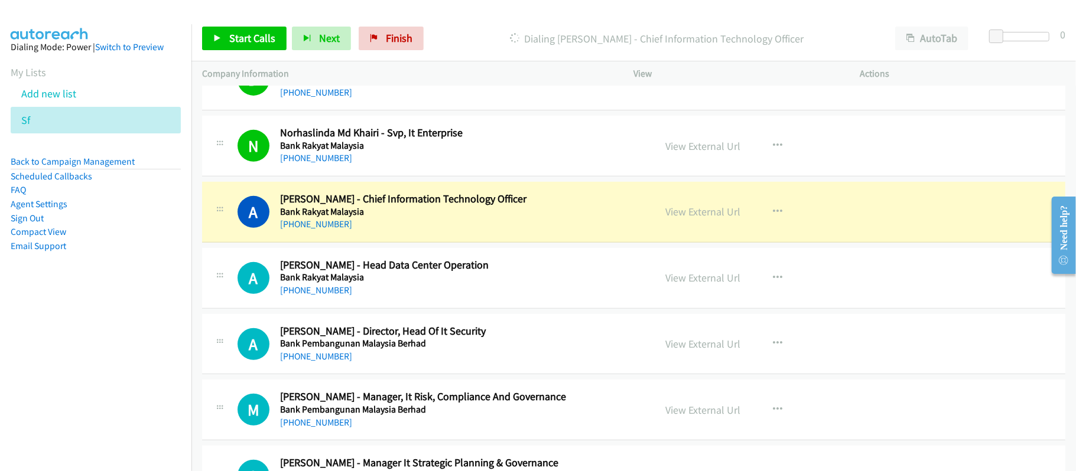
drag, startPoint x: 338, startPoint y: 232, endPoint x: 369, endPoint y: 232, distance: 31.3
click at [338, 230] on link "[PHONE_NUMBER]" at bounding box center [316, 224] width 72 height 11
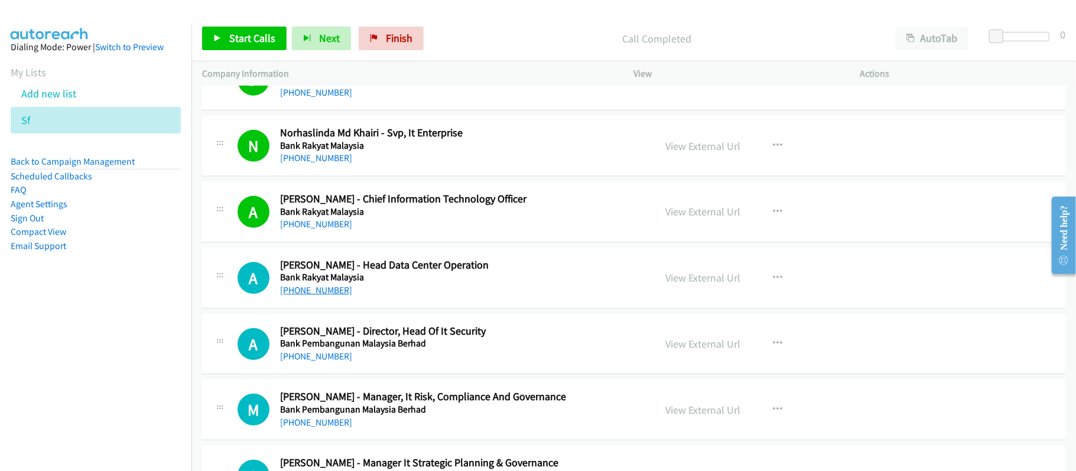
drag, startPoint x: 310, startPoint y: 296, endPoint x: 325, endPoint y: 298, distance: 14.9
click at [310, 296] on link "[PHONE_NUMBER]" at bounding box center [316, 290] width 72 height 11
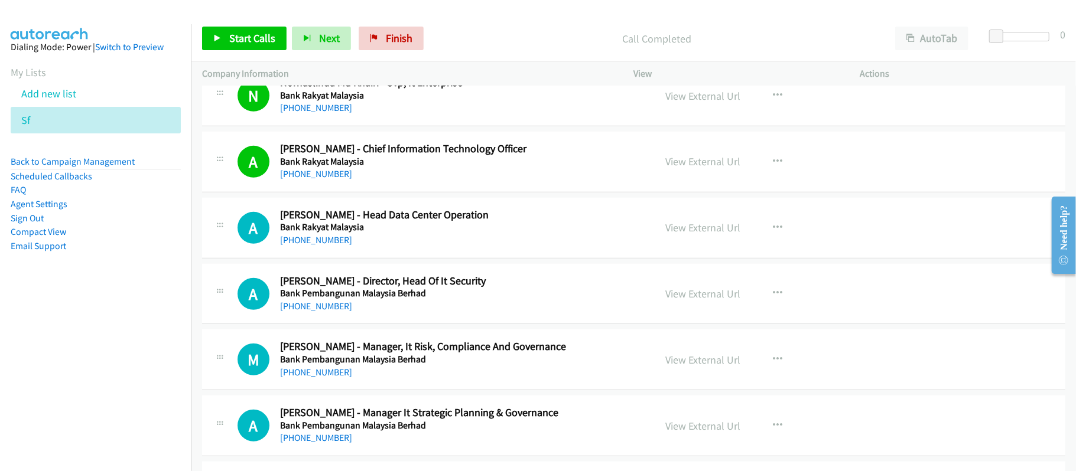
scroll to position [3684, 0]
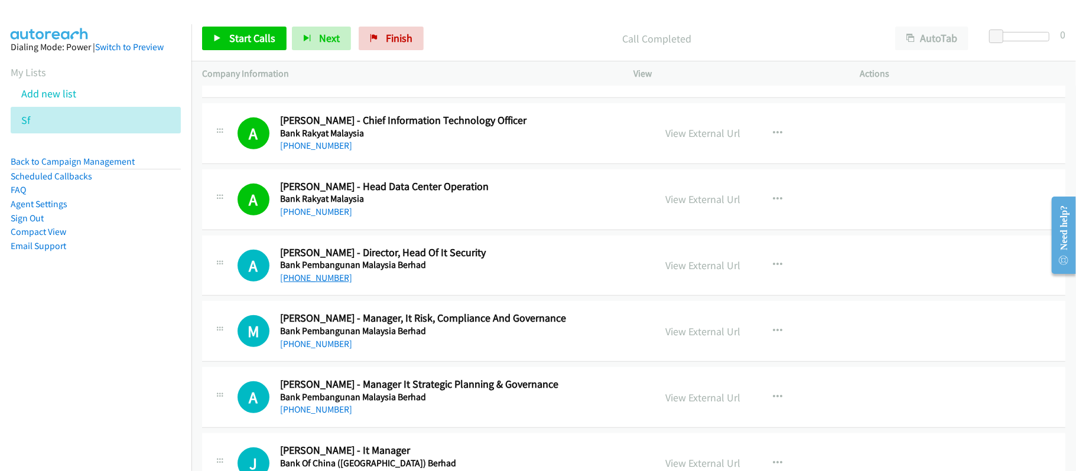
click at [289, 284] on link "[PHONE_NUMBER]" at bounding box center [316, 277] width 72 height 11
click at [333, 350] on link "[PHONE_NUMBER]" at bounding box center [316, 343] width 72 height 11
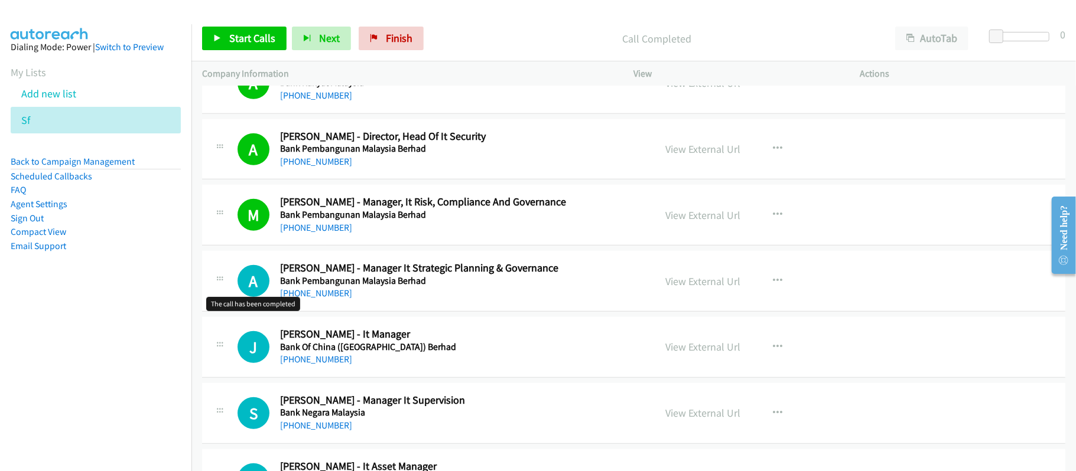
scroll to position [3842, 0]
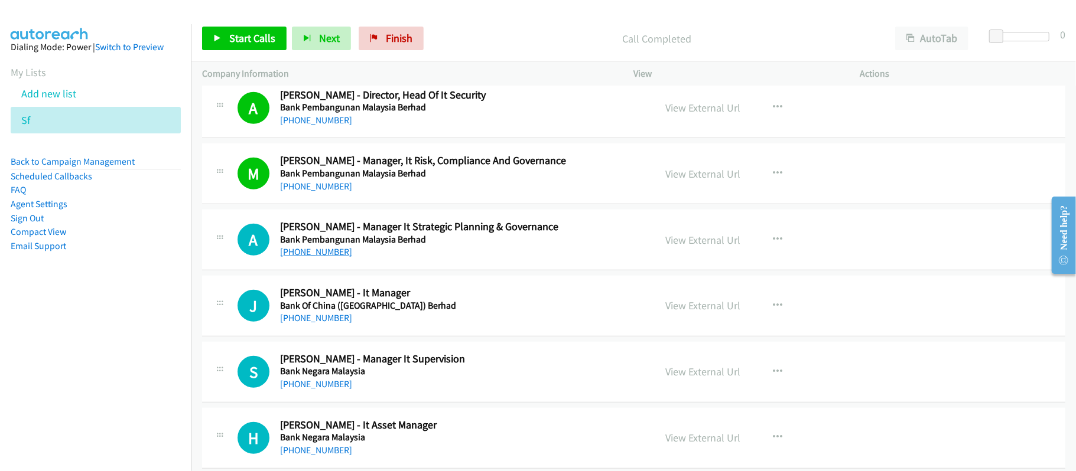
click at [294, 258] on link "[PHONE_NUMBER]" at bounding box center [316, 251] width 72 height 11
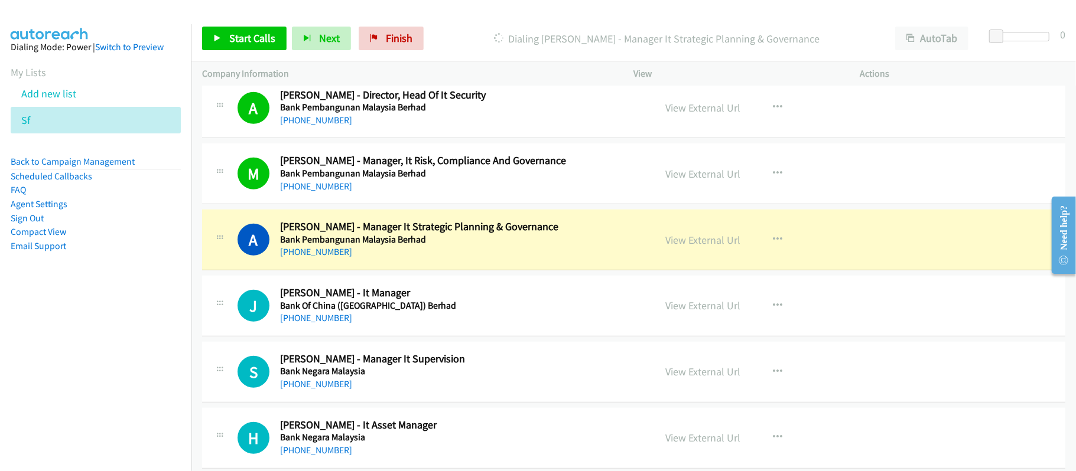
click at [432, 271] on div "A Callback Scheduled [PERSON_NAME] - Manager It Strategic Planning & Governance…" at bounding box center [633, 240] width 863 height 61
click at [712, 247] on link "View External Url" at bounding box center [703, 240] width 75 height 14
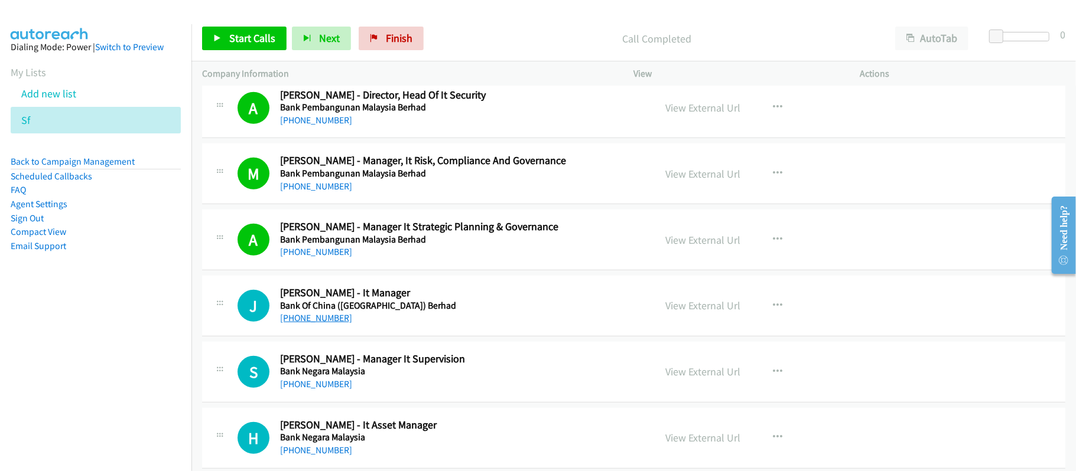
drag, startPoint x: 320, startPoint y: 330, endPoint x: 331, endPoint y: 327, distance: 10.9
click at [320, 324] on link "[PHONE_NUMBER]" at bounding box center [316, 317] width 72 height 11
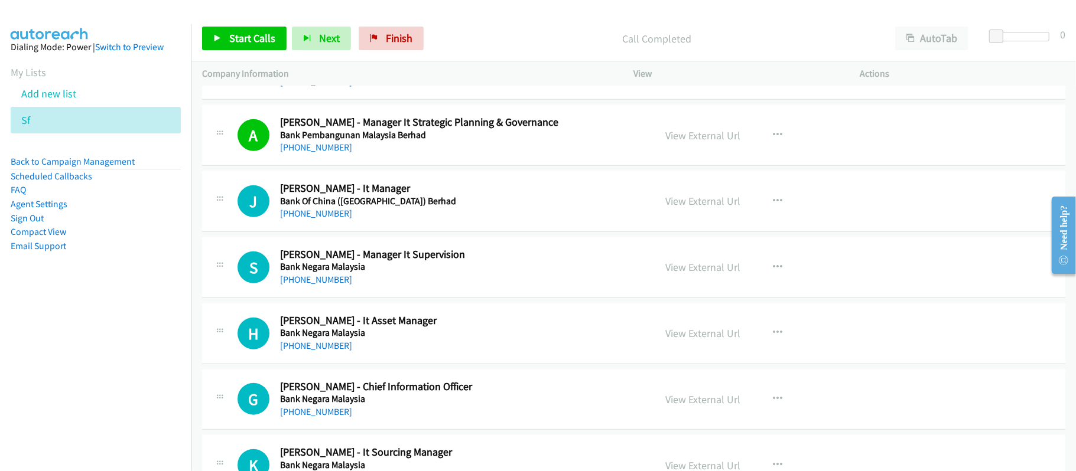
scroll to position [3999, 0]
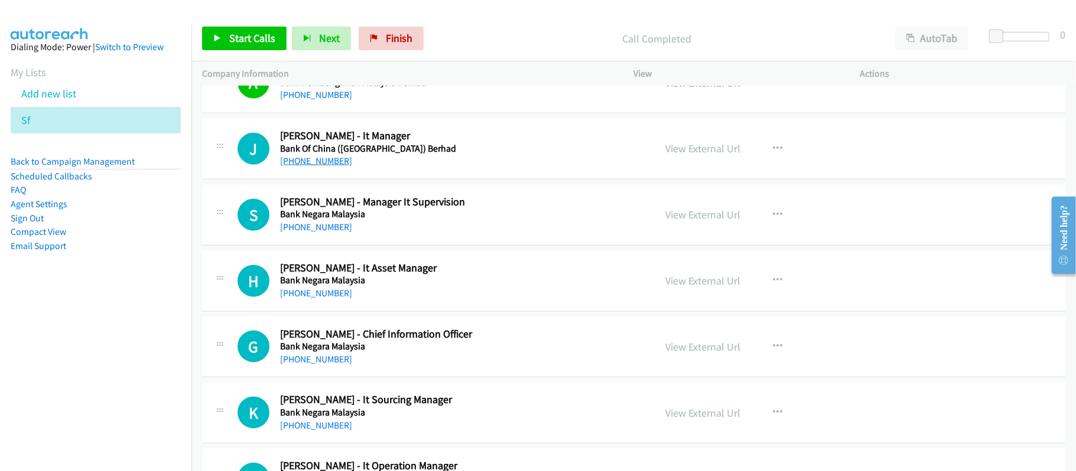
click at [325, 167] on link "[PHONE_NUMBER]" at bounding box center [316, 160] width 72 height 11
drag, startPoint x: 315, startPoint y: 241, endPoint x: 327, endPoint y: 239, distance: 11.4
click at [315, 233] on link "[PHONE_NUMBER]" at bounding box center [316, 226] width 72 height 11
click at [333, 299] on link "[PHONE_NUMBER]" at bounding box center [316, 293] width 72 height 11
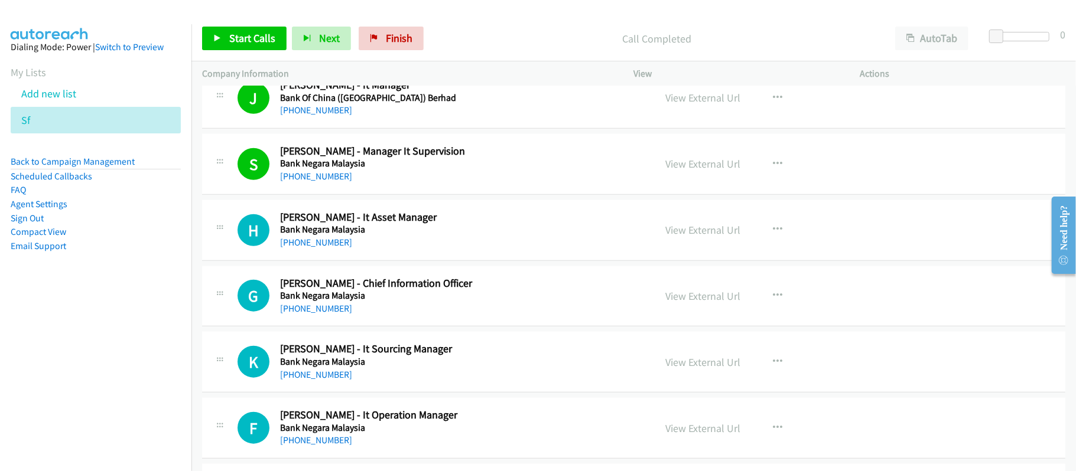
scroll to position [4156, 0]
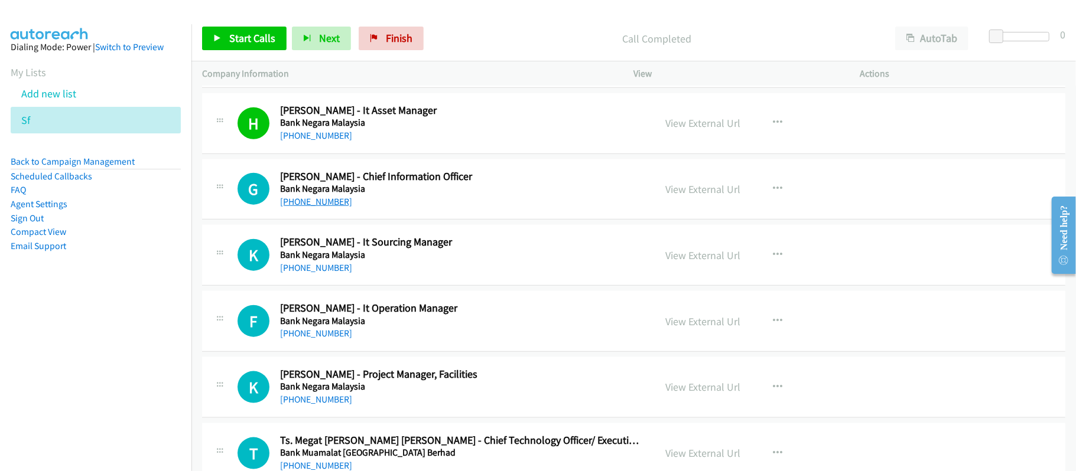
click at [328, 207] on link "[PHONE_NUMBER]" at bounding box center [316, 201] width 72 height 11
drag, startPoint x: 320, startPoint y: 279, endPoint x: 326, endPoint y: 278, distance: 6.2
click at [320, 273] on link "[PHONE_NUMBER]" at bounding box center [316, 267] width 72 height 11
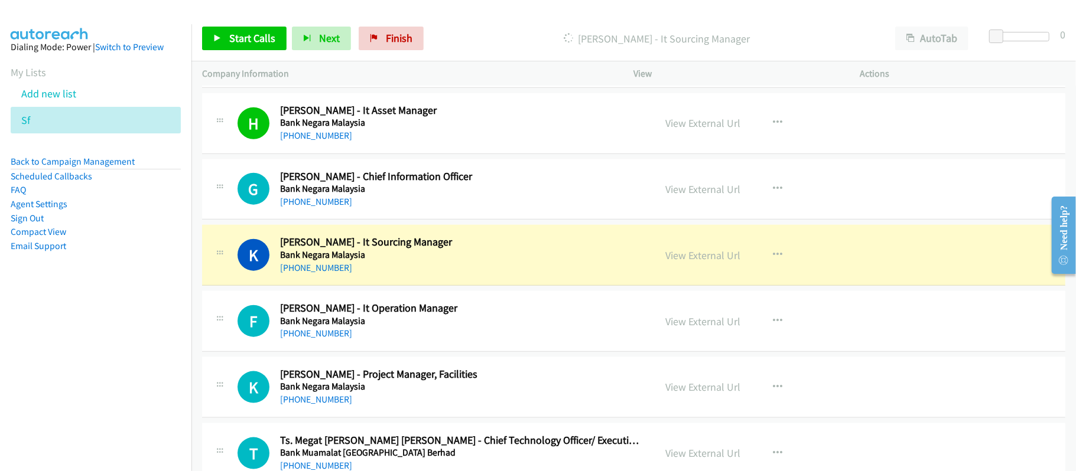
click at [318, 339] on div "[PHONE_NUMBER]" at bounding box center [459, 334] width 359 height 14
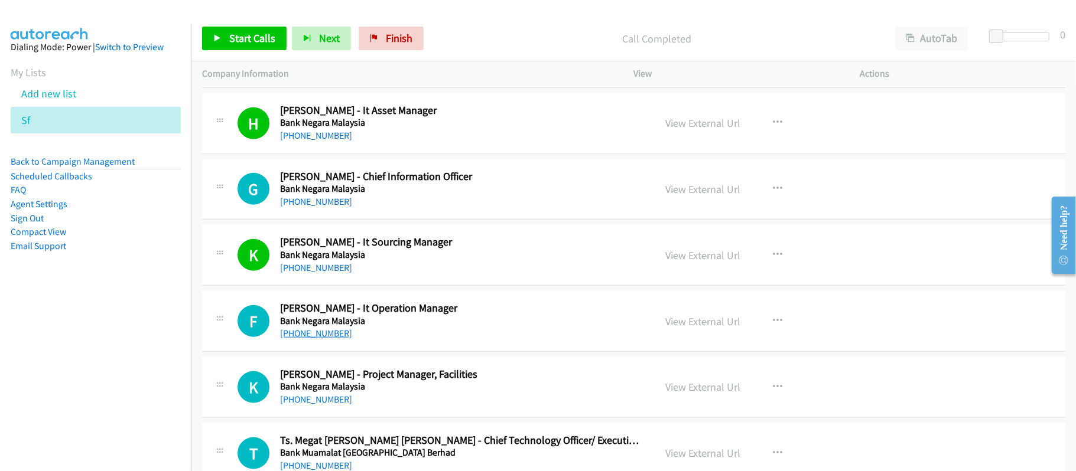
click at [318, 339] on link "[PHONE_NUMBER]" at bounding box center [316, 333] width 72 height 11
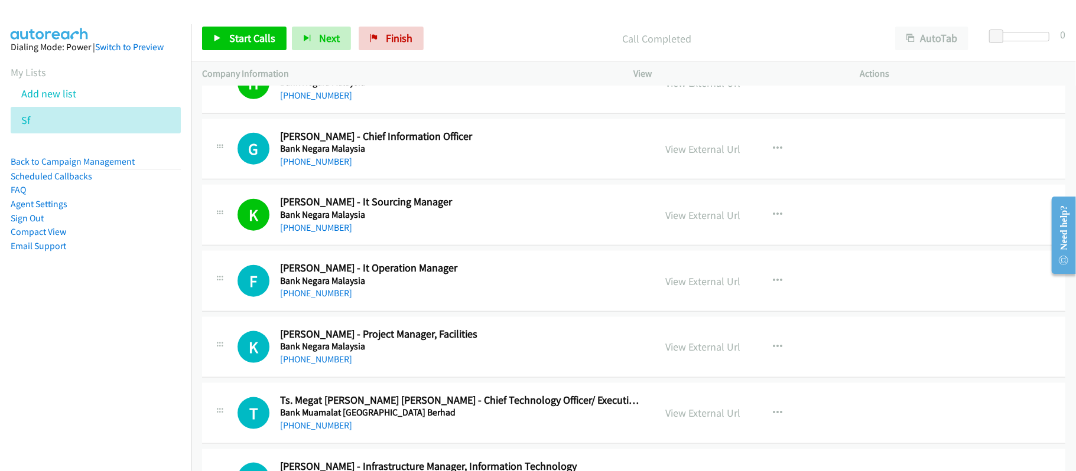
scroll to position [4235, 0]
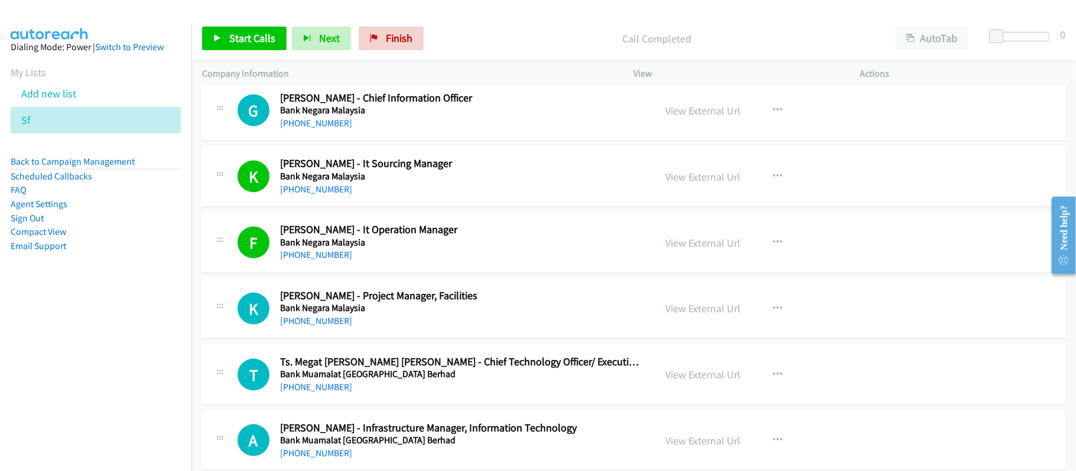
click at [319, 327] on link "[PHONE_NUMBER]" at bounding box center [316, 320] width 72 height 11
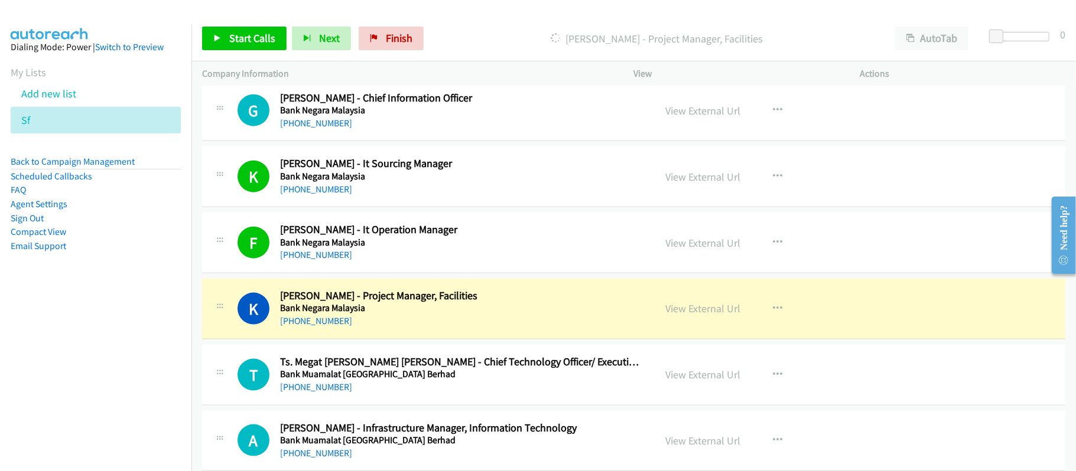
scroll to position [4314, 0]
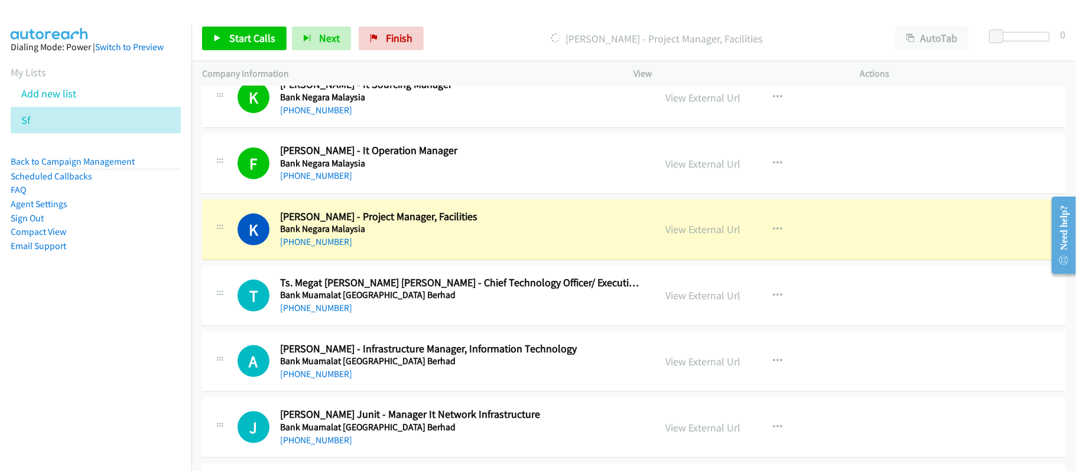
click at [502, 260] on div "K Callback Scheduled [PERSON_NAME] - Project Manager, Facilities Bank Negara Ma…" at bounding box center [633, 230] width 863 height 61
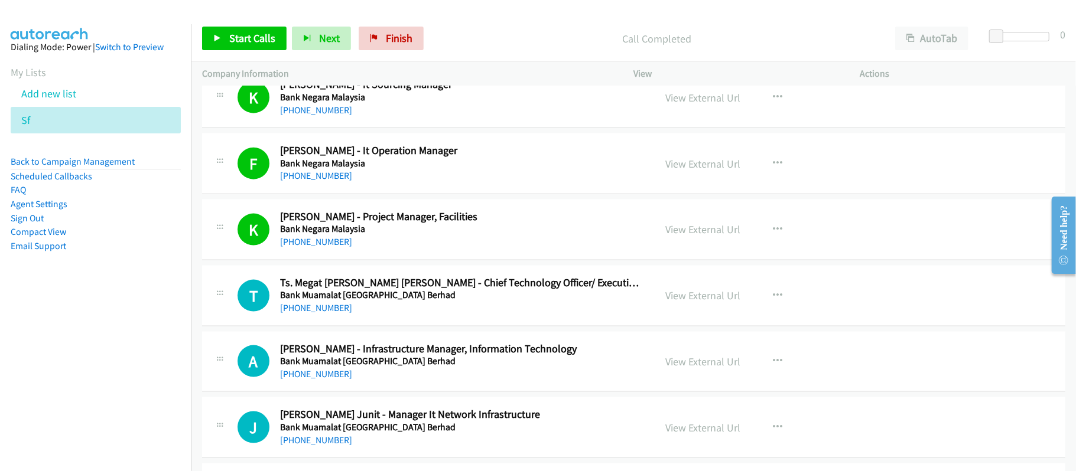
click at [435, 263] on td "K Callback Scheduled [PERSON_NAME] - Project Manager, Facilities Bank Negara Ma…" at bounding box center [633, 230] width 884 height 66
click at [318, 247] on link "[PHONE_NUMBER]" at bounding box center [316, 241] width 72 height 11
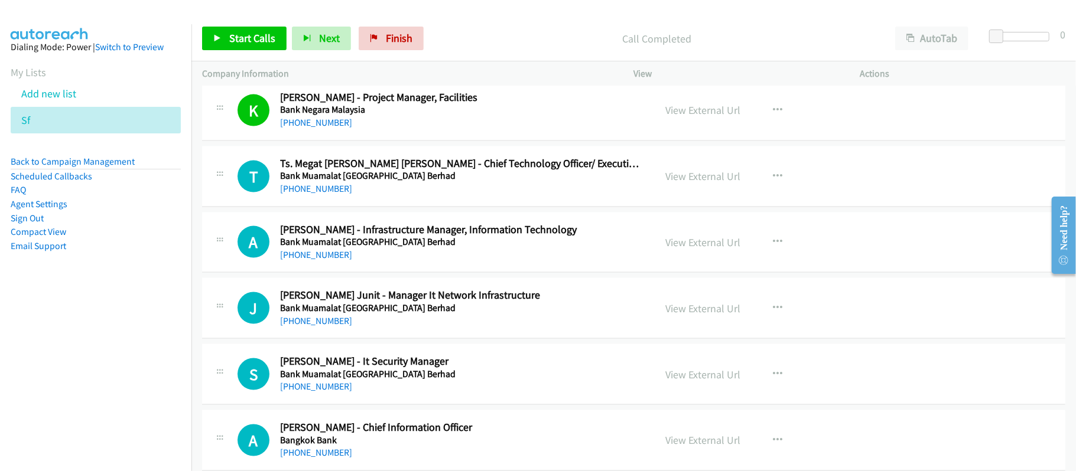
scroll to position [4471, 0]
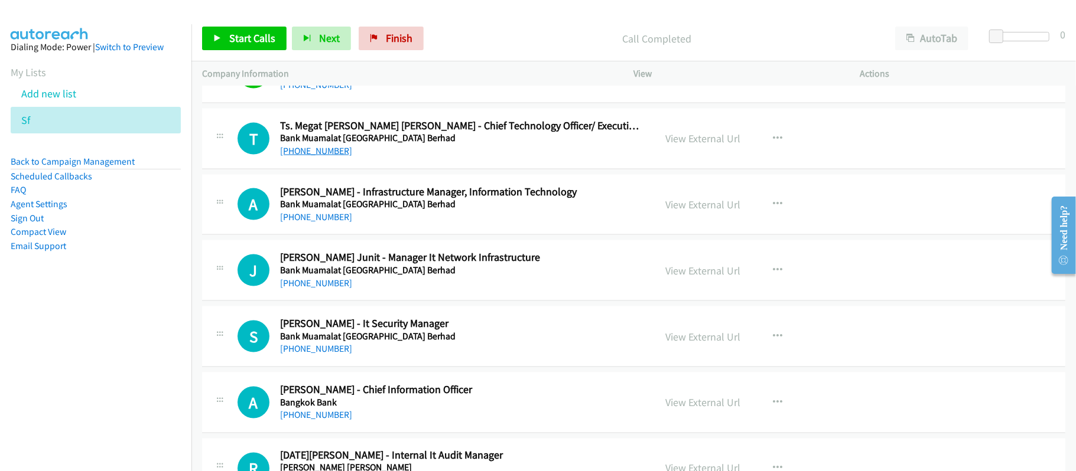
click at [334, 157] on link "[PHONE_NUMBER]" at bounding box center [316, 150] width 72 height 11
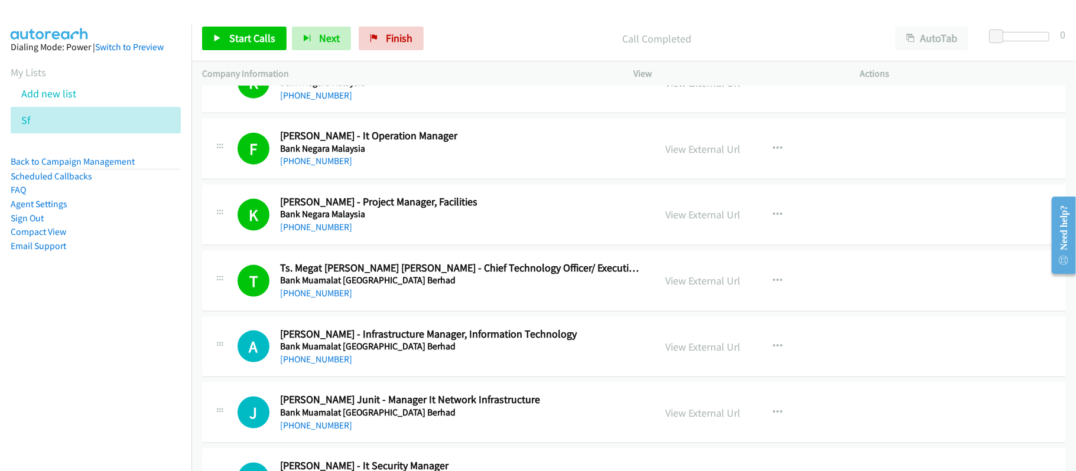
scroll to position [4407, 0]
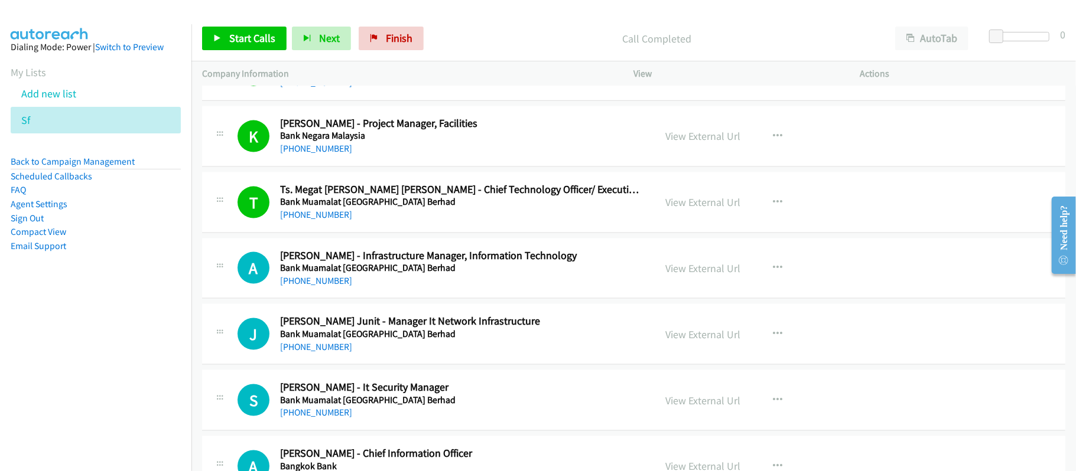
drag, startPoint x: 336, startPoint y: 294, endPoint x: 346, endPoint y: 294, distance: 9.5
click at [336, 286] on link "[PHONE_NUMBER]" at bounding box center [316, 280] width 72 height 11
click at [327, 353] on link "[PHONE_NUMBER]" at bounding box center [316, 346] width 72 height 11
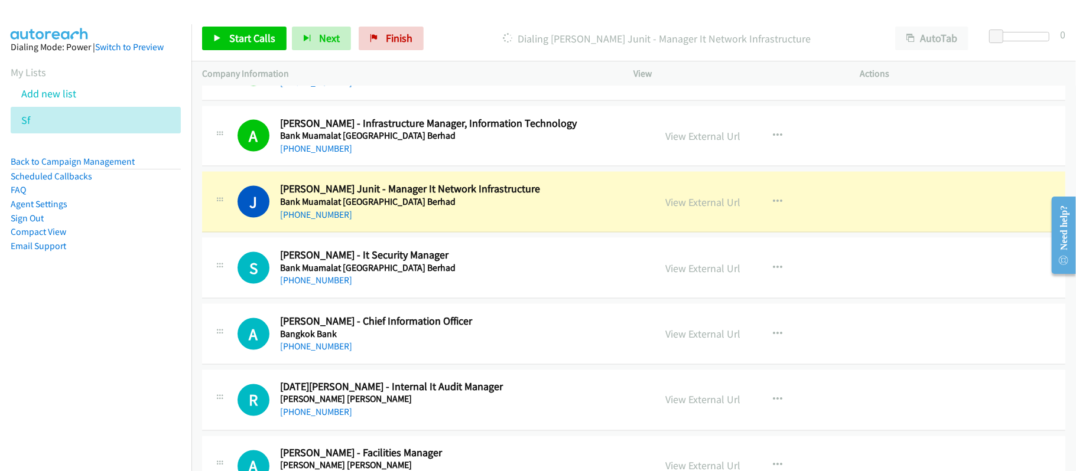
scroll to position [4565, 0]
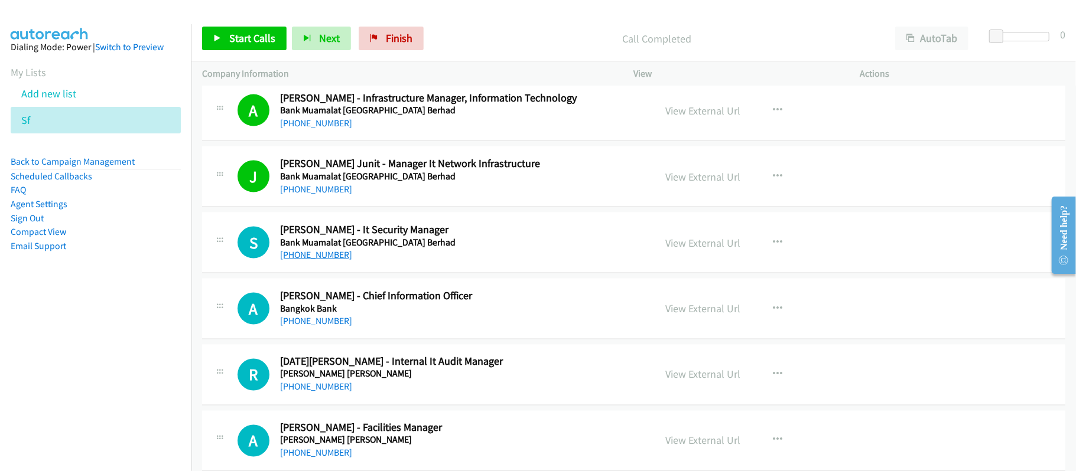
click at [301, 260] on link "[PHONE_NUMBER]" at bounding box center [316, 254] width 72 height 11
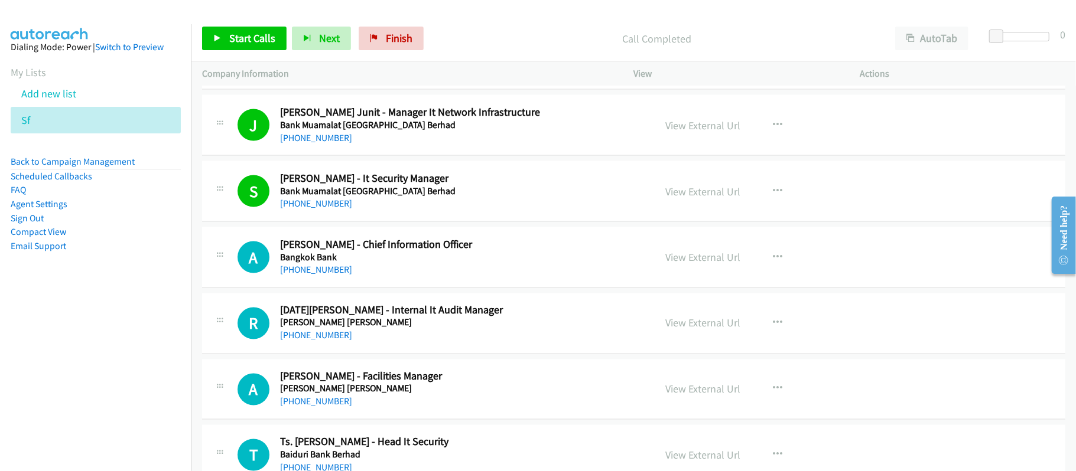
scroll to position [4644, 0]
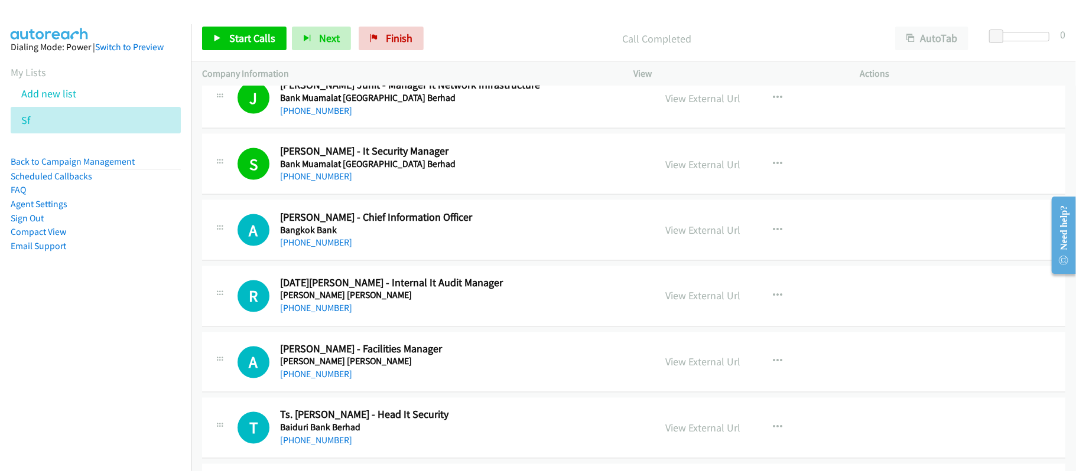
click at [317, 250] on div "[PHONE_NUMBER]" at bounding box center [459, 243] width 359 height 14
click at [319, 248] on link "[PHONE_NUMBER]" at bounding box center [316, 242] width 72 height 11
click at [315, 314] on link "[PHONE_NUMBER]" at bounding box center [316, 308] width 72 height 11
click at [311, 380] on link "[PHONE_NUMBER]" at bounding box center [316, 374] width 72 height 11
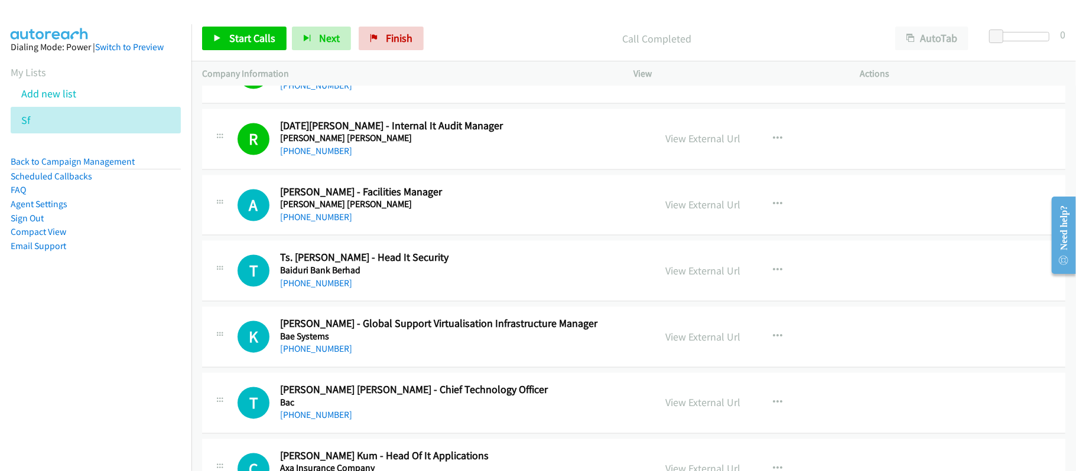
scroll to position [4801, 0]
click at [320, 289] on link "[PHONE_NUMBER]" at bounding box center [316, 283] width 72 height 11
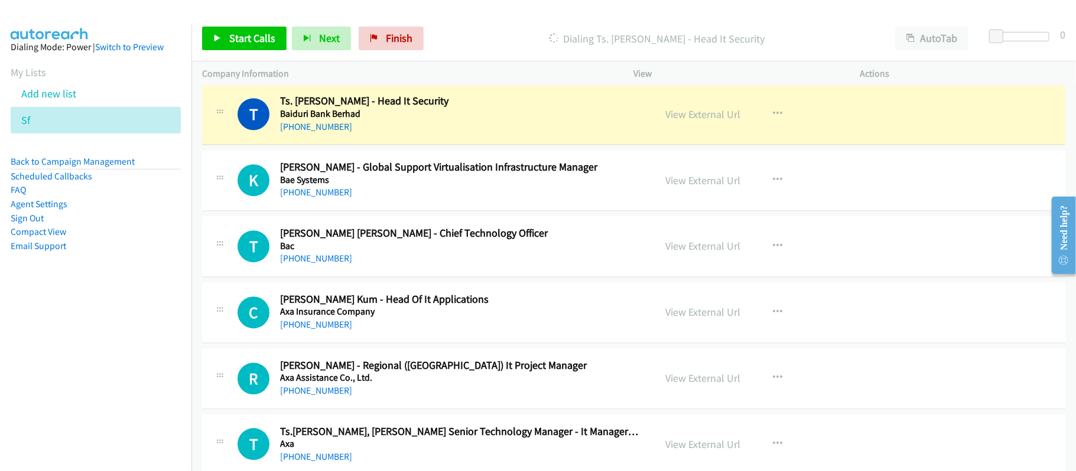
scroll to position [4959, 0]
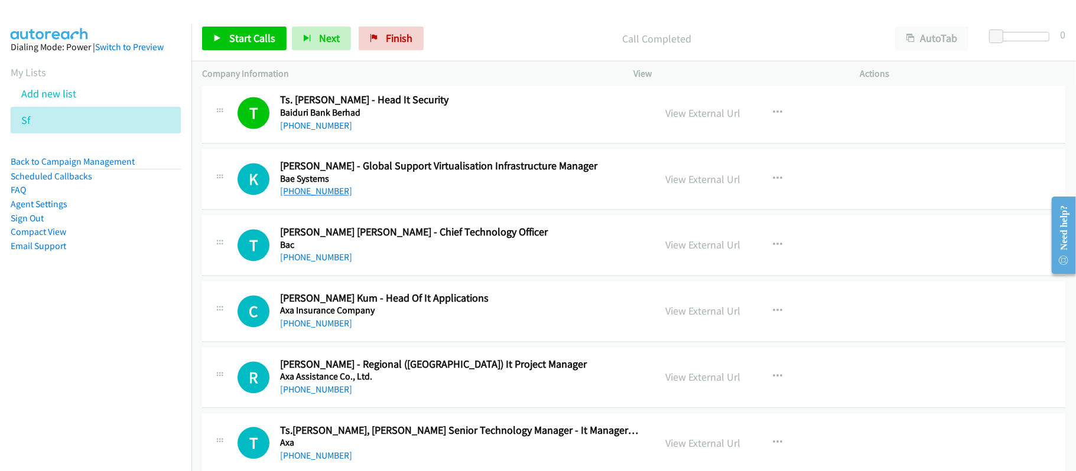
click at [338, 197] on link "[PHONE_NUMBER]" at bounding box center [316, 190] width 72 height 11
click at [315, 263] on link "[PHONE_NUMBER]" at bounding box center [316, 257] width 72 height 11
click at [302, 197] on link "[PHONE_NUMBER]" at bounding box center [316, 190] width 72 height 11
drag, startPoint x: 315, startPoint y: 272, endPoint x: 474, endPoint y: 292, distance: 160.1
click at [315, 263] on link "[PHONE_NUMBER]" at bounding box center [316, 257] width 72 height 11
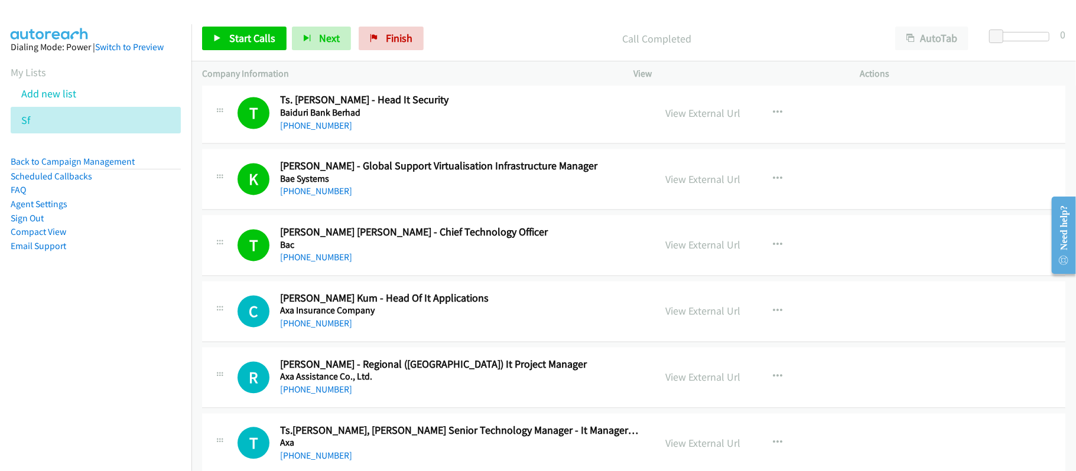
drag, startPoint x: 302, startPoint y: 332, endPoint x: 347, endPoint y: 299, distance: 55.8
click at [302, 329] on link "[PHONE_NUMBER]" at bounding box center [316, 323] width 72 height 11
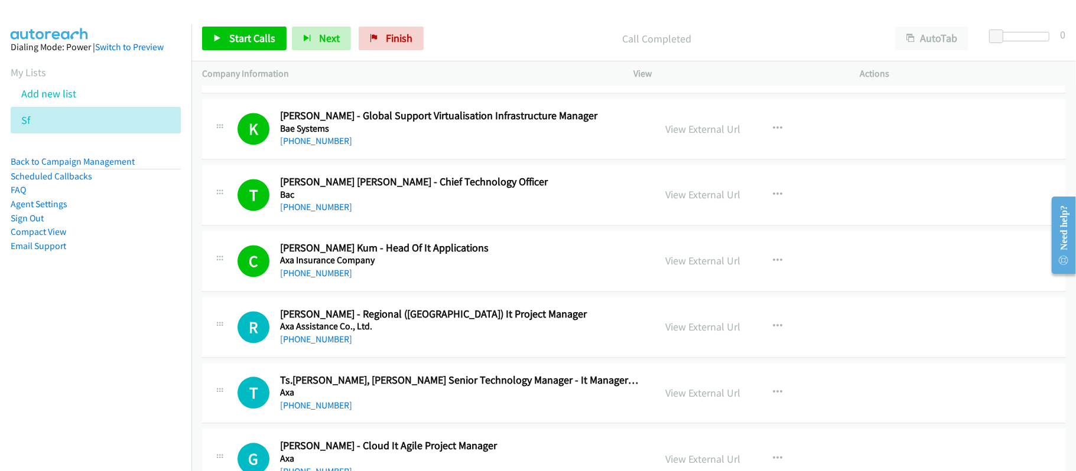
scroll to position [5038, 0]
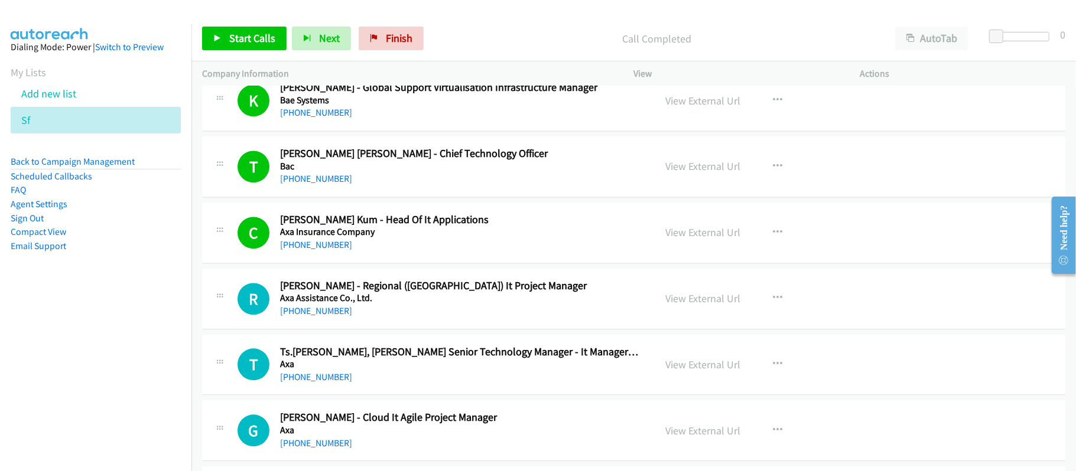
click at [327, 317] on link "[PHONE_NUMBER]" at bounding box center [316, 310] width 72 height 11
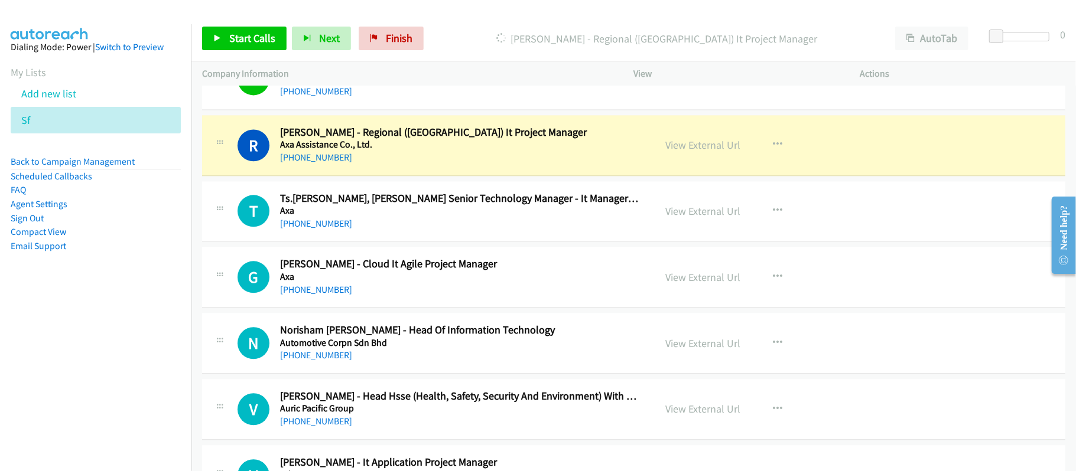
scroll to position [5195, 0]
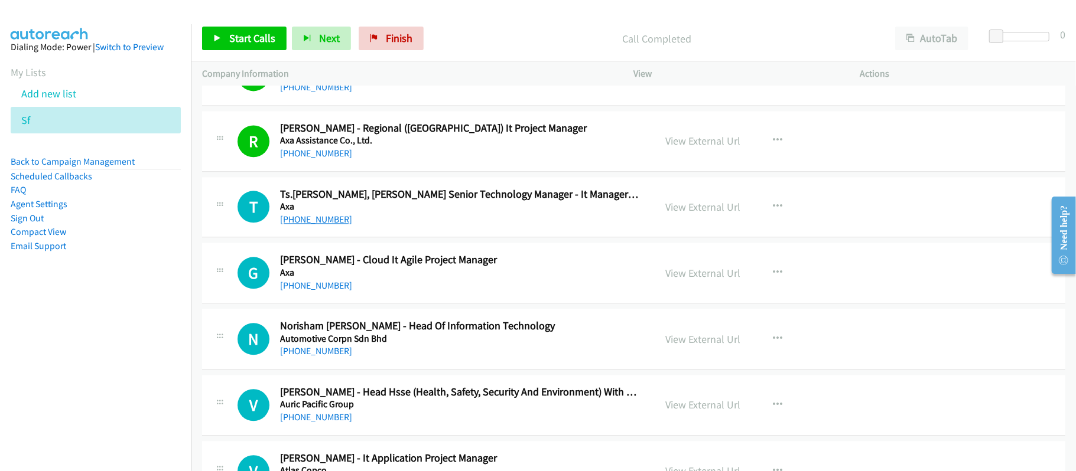
click at [298, 225] on link "[PHONE_NUMBER]" at bounding box center [316, 219] width 72 height 11
click at [320, 225] on link "[PHONE_NUMBER]" at bounding box center [316, 219] width 72 height 11
click at [331, 225] on link "[PHONE_NUMBER]" at bounding box center [316, 219] width 72 height 11
click at [483, 304] on div "G Callback Scheduled [PERSON_NAME] - Cloud It Agile Project Manager Axa Asia/[G…" at bounding box center [633, 273] width 863 height 61
click at [327, 291] on link "[PHONE_NUMBER]" at bounding box center [316, 285] width 72 height 11
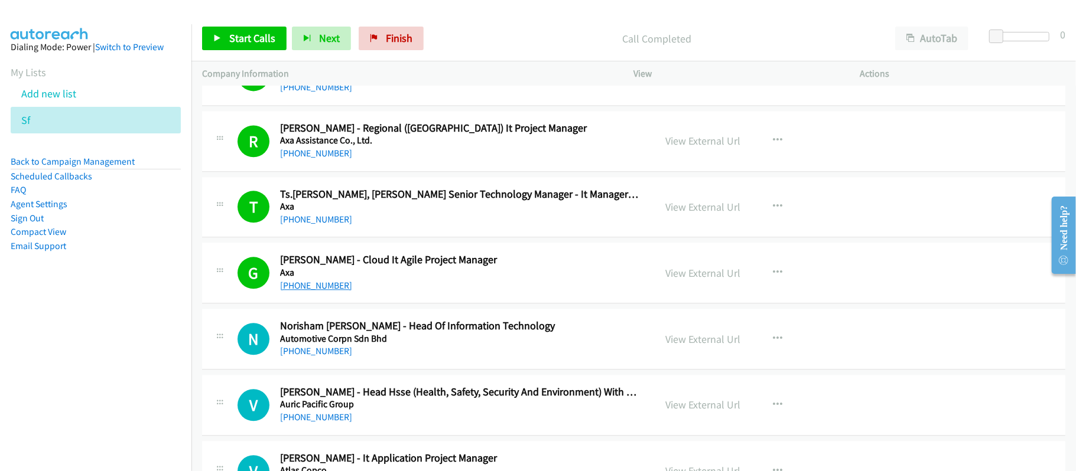
drag, startPoint x: 329, startPoint y: 298, endPoint x: 335, endPoint y: 303, distance: 8.0
click at [329, 291] on link "[PHONE_NUMBER]" at bounding box center [316, 285] width 72 height 11
click at [322, 357] on link "[PHONE_NUMBER]" at bounding box center [316, 351] width 72 height 11
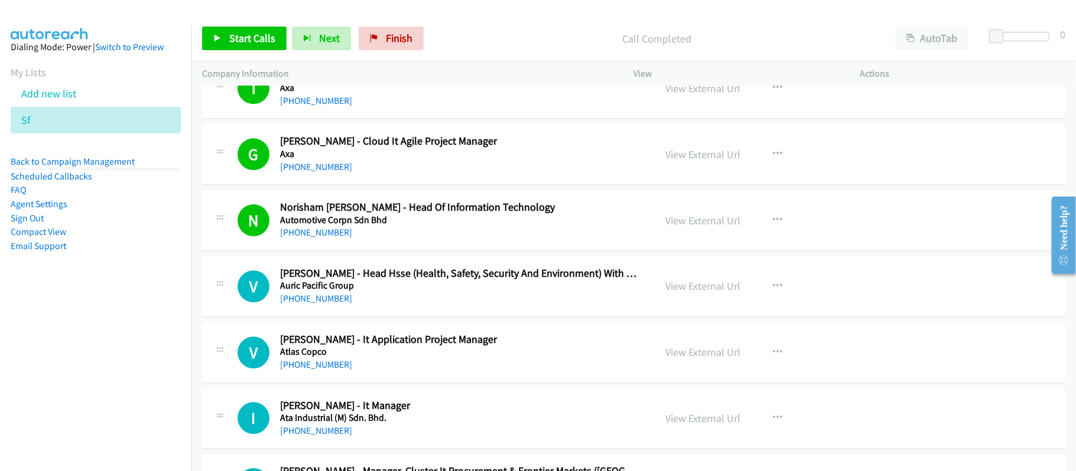
scroll to position [5353, 0]
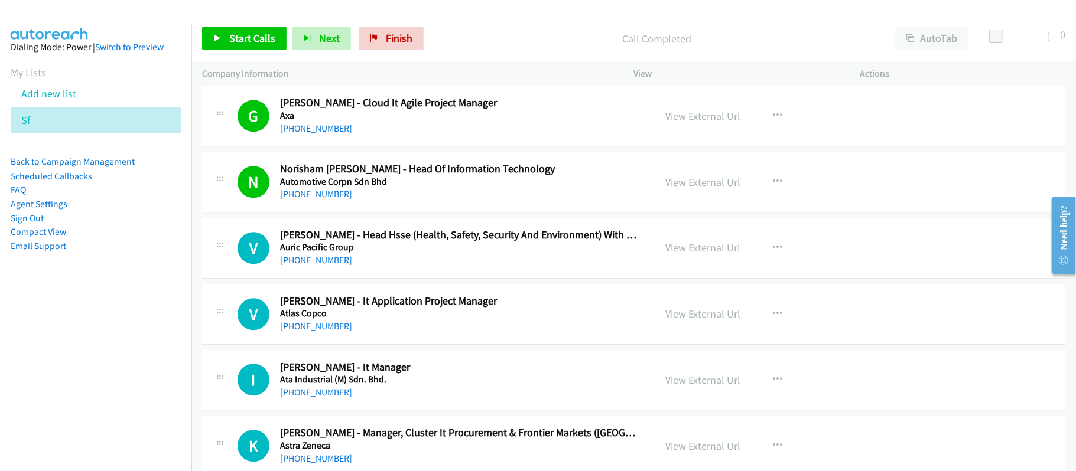
click at [471, 279] on div "V Callback Scheduled [PERSON_NAME] - Head Hsse (Health, Safety, Security And En…" at bounding box center [633, 248] width 863 height 61
click at [312, 332] on link "[PHONE_NUMBER]" at bounding box center [316, 326] width 72 height 11
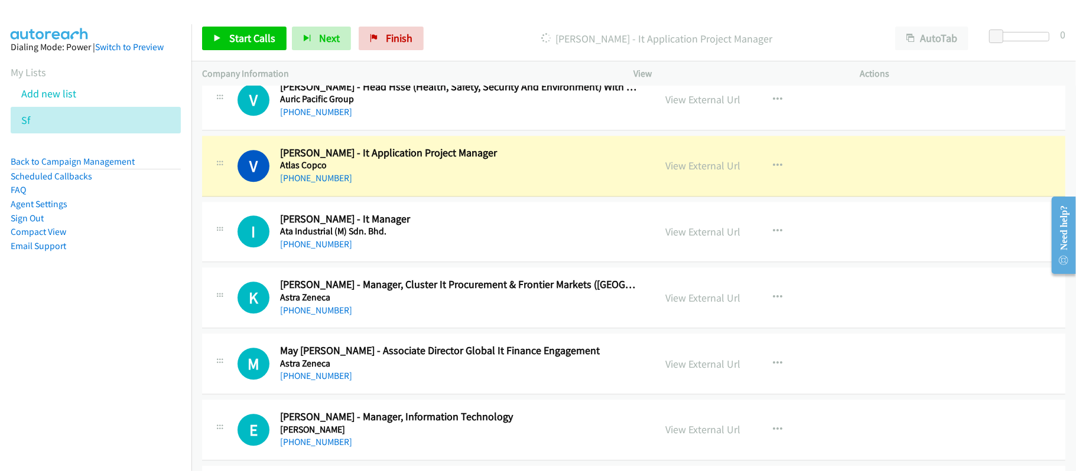
scroll to position [5510, 0]
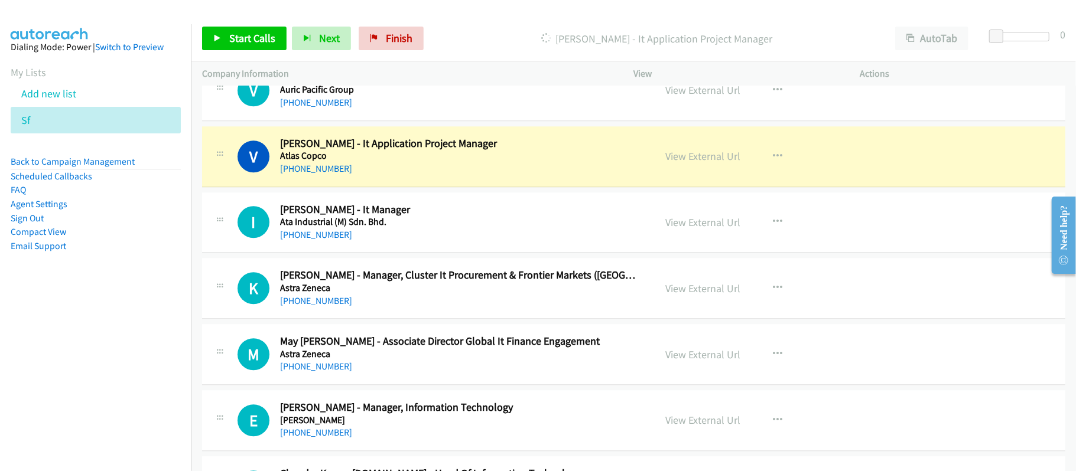
click at [494, 187] on div "V Callback Scheduled [PERSON_NAME] - It Application Project Manager Atlas Copco…" at bounding box center [633, 156] width 863 height 61
click at [700, 163] on link "View External Url" at bounding box center [703, 156] width 75 height 14
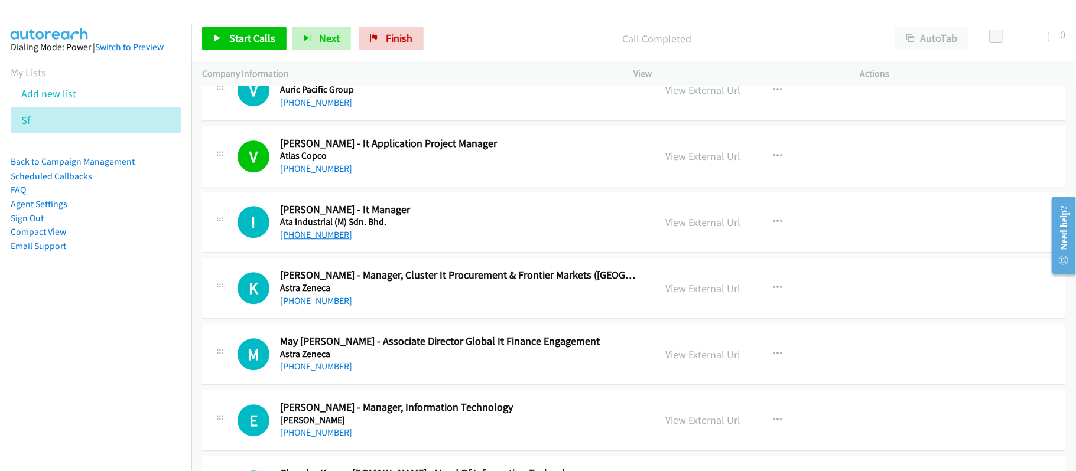
click at [297, 240] on link "[PHONE_NUMBER]" at bounding box center [316, 234] width 72 height 11
click at [480, 228] on h5 "Ata Industrial (M) Sdn. Bhd." at bounding box center [459, 222] width 359 height 12
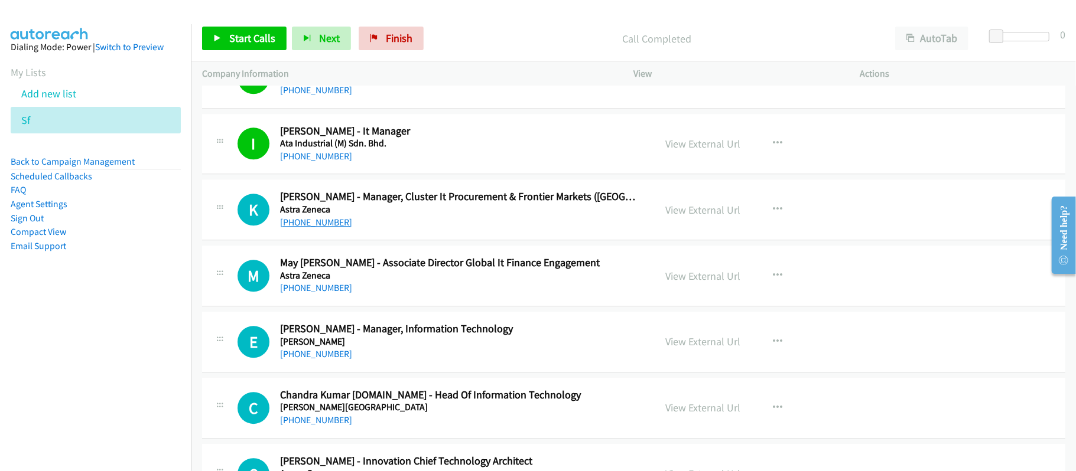
click at [315, 228] on link "[PHONE_NUMBER]" at bounding box center [316, 222] width 72 height 11
click at [326, 228] on link "[PHONE_NUMBER]" at bounding box center [316, 222] width 72 height 11
click at [387, 295] on div "[PHONE_NUMBER]" at bounding box center [459, 288] width 359 height 14
click at [320, 360] on link "[PHONE_NUMBER]" at bounding box center [316, 353] width 72 height 11
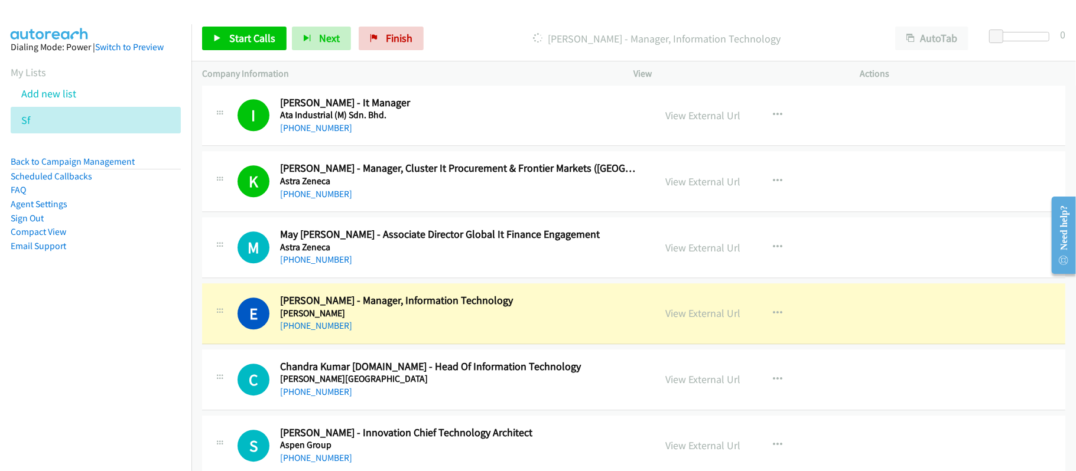
scroll to position [5668, 0]
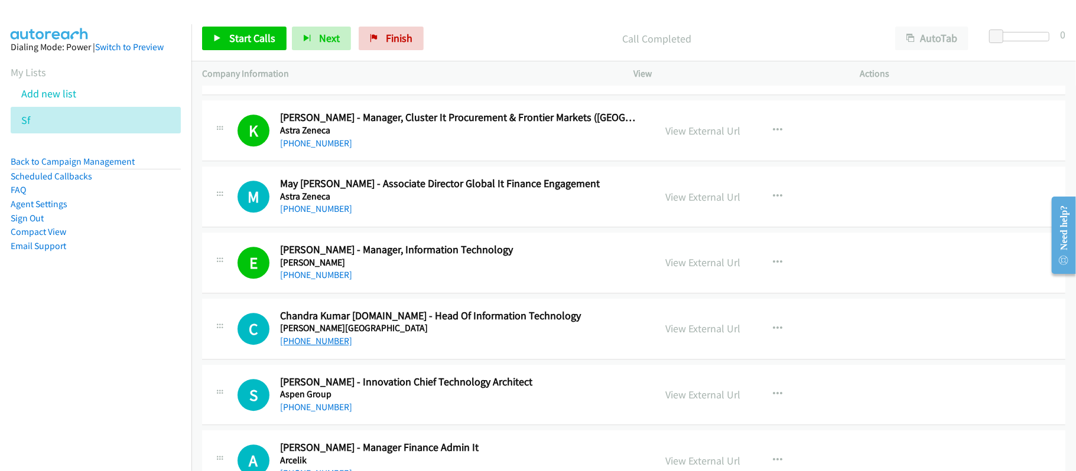
click at [311, 347] on link "[PHONE_NUMBER]" at bounding box center [316, 340] width 72 height 11
click at [484, 282] on div "[PHONE_NUMBER]" at bounding box center [459, 275] width 359 height 14
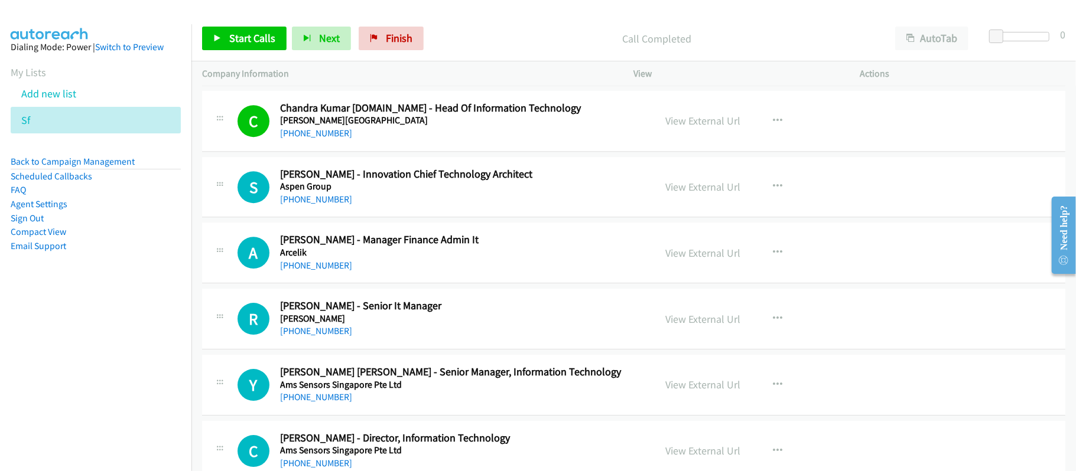
scroll to position [5904, 0]
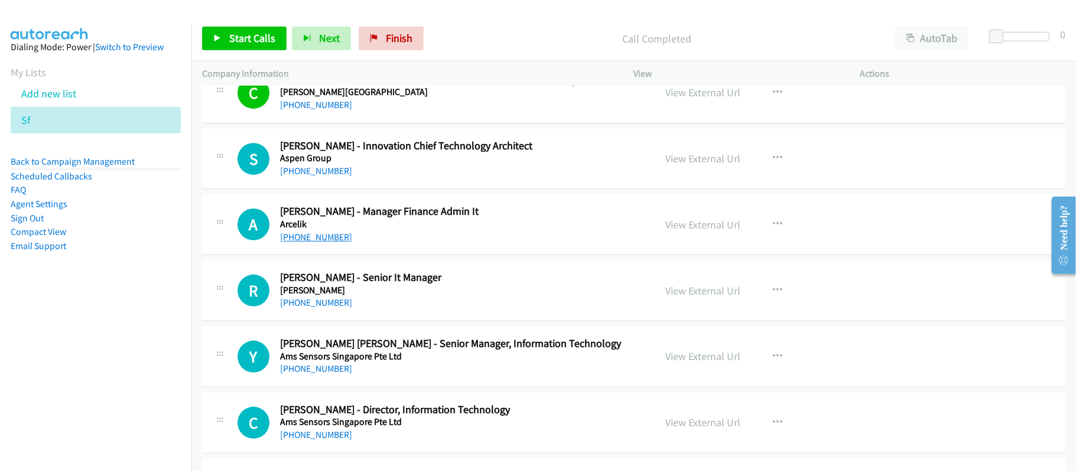
click at [330, 243] on link "[PHONE_NUMBER]" at bounding box center [316, 237] width 72 height 11
click at [315, 308] on link "[PHONE_NUMBER]" at bounding box center [316, 302] width 72 height 11
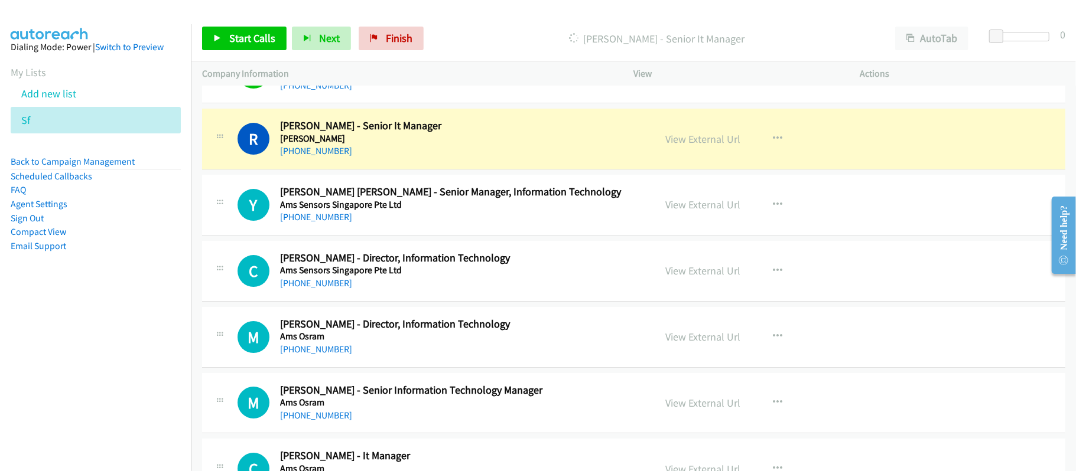
scroll to position [6061, 0]
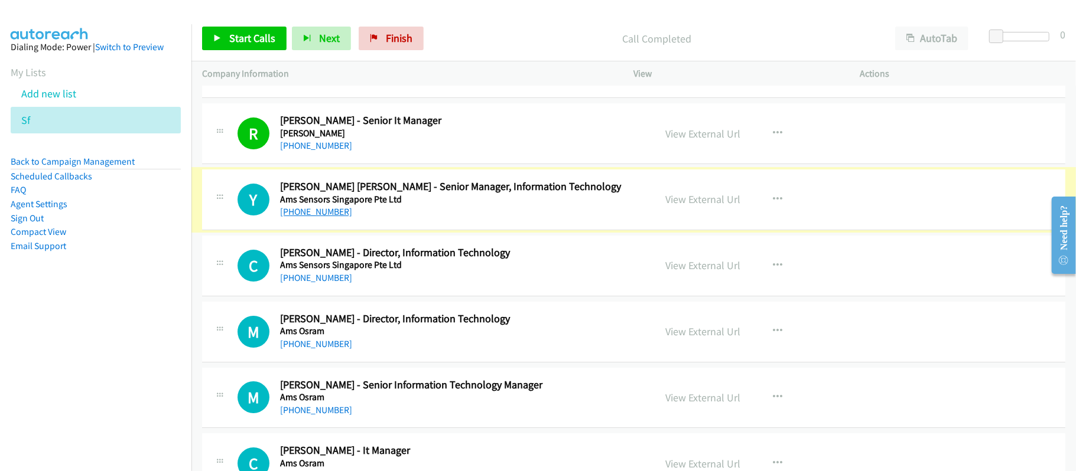
click at [301, 217] on link "[PHONE_NUMBER]" at bounding box center [316, 211] width 72 height 11
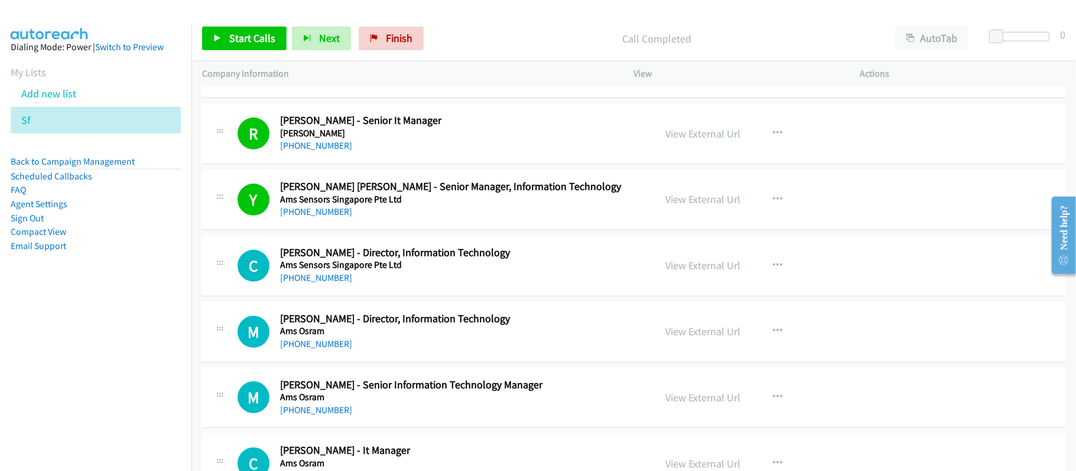
click at [466, 285] on div "[PHONE_NUMBER]" at bounding box center [459, 278] width 359 height 14
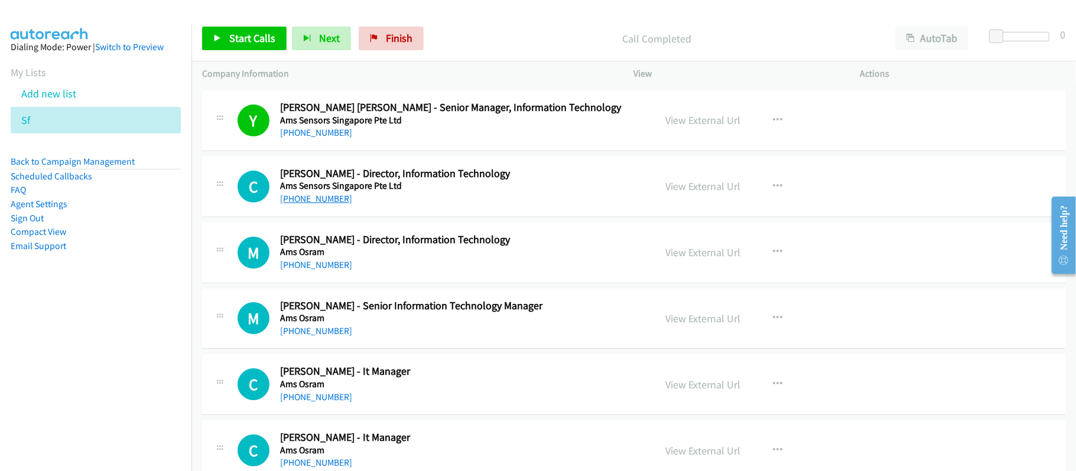
drag, startPoint x: 308, startPoint y: 220, endPoint x: 330, endPoint y: 220, distance: 21.3
click at [308, 204] on link "[PHONE_NUMBER]" at bounding box center [316, 198] width 72 height 11
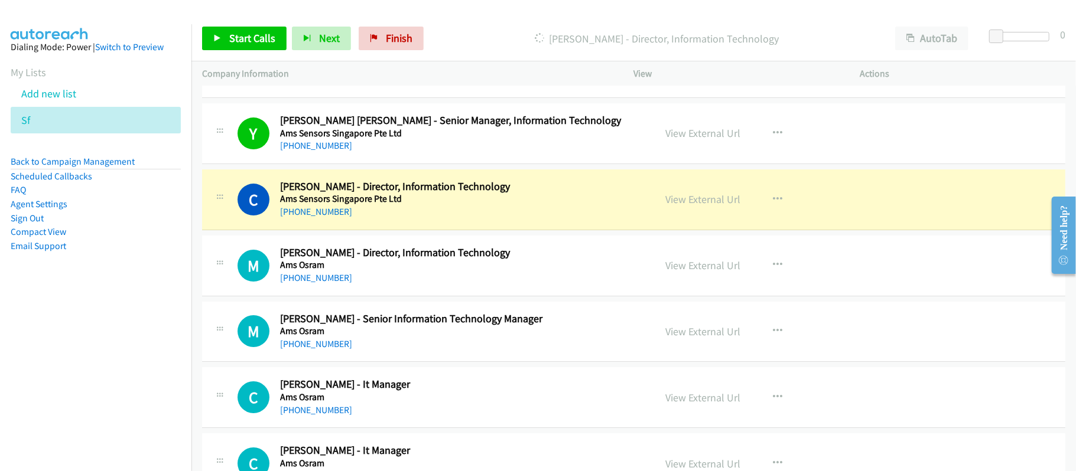
scroll to position [6219, 0]
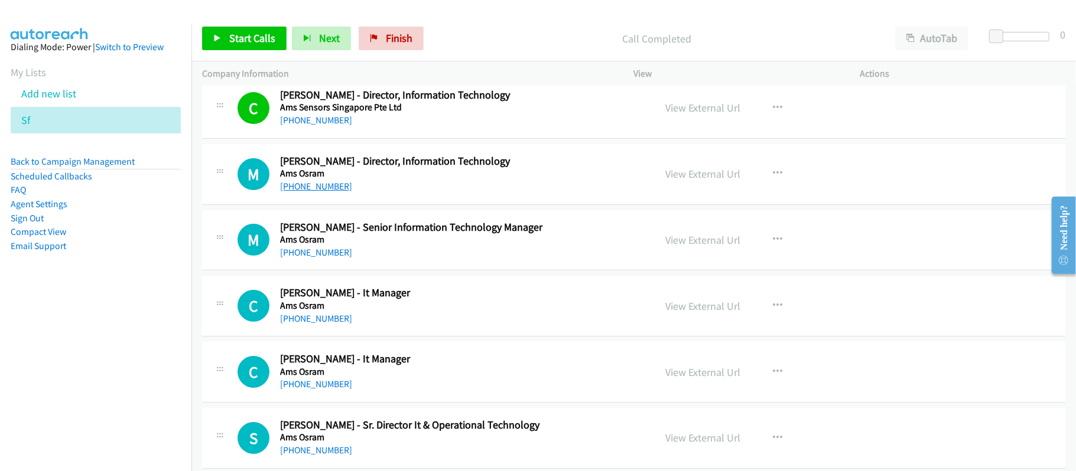
click at [312, 192] on link "[PHONE_NUMBER]" at bounding box center [316, 186] width 72 height 11
click at [314, 192] on link "[PHONE_NUMBER]" at bounding box center [316, 186] width 72 height 11
click at [504, 194] on div "[PHONE_NUMBER]" at bounding box center [459, 187] width 359 height 14
click at [325, 258] on link "[PHONE_NUMBER]" at bounding box center [316, 252] width 72 height 11
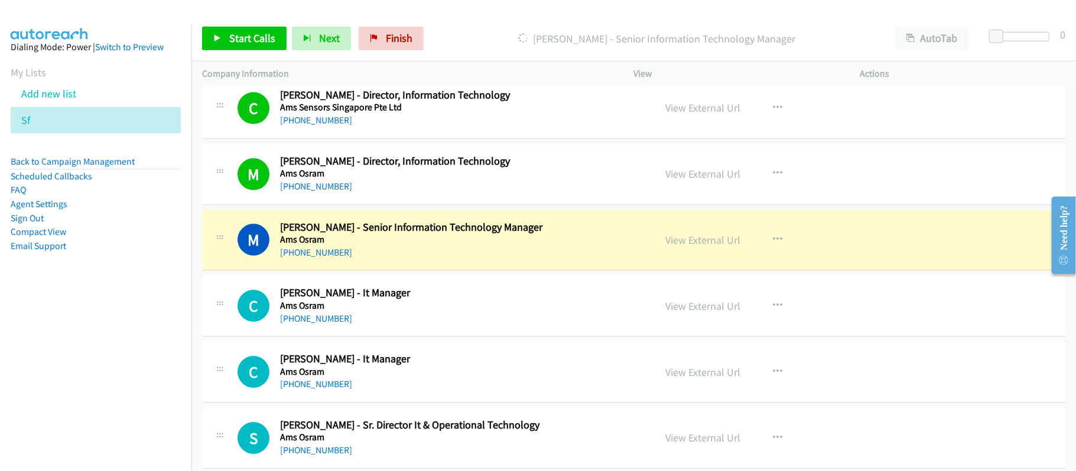
drag, startPoint x: 480, startPoint y: 275, endPoint x: 506, endPoint y: 275, distance: 26.0
click at [480, 260] on div "[PHONE_NUMBER]" at bounding box center [459, 253] width 359 height 14
click at [671, 247] on link "View External Url" at bounding box center [703, 240] width 75 height 14
